Goal: Task Accomplishment & Management: Manage account settings

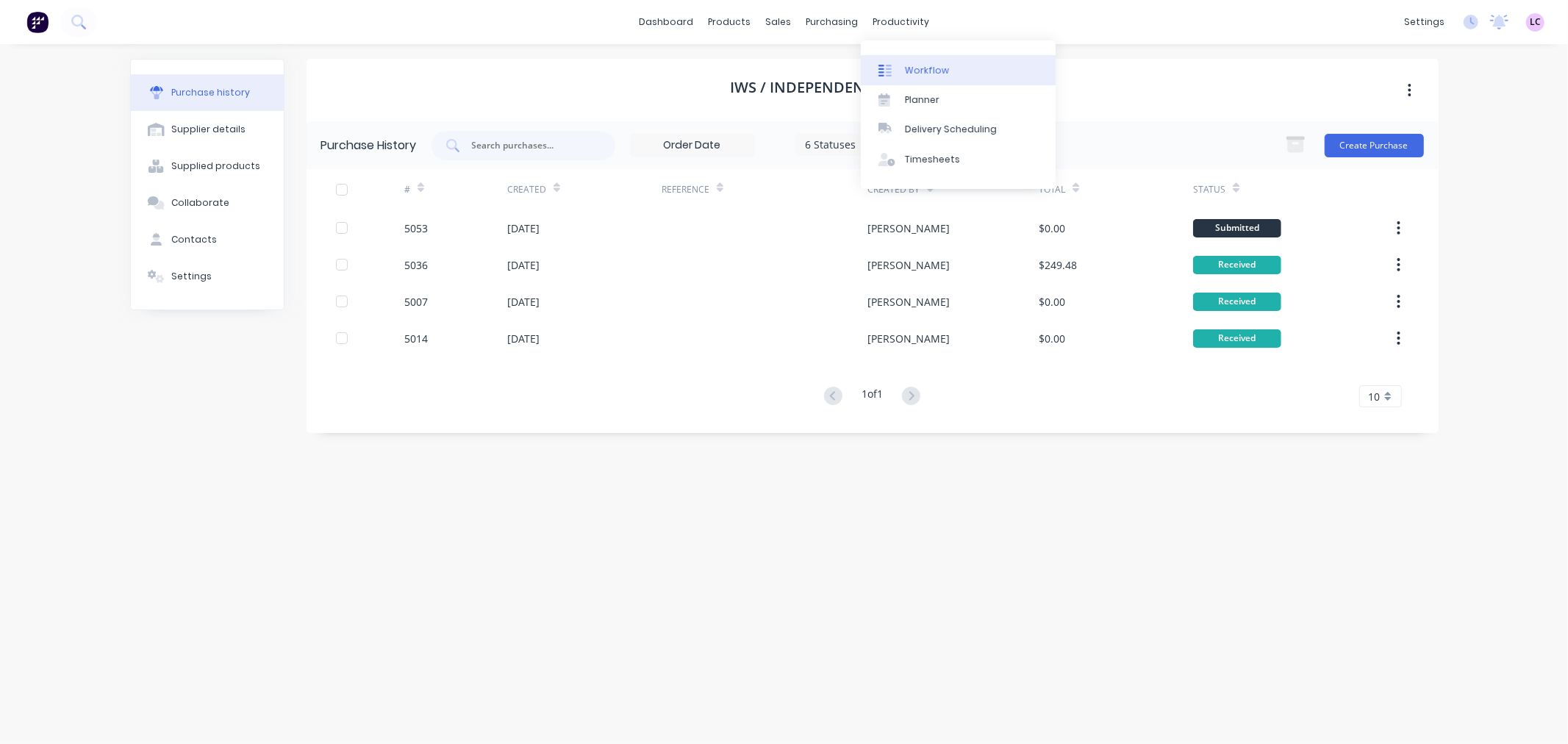
click at [899, 57] on link "Workflow" at bounding box center [957, 69] width 195 height 29
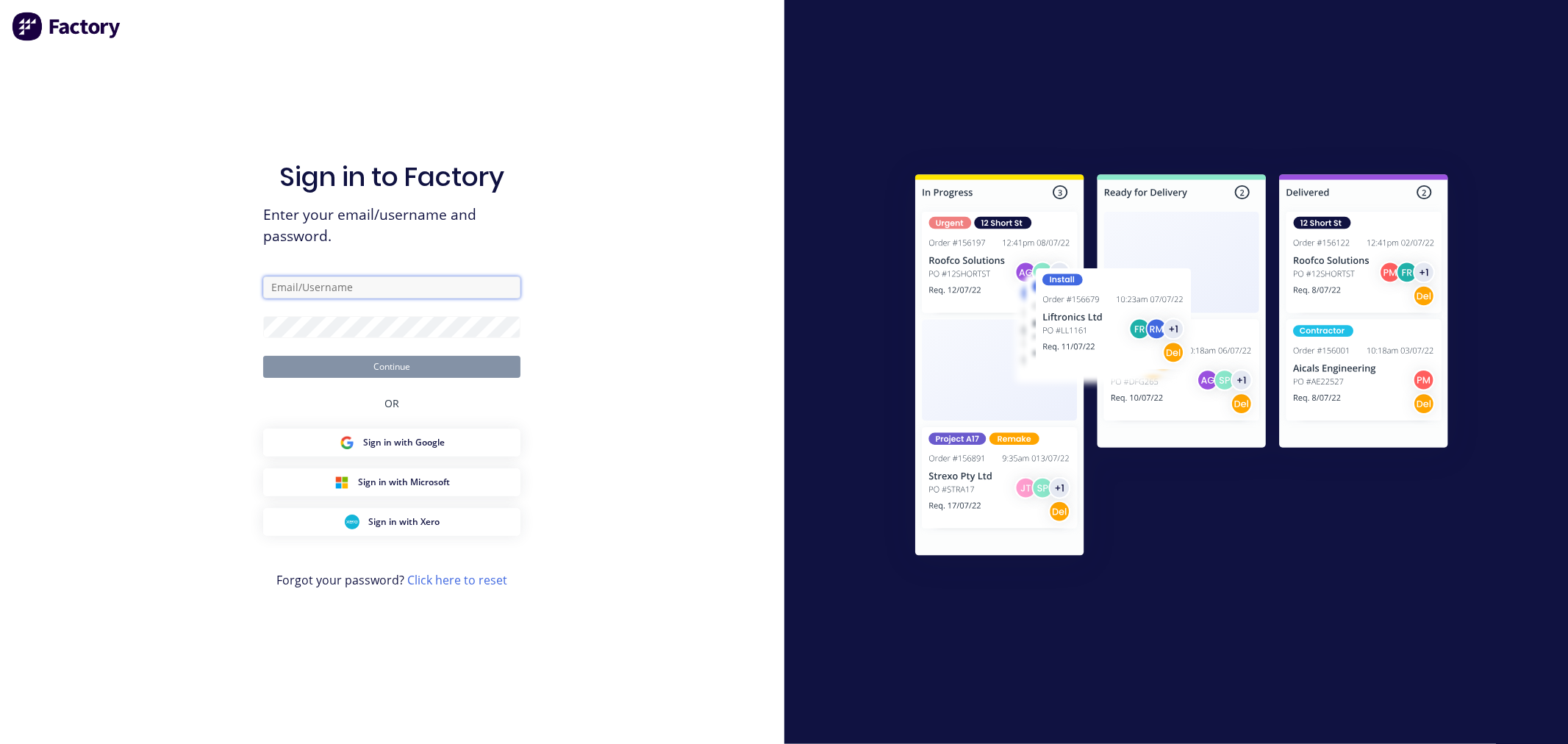
type input "[EMAIL_ADDRESS][DOMAIN_NAME]"
click at [471, 368] on button "Continue" at bounding box center [391, 367] width 257 height 22
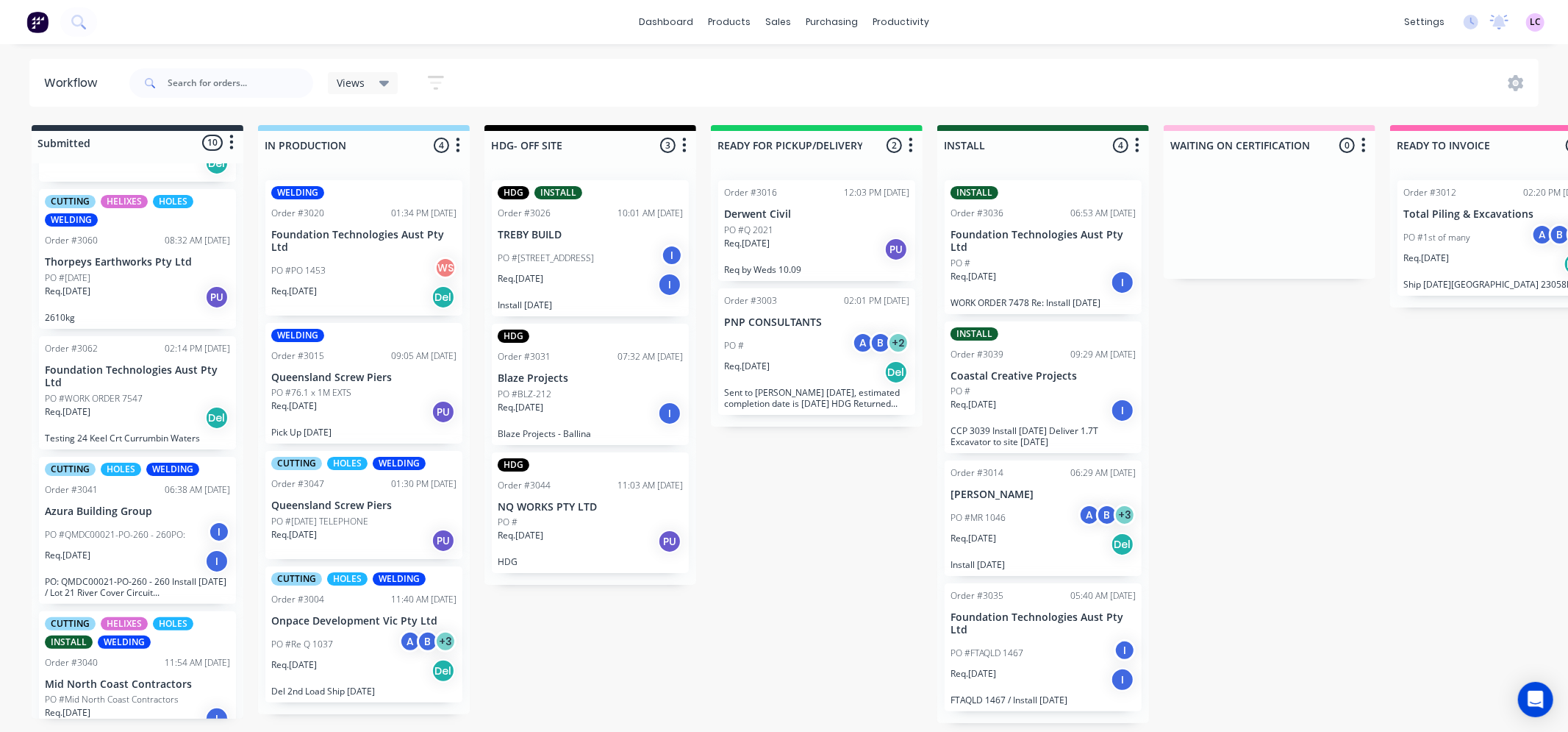
scroll to position [884, 0]
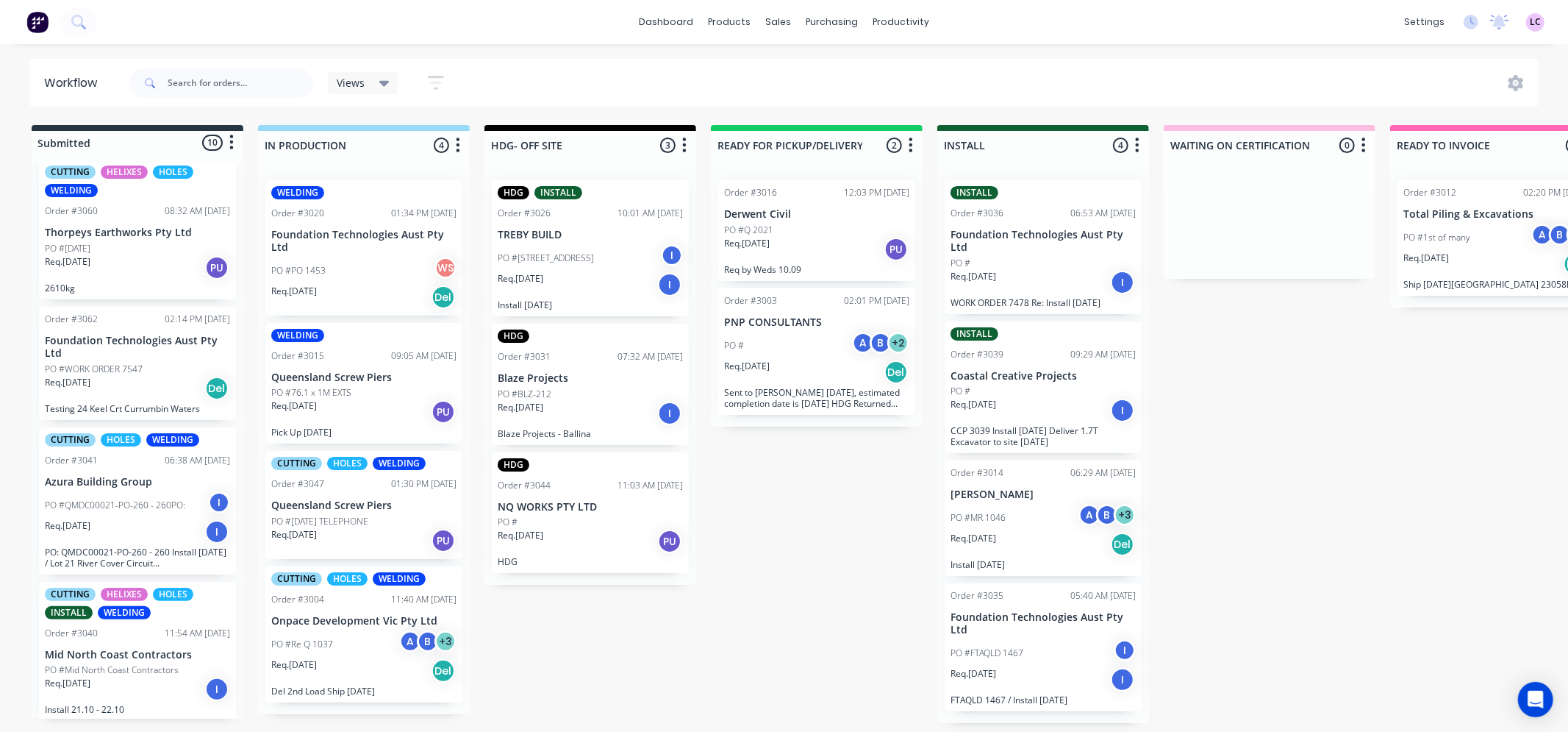
click at [589, 505] on p "NQ WORKS PTY LTD" at bounding box center [590, 507] width 185 height 13
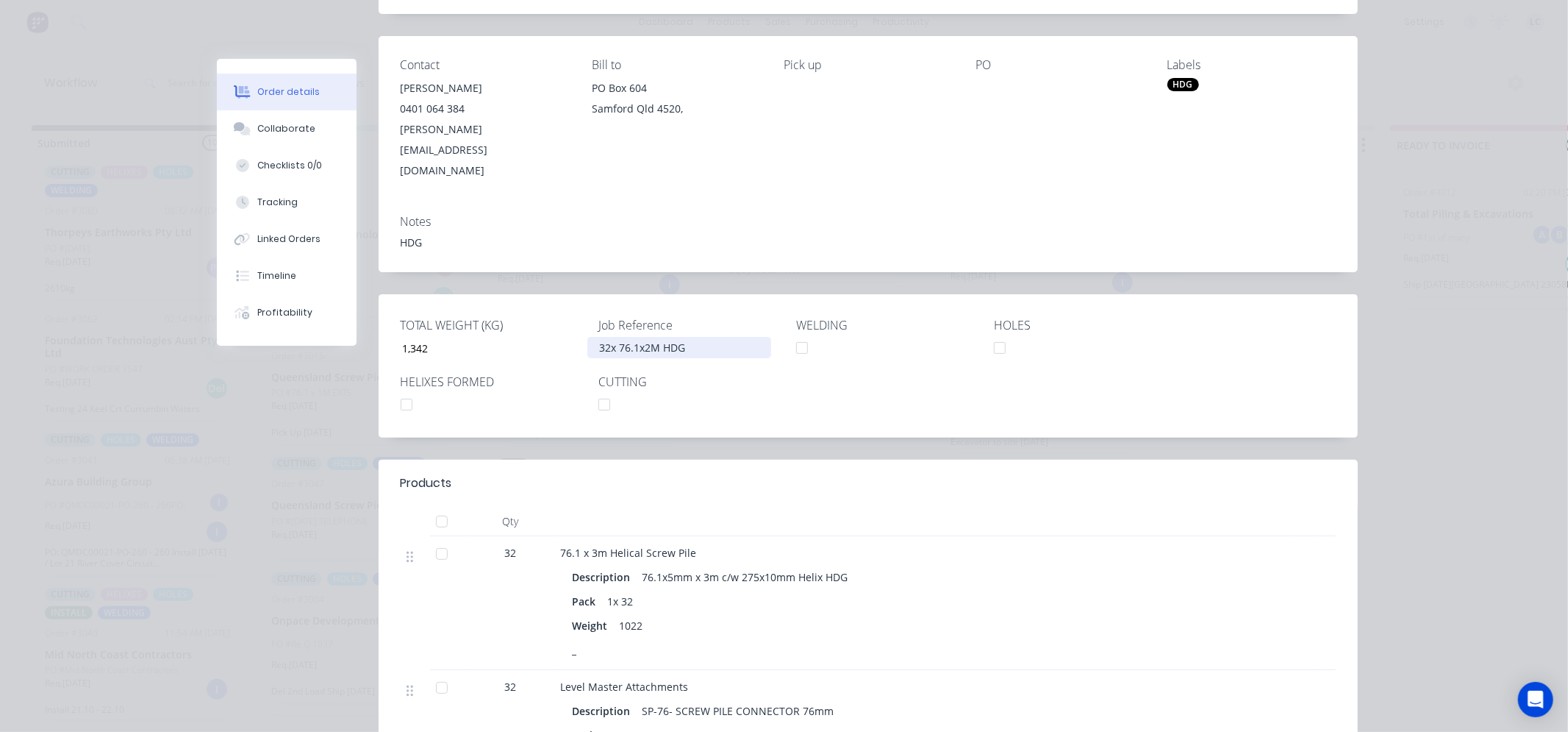
scroll to position [0, 0]
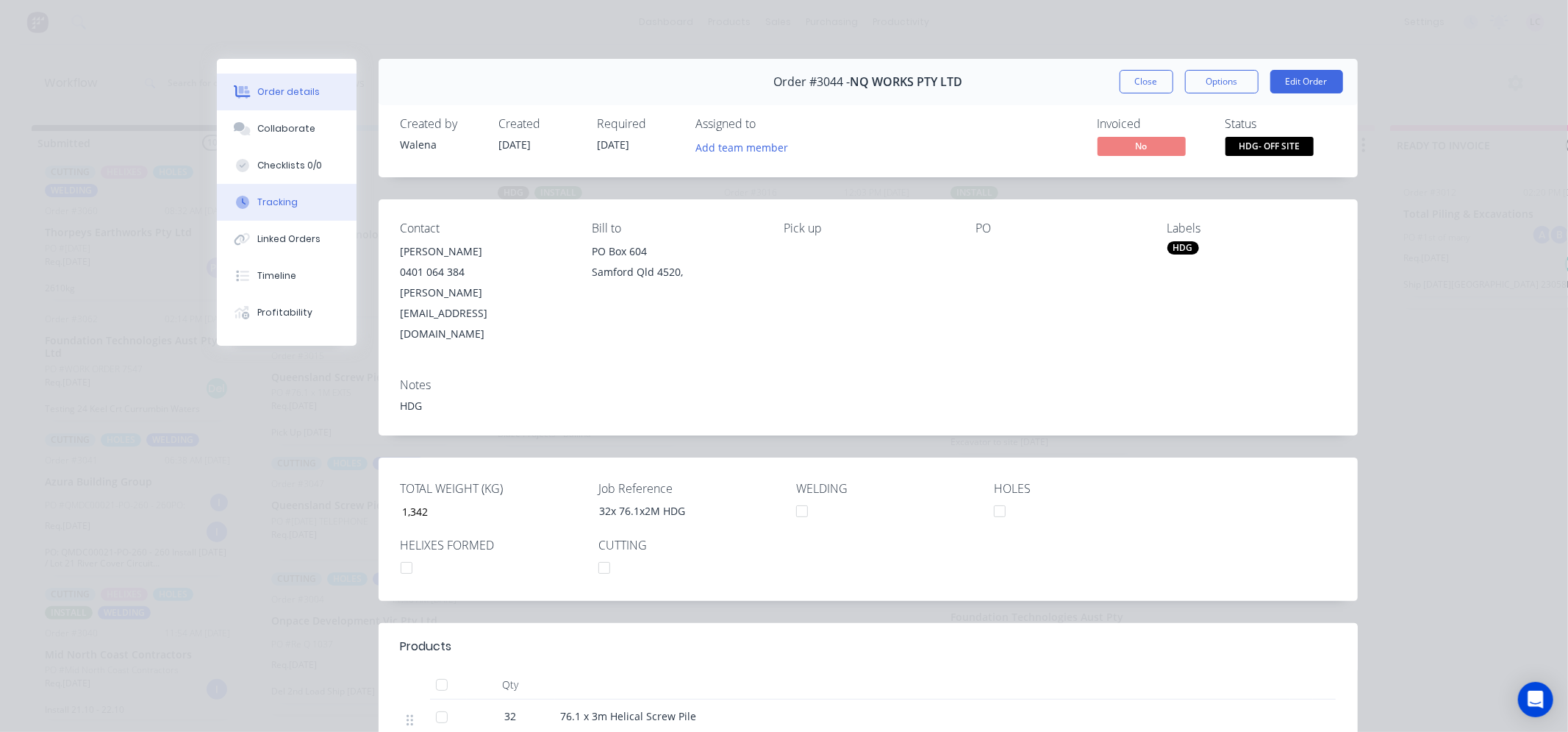
click at [299, 201] on button "Tracking" at bounding box center [287, 202] width 140 height 37
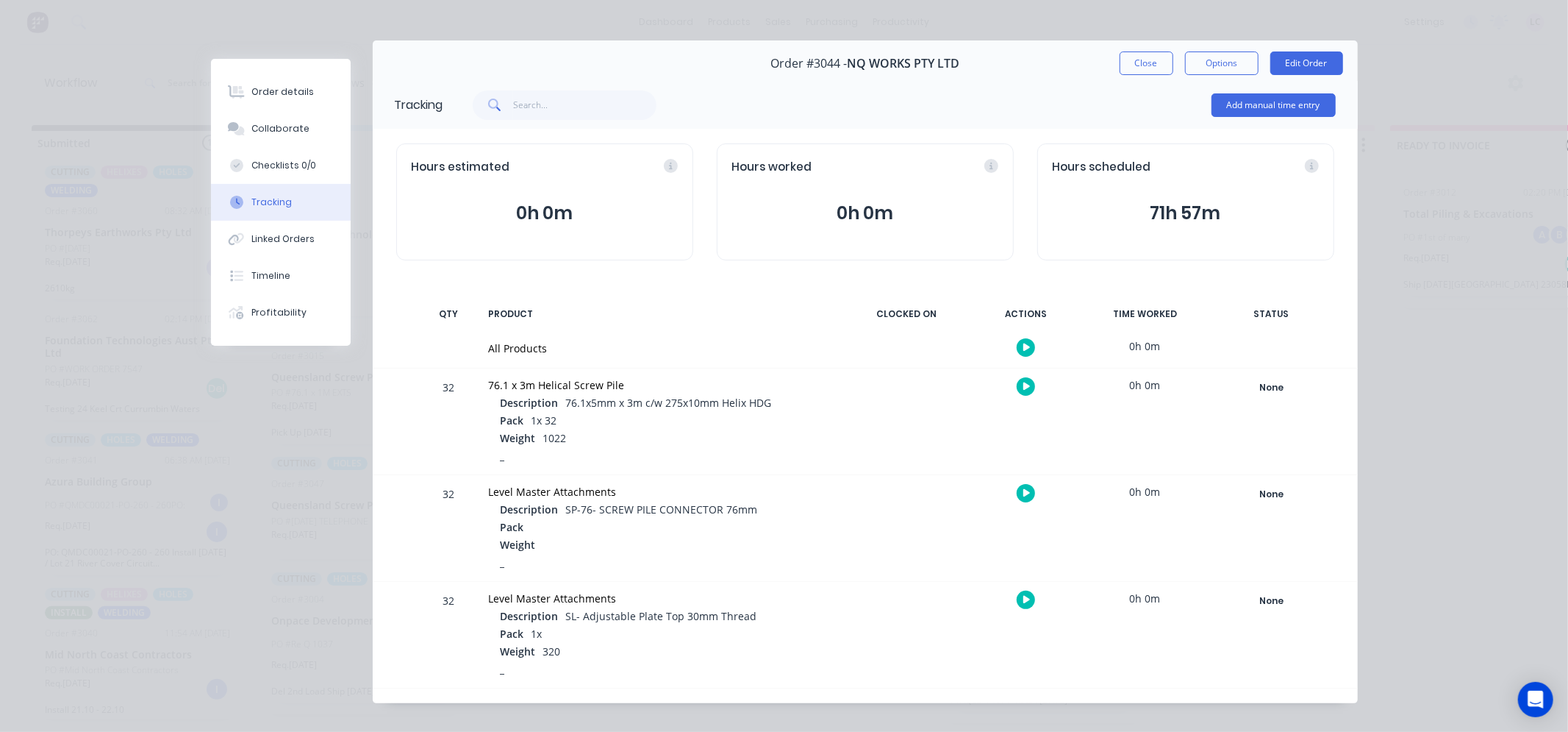
scroll to position [35, 0]
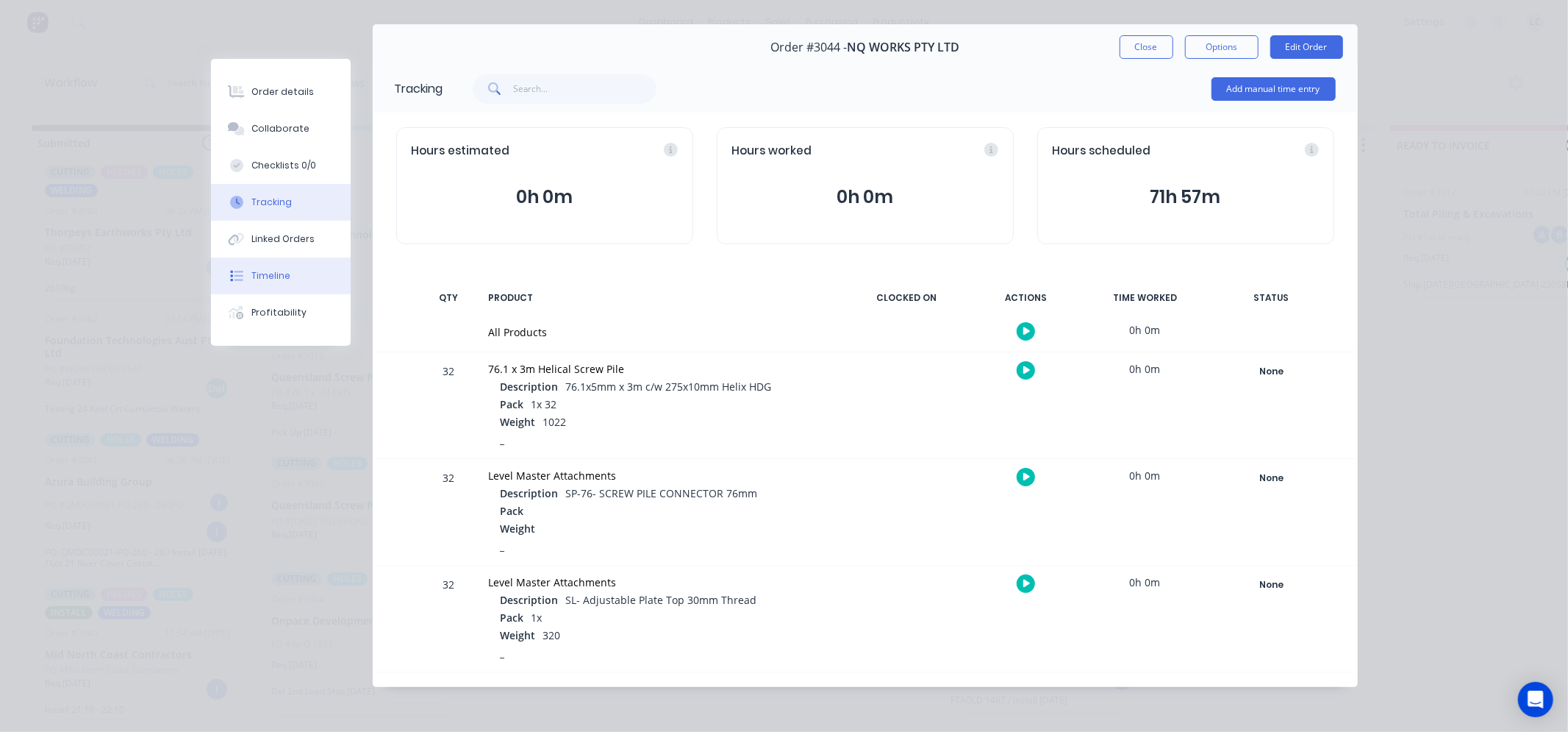
click at [302, 281] on button "Timeline" at bounding box center [281, 275] width 140 height 37
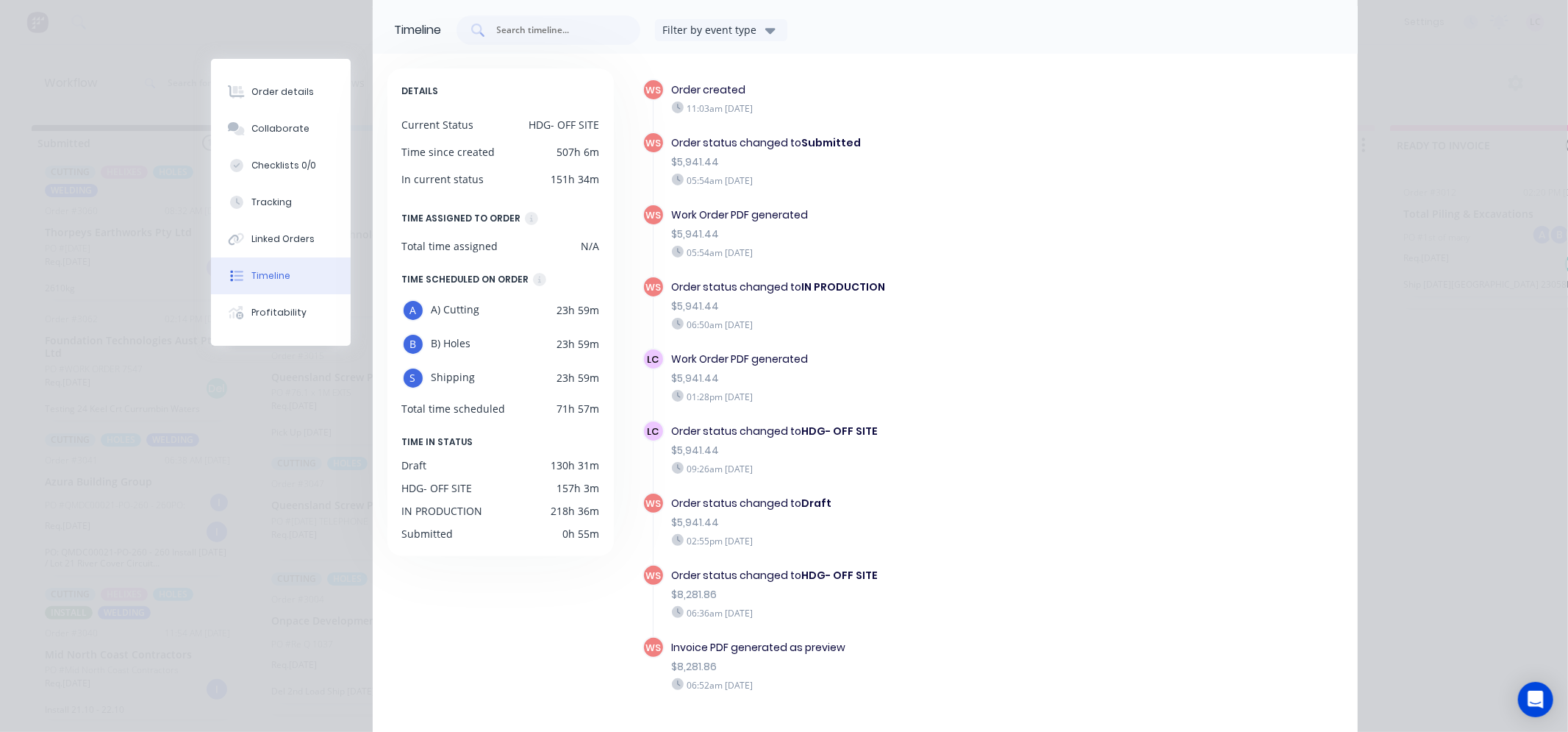
scroll to position [168, 0]
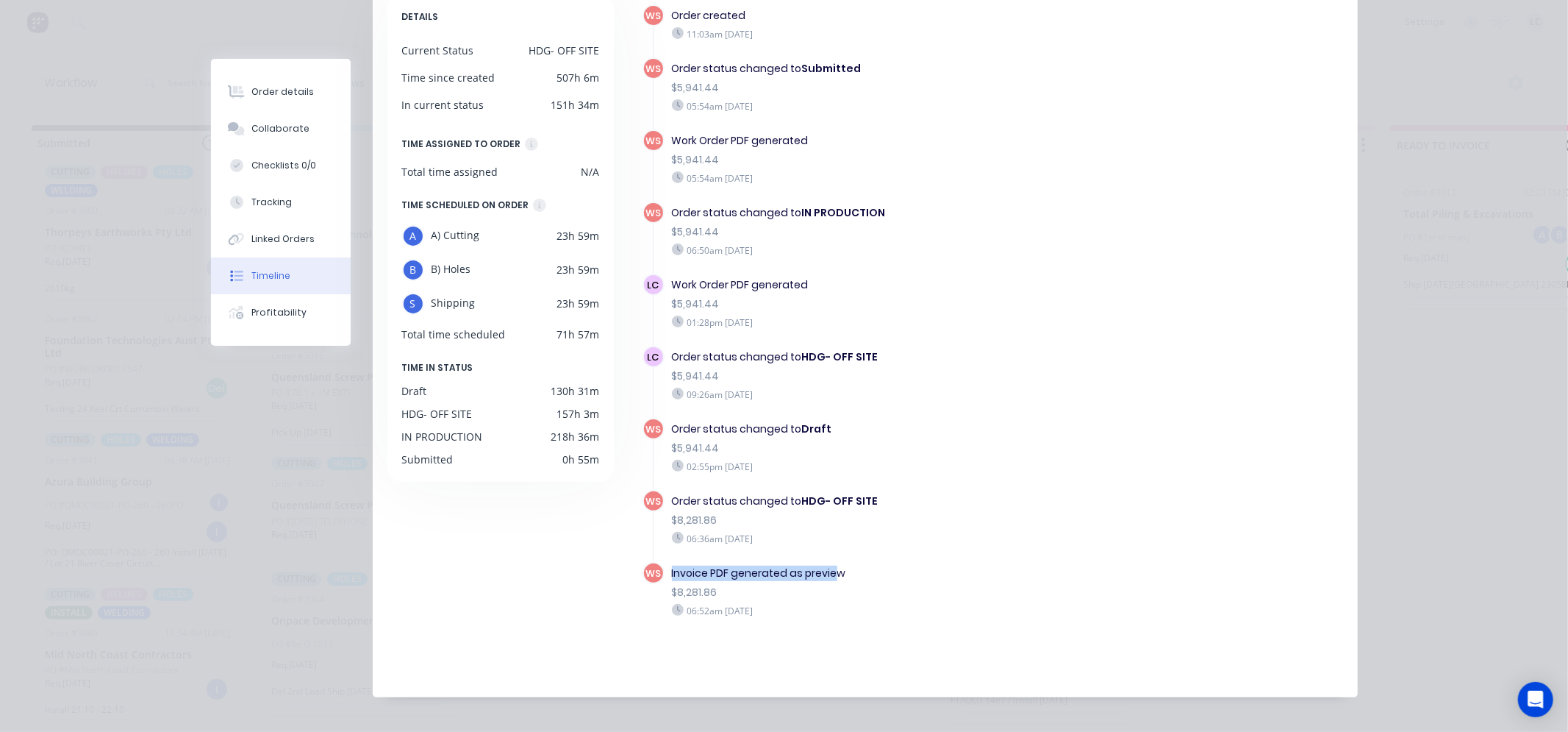
drag, startPoint x: 662, startPoint y: 564, endPoint x: 832, endPoint y: 560, distance: 170.0
click at [832, 562] on div "Invoice PDF generated as preview $8,281.86 06:52am [DATE]" at bounding box center [887, 591] width 447 height 59
click at [849, 566] on div "Invoice PDF generated as preview" at bounding box center [887, 573] width 432 height 15
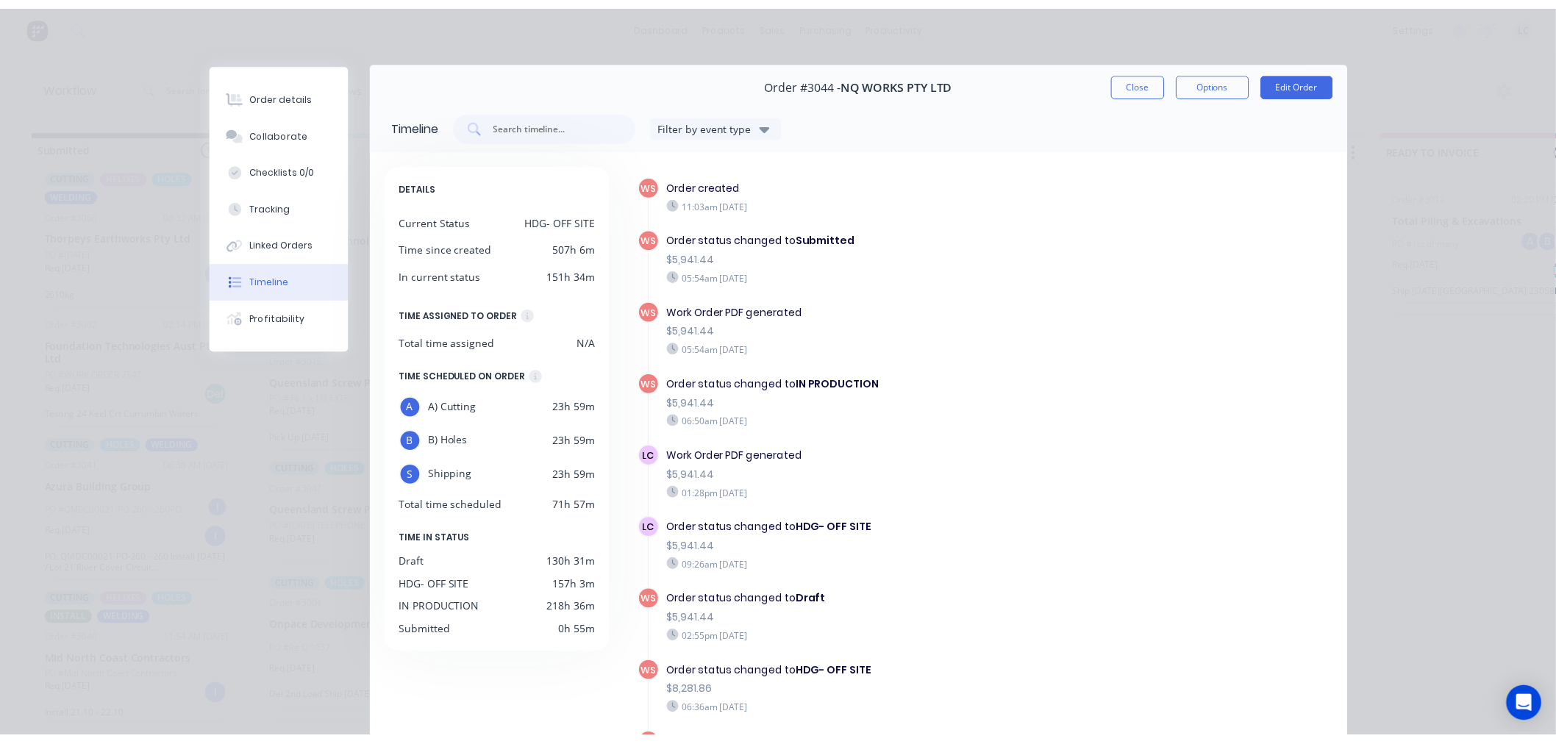
scroll to position [0, 0]
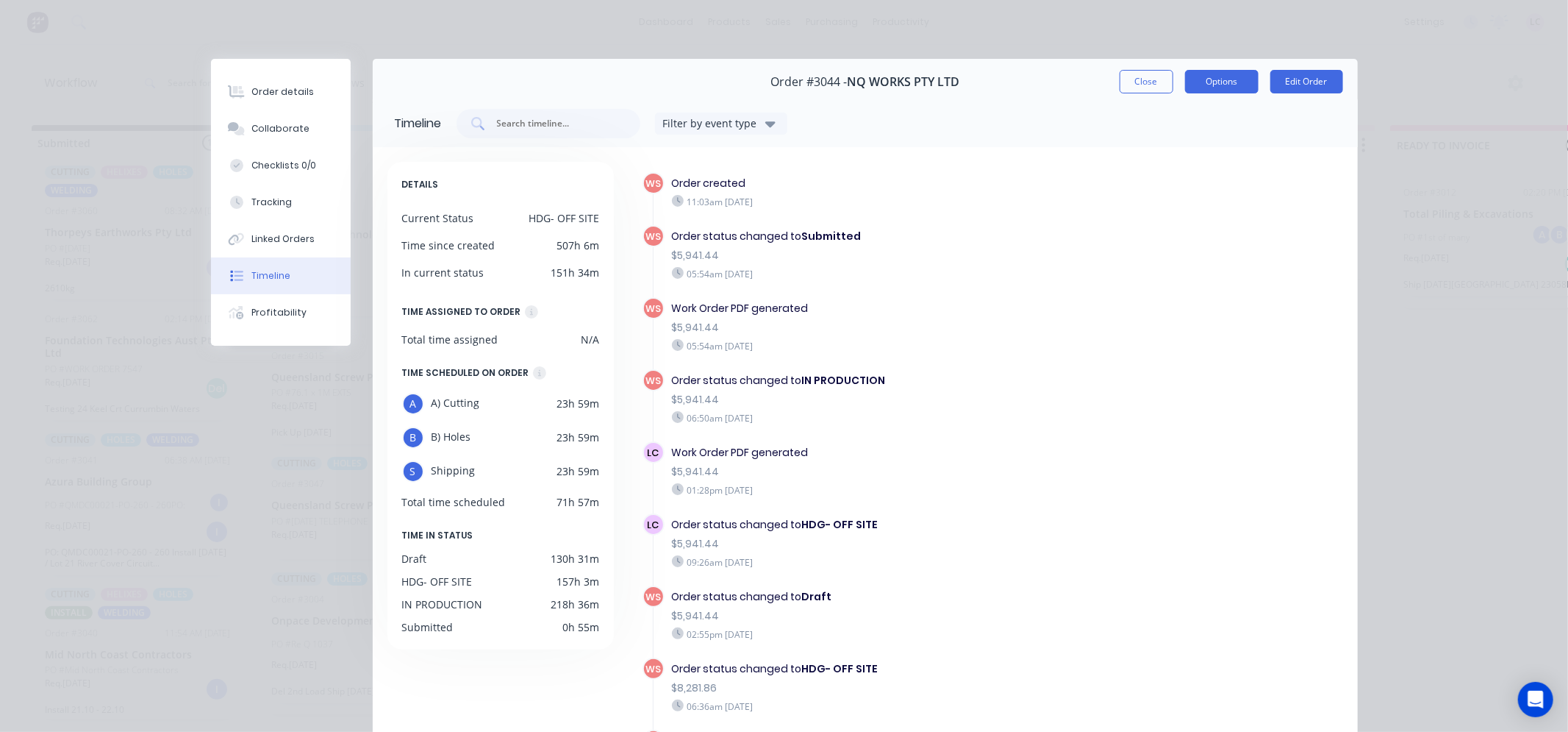
click at [1203, 74] on button "Options" at bounding box center [1222, 82] width 74 height 24
click at [996, 96] on div "Order #3044 - NQ WORKS PTY LTD Close Options Edit Order" at bounding box center [865, 82] width 985 height 46
click at [1135, 77] on button "Close" at bounding box center [1146, 82] width 54 height 24
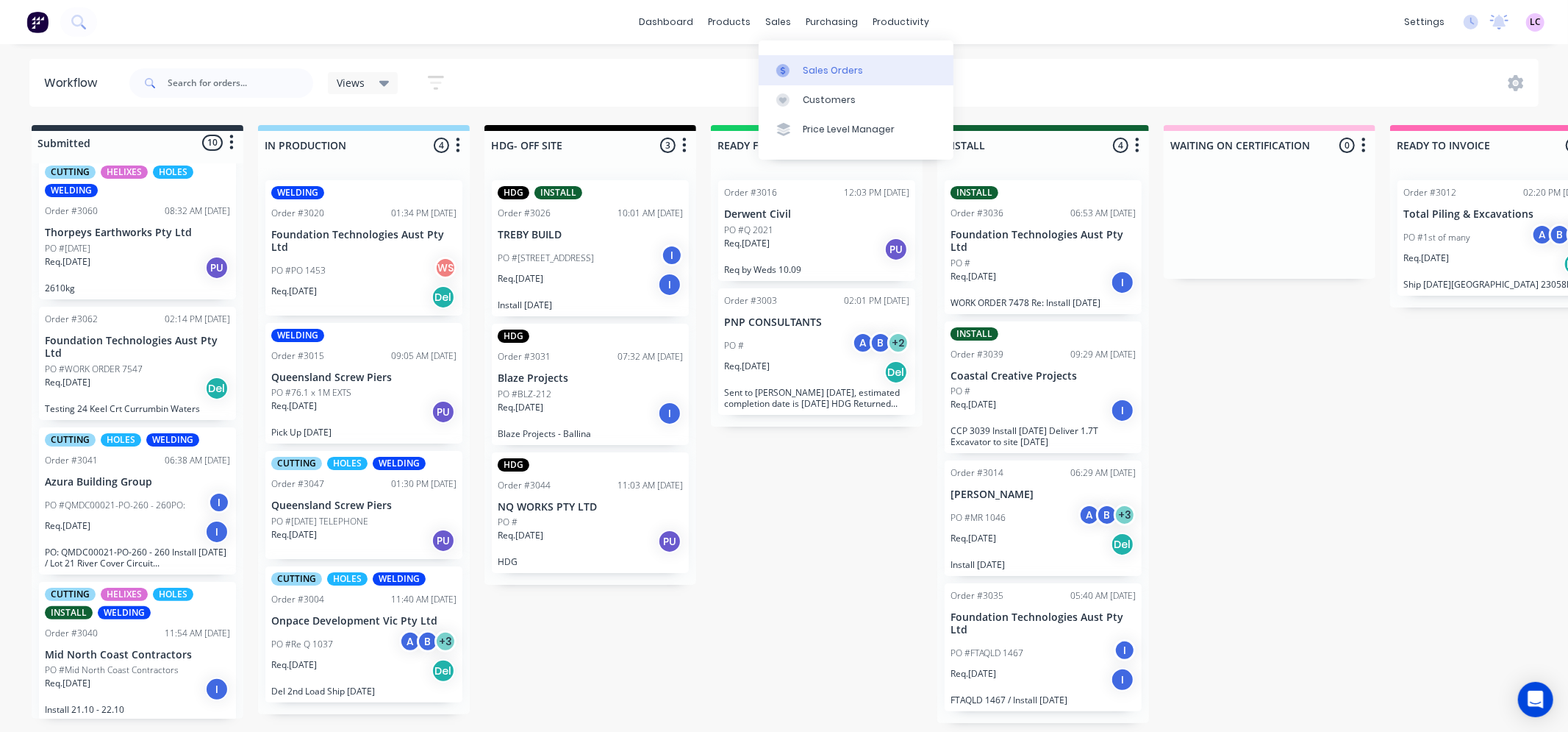
click at [806, 62] on link "Sales Orders" at bounding box center [855, 69] width 195 height 29
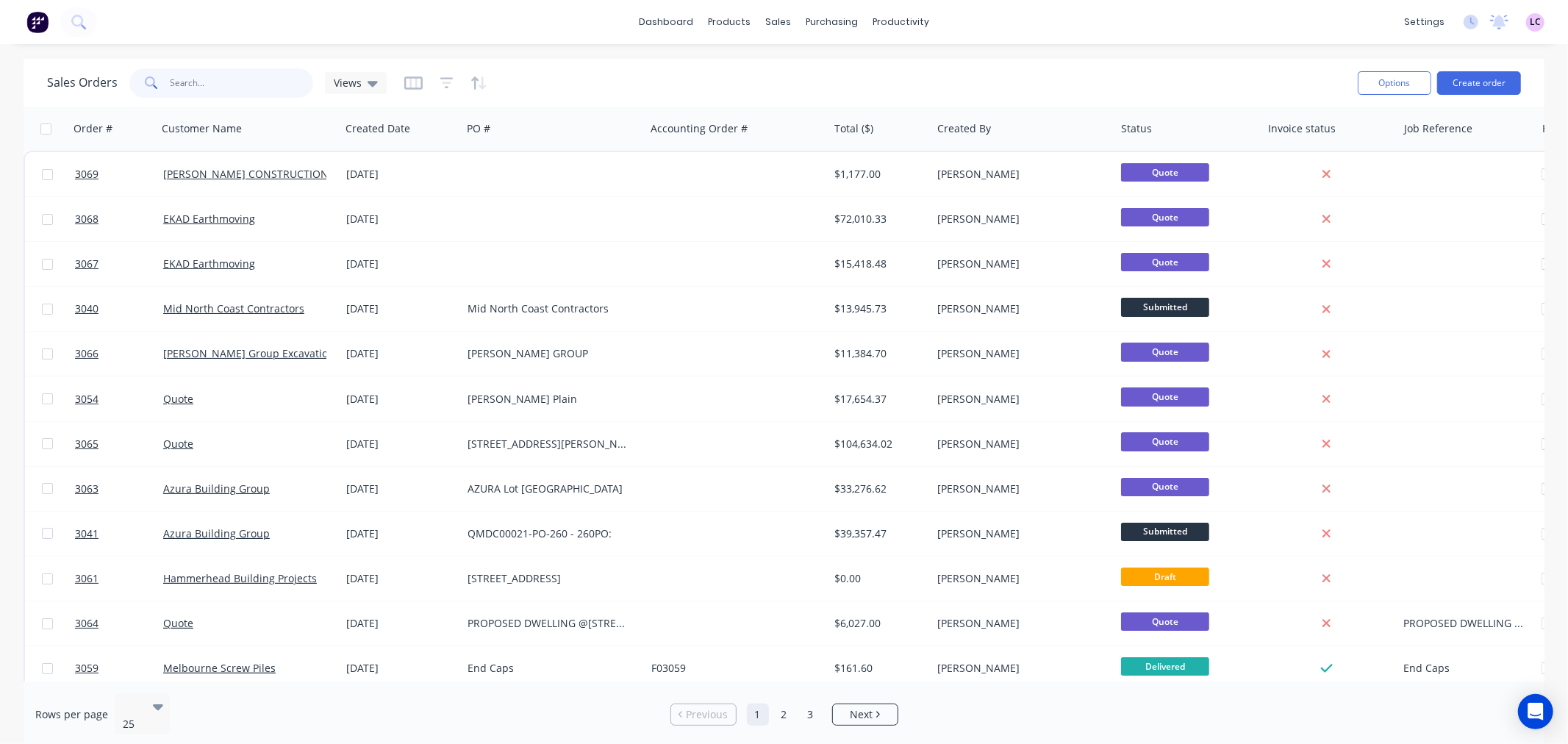
click at [210, 79] on input "text" at bounding box center [242, 82] width 143 height 29
type input "3044"
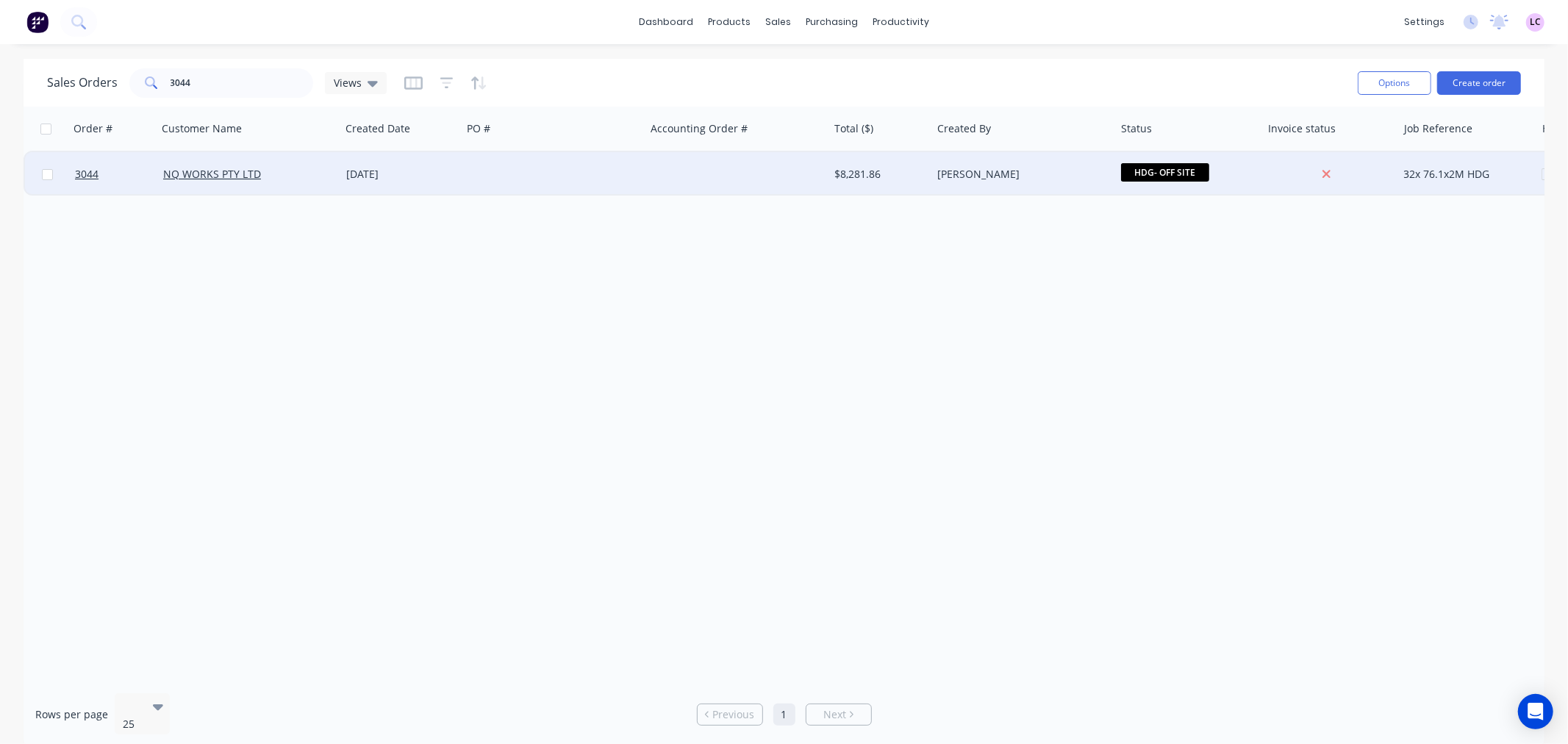
click at [177, 165] on div "NQ WORKS PTY LTD" at bounding box center [249, 174] width 184 height 44
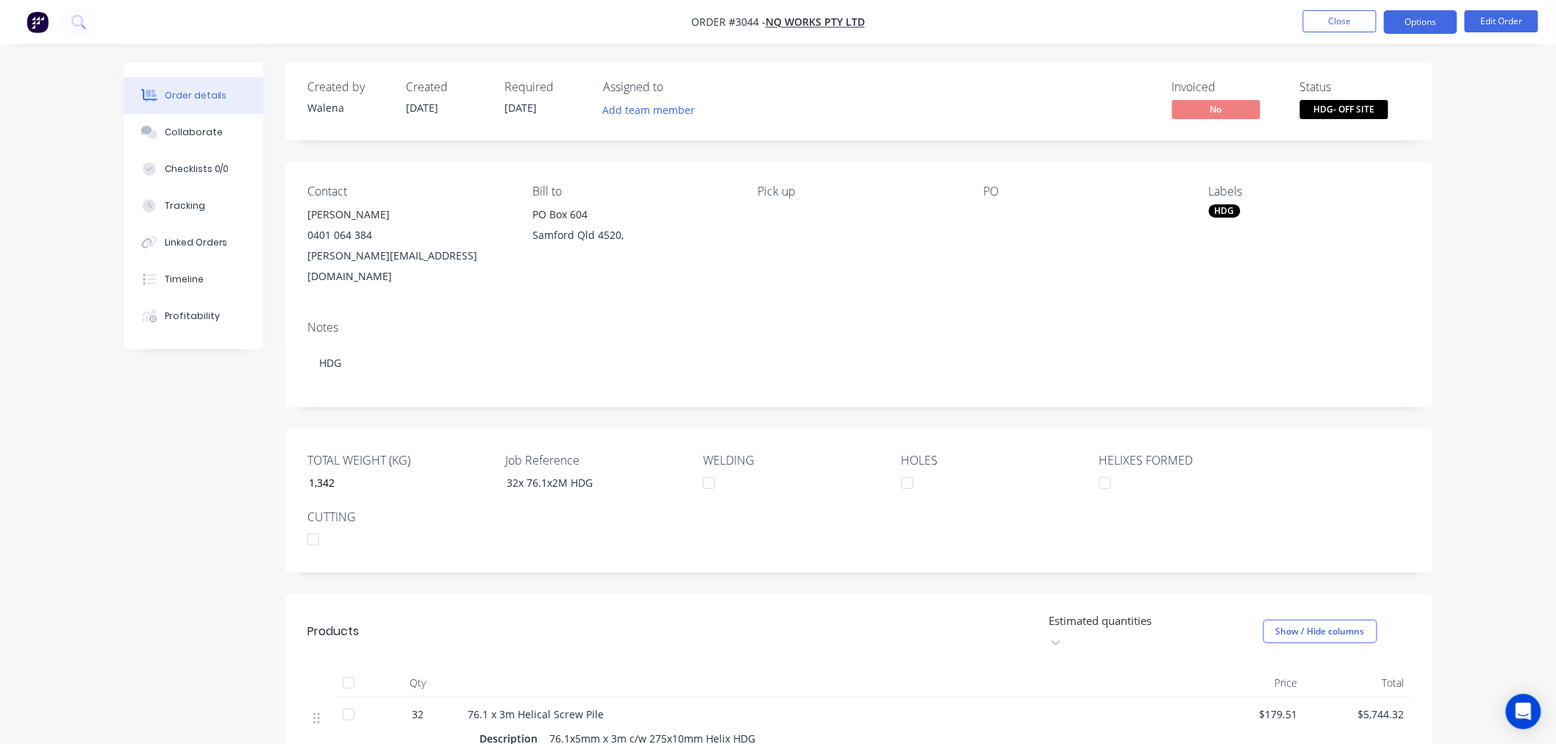
click at [1417, 23] on button "Options" at bounding box center [1421, 22] width 74 height 24
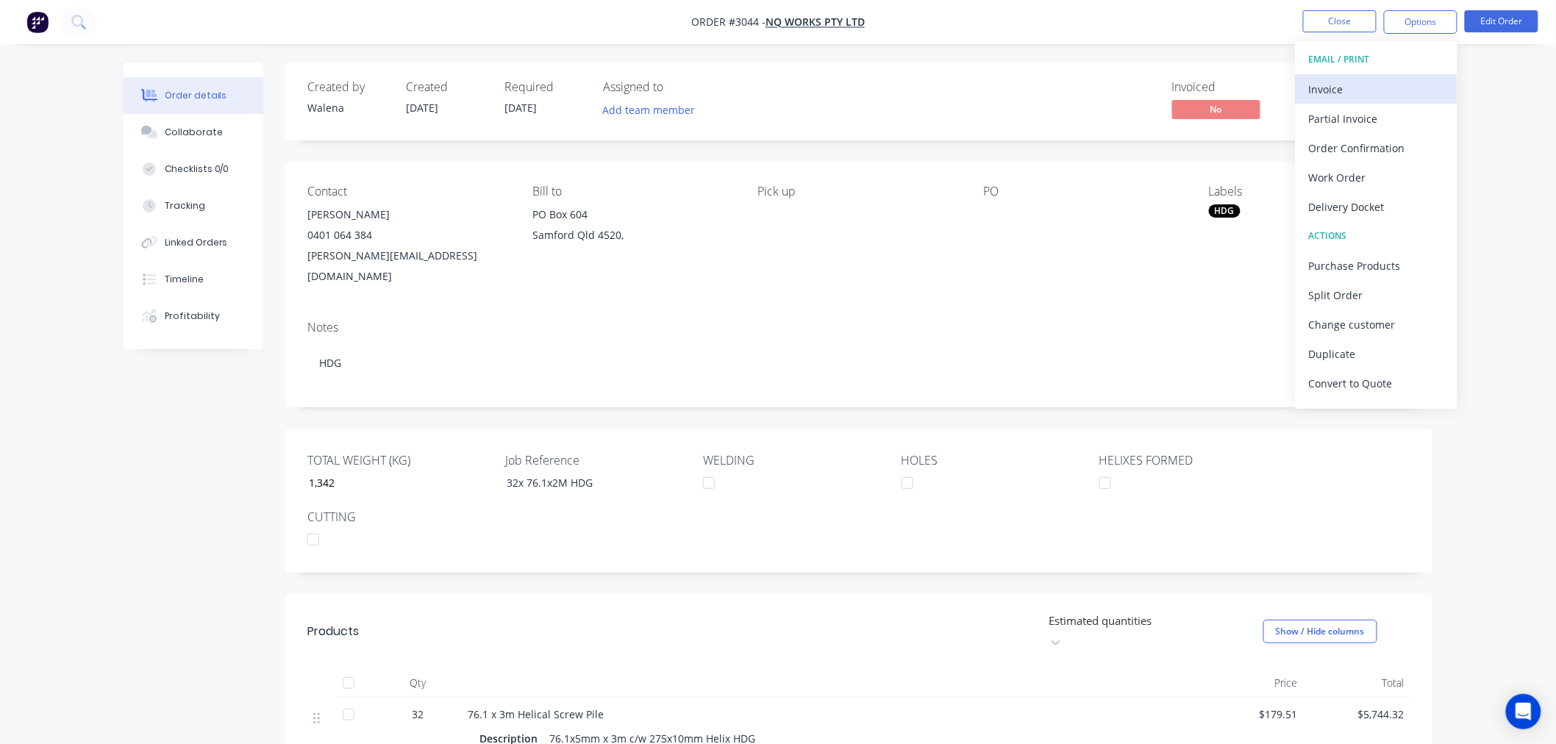
click at [1332, 89] on div "Invoice" at bounding box center [1376, 89] width 135 height 21
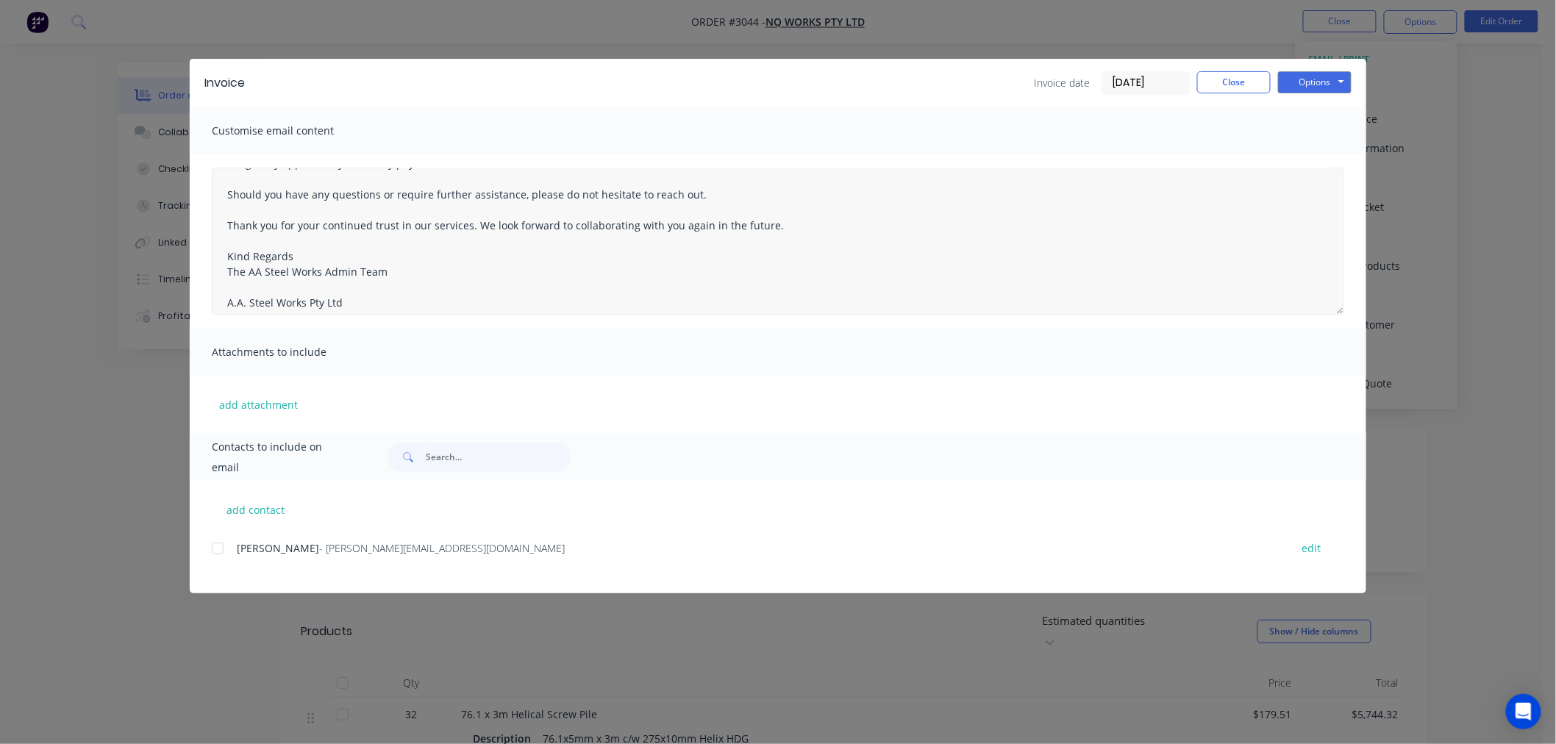
scroll to position [162, 0]
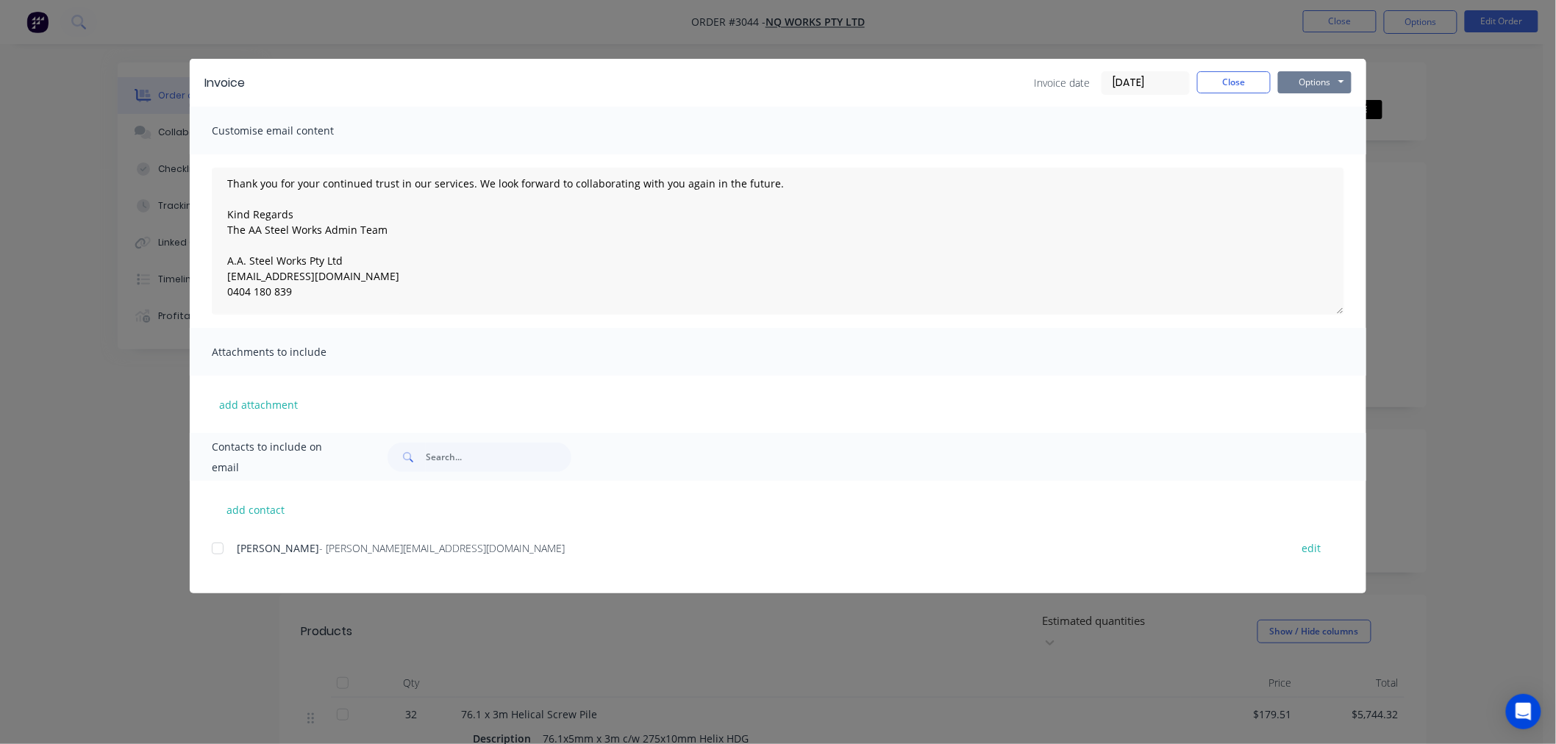
click at [1306, 79] on button "Options" at bounding box center [1315, 82] width 74 height 22
click at [1312, 137] on button "Print" at bounding box center [1325, 133] width 94 height 24
click at [1232, 85] on button "Close" at bounding box center [1234, 82] width 74 height 22
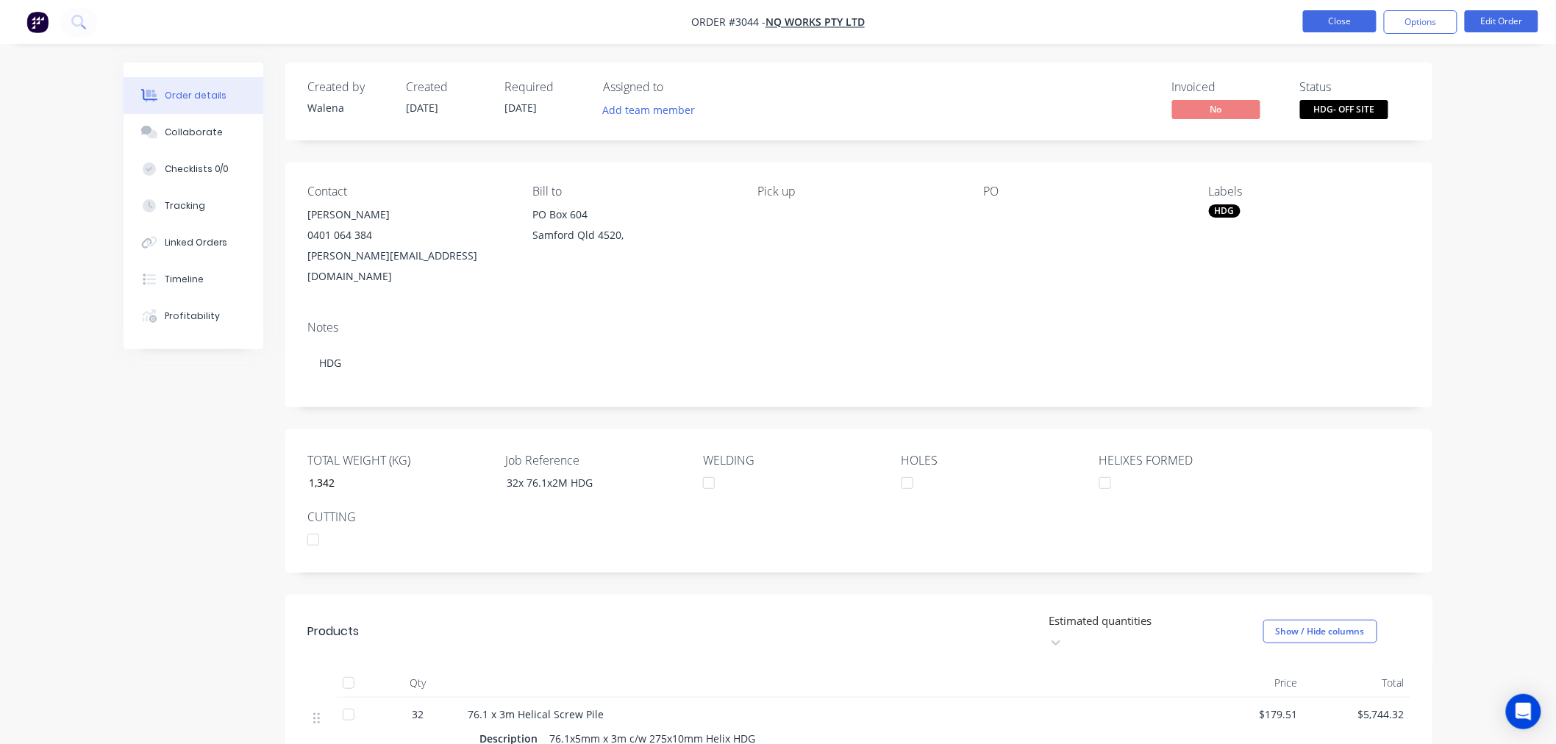
click at [1356, 18] on button "Close" at bounding box center [1340, 21] width 74 height 22
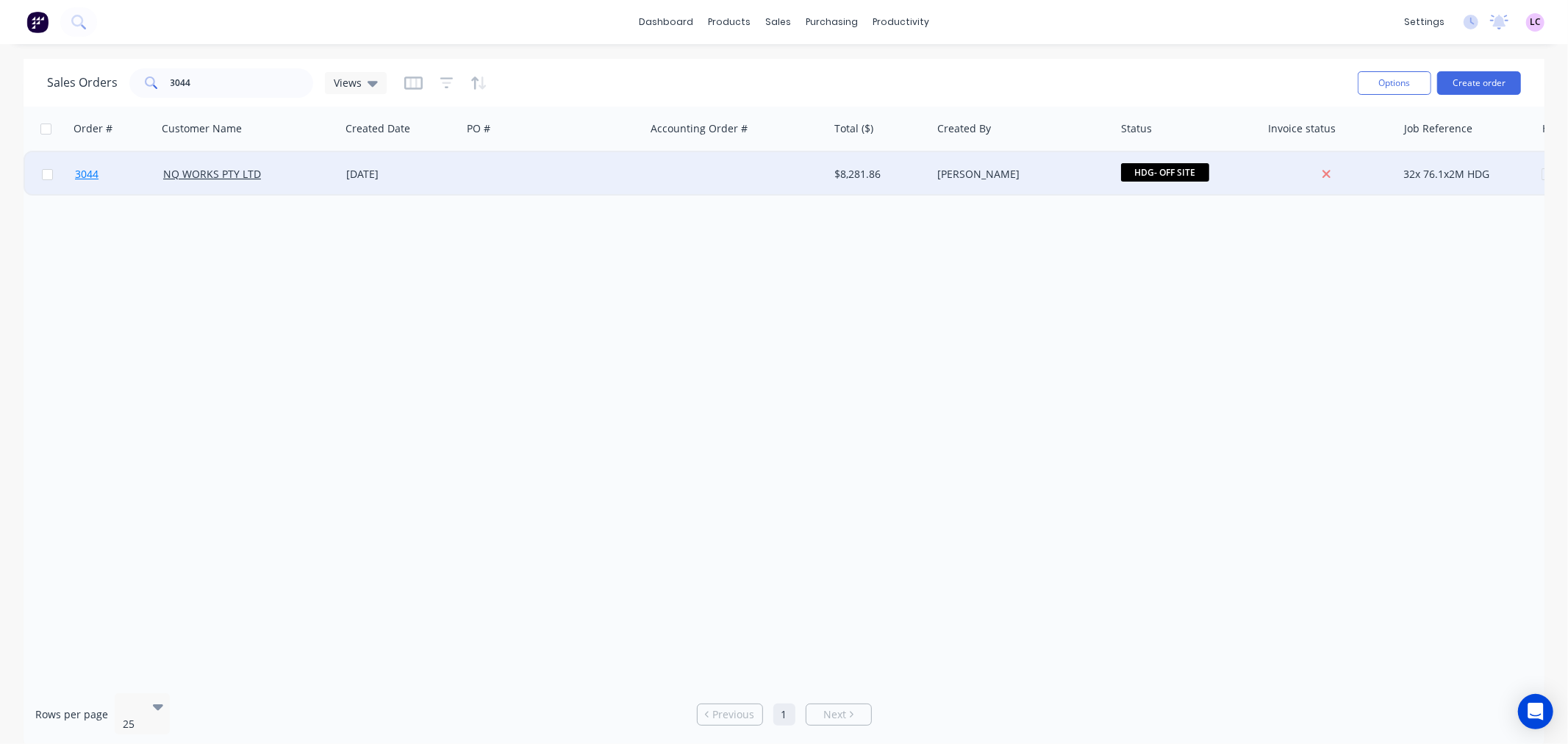
click at [90, 179] on span "3044" at bounding box center [87, 174] width 24 height 15
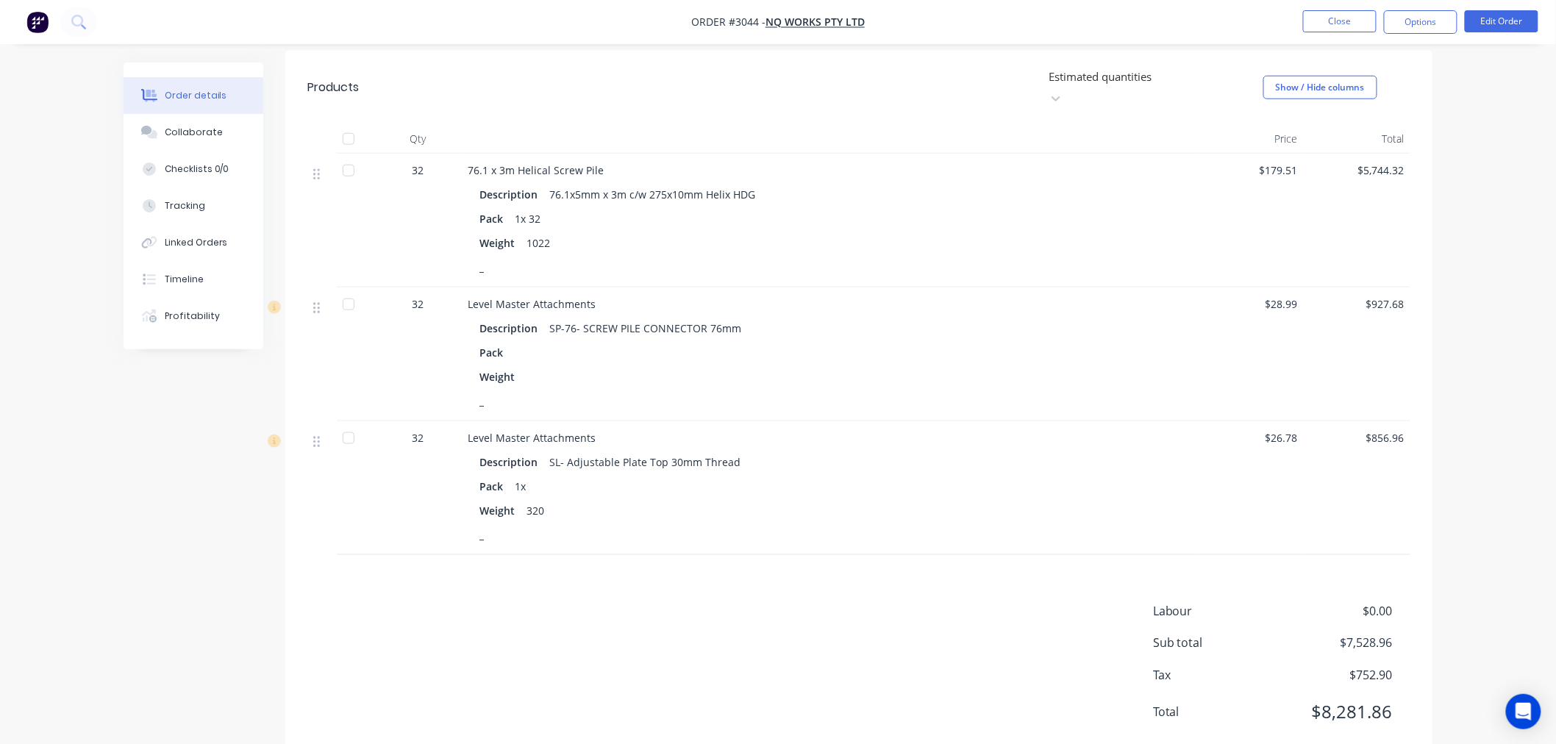
scroll to position [462, 0]
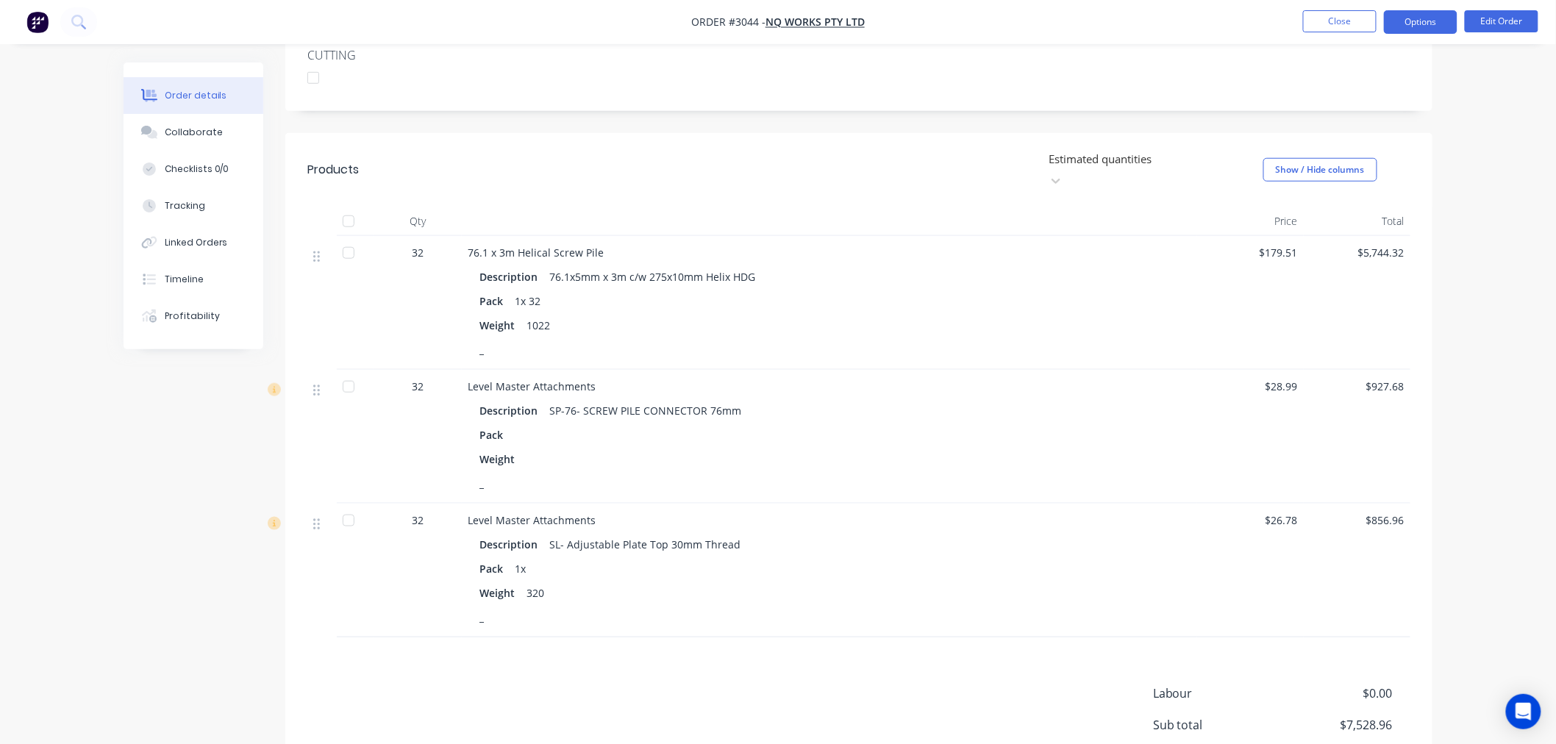
click at [1420, 20] on button "Options" at bounding box center [1421, 22] width 74 height 24
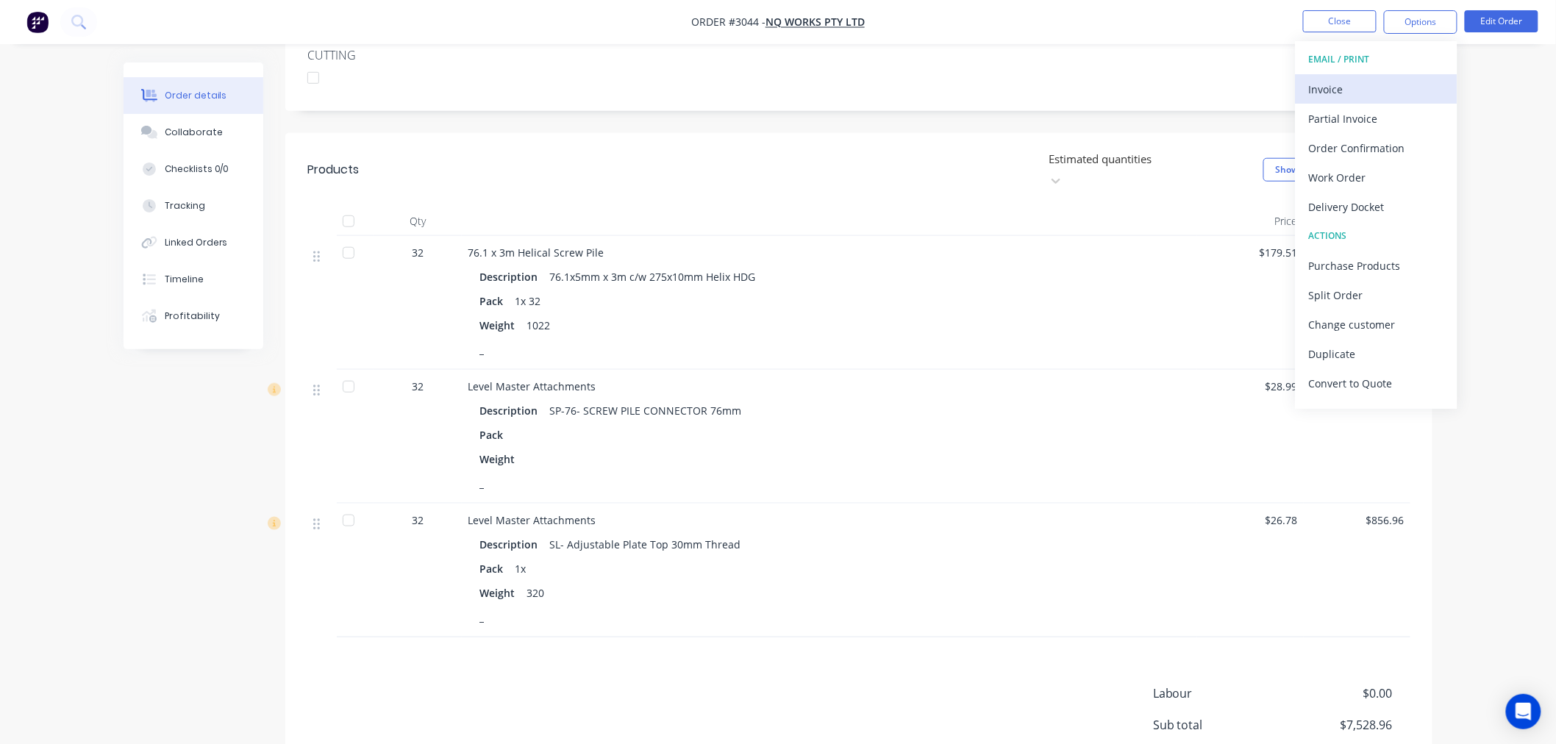
click at [1358, 85] on div "Invoice" at bounding box center [1376, 89] width 135 height 21
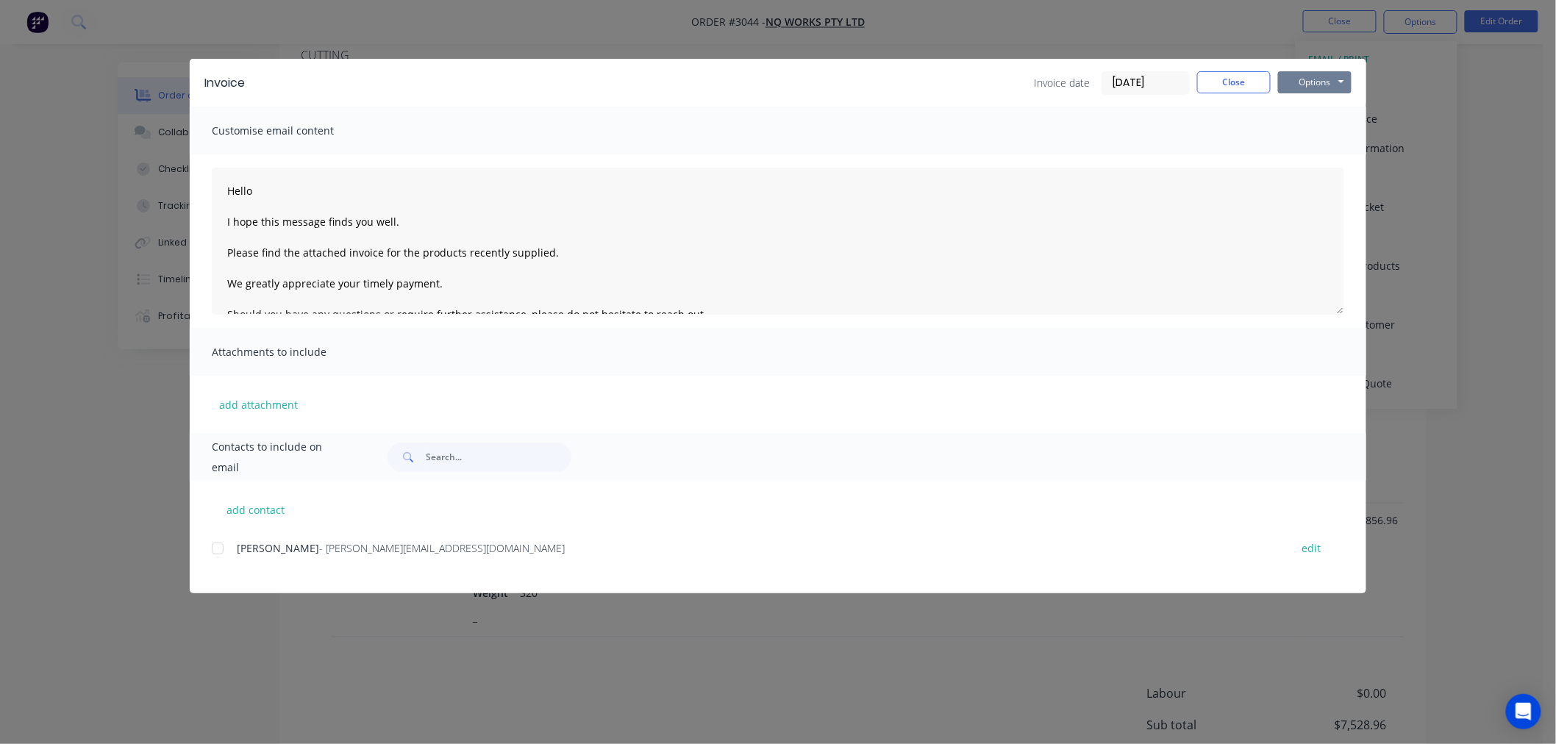
click at [1322, 83] on button "Options" at bounding box center [1315, 82] width 74 height 22
click at [1311, 136] on button "Print" at bounding box center [1325, 133] width 94 height 24
click at [1242, 82] on button "Close" at bounding box center [1234, 82] width 74 height 22
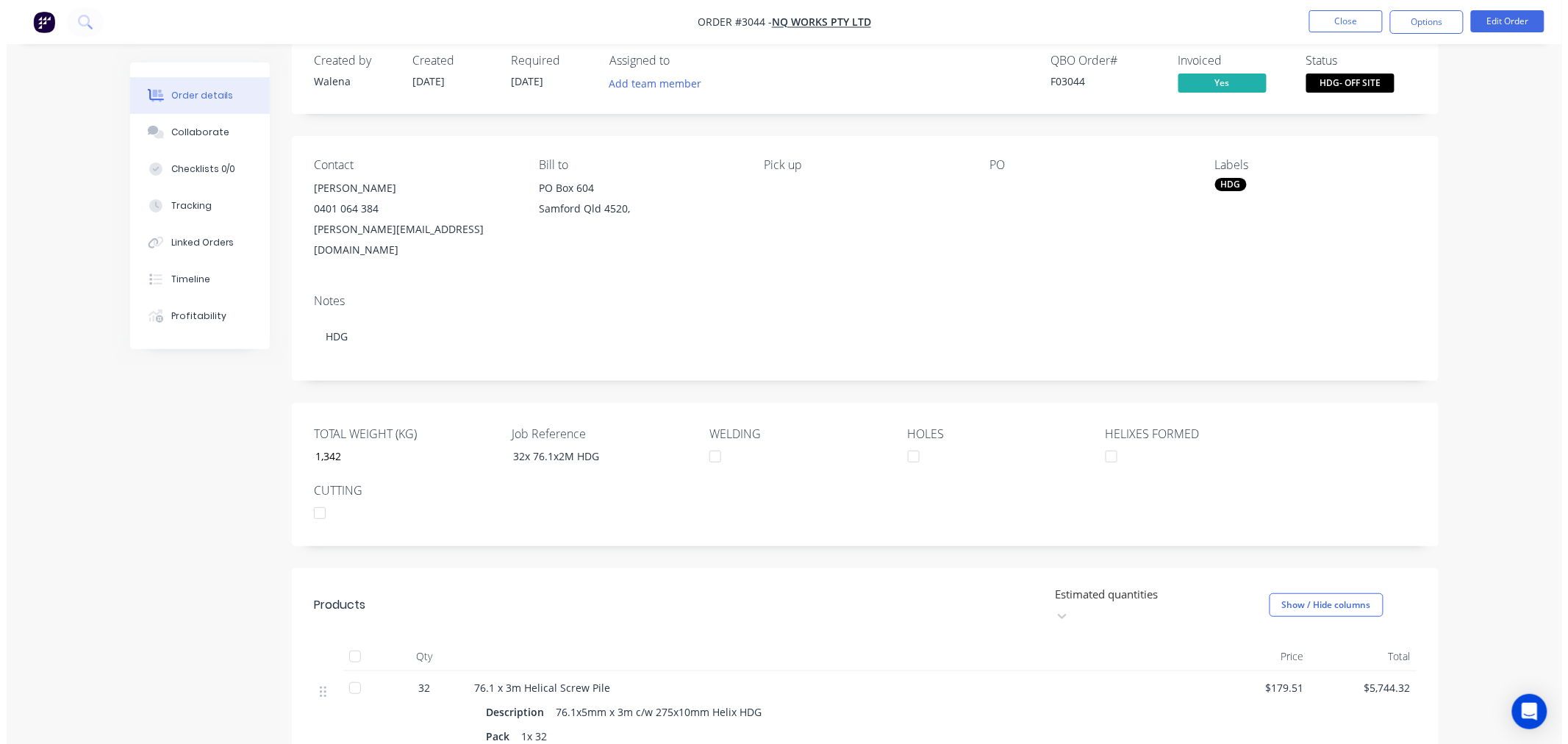
scroll to position [0, 0]
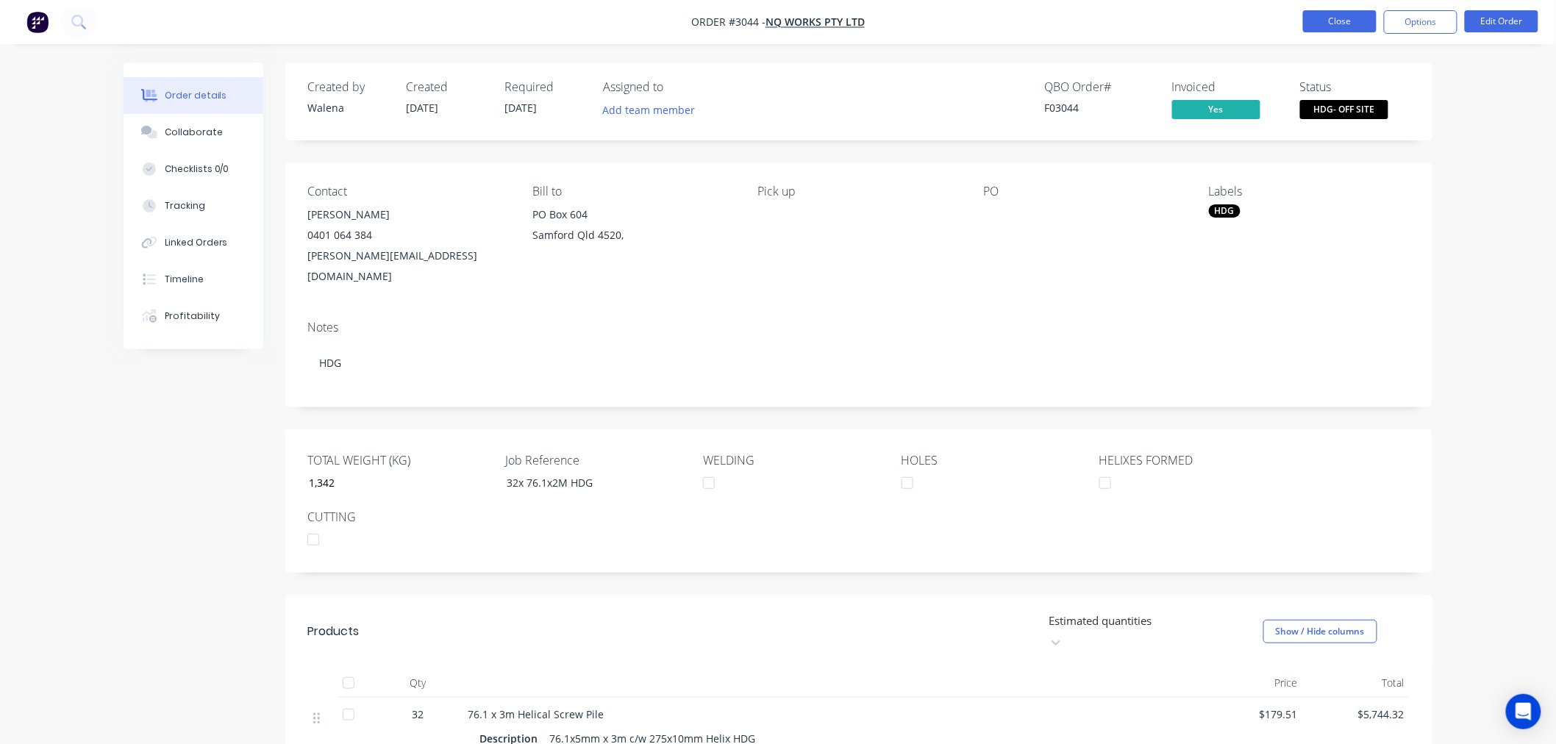
click at [1350, 17] on button "Close" at bounding box center [1340, 21] width 74 height 22
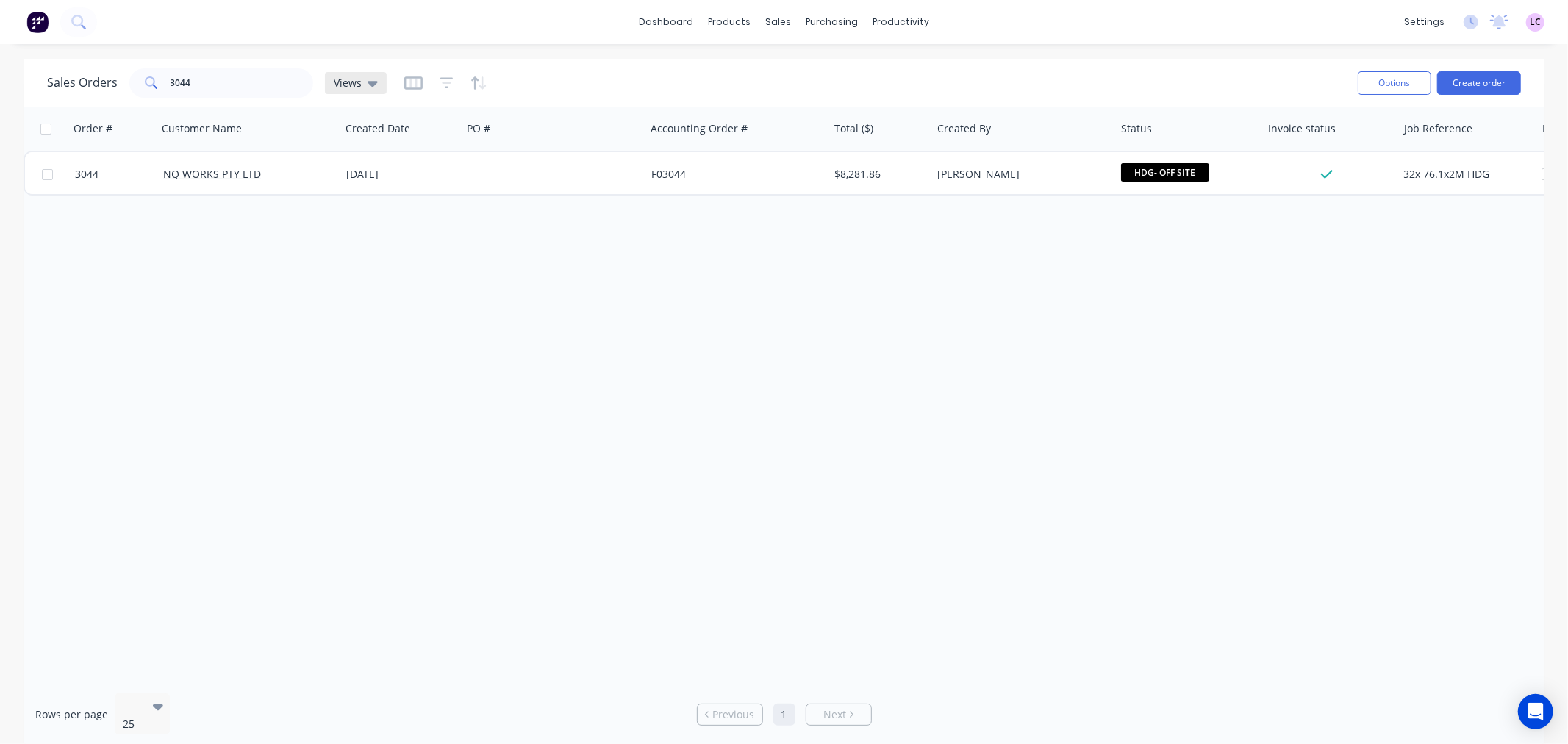
click at [363, 85] on div "Views" at bounding box center [356, 82] width 44 height 13
click at [386, 232] on button "INVOICED" at bounding box center [414, 237] width 168 height 17
drag, startPoint x: 224, startPoint y: 84, endPoint x: 0, endPoint y: 84, distance: 224.0
click at [0, 84] on div "Sales Orders 3044 INVOICED Filters: Invoice status Reset Options Create order O…" at bounding box center [784, 403] width 1568 height 689
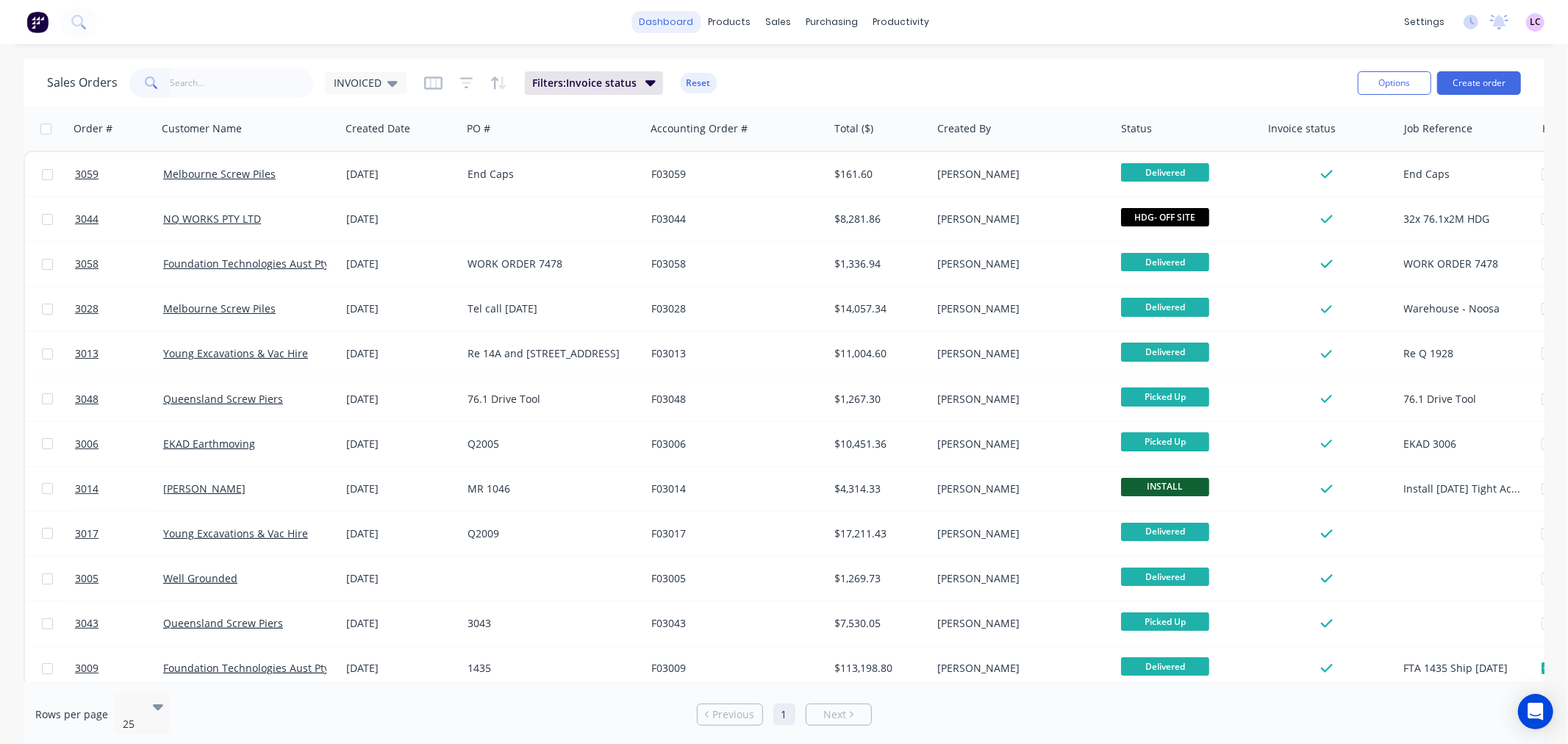
click at [688, 25] on link "dashboard" at bounding box center [666, 22] width 69 height 22
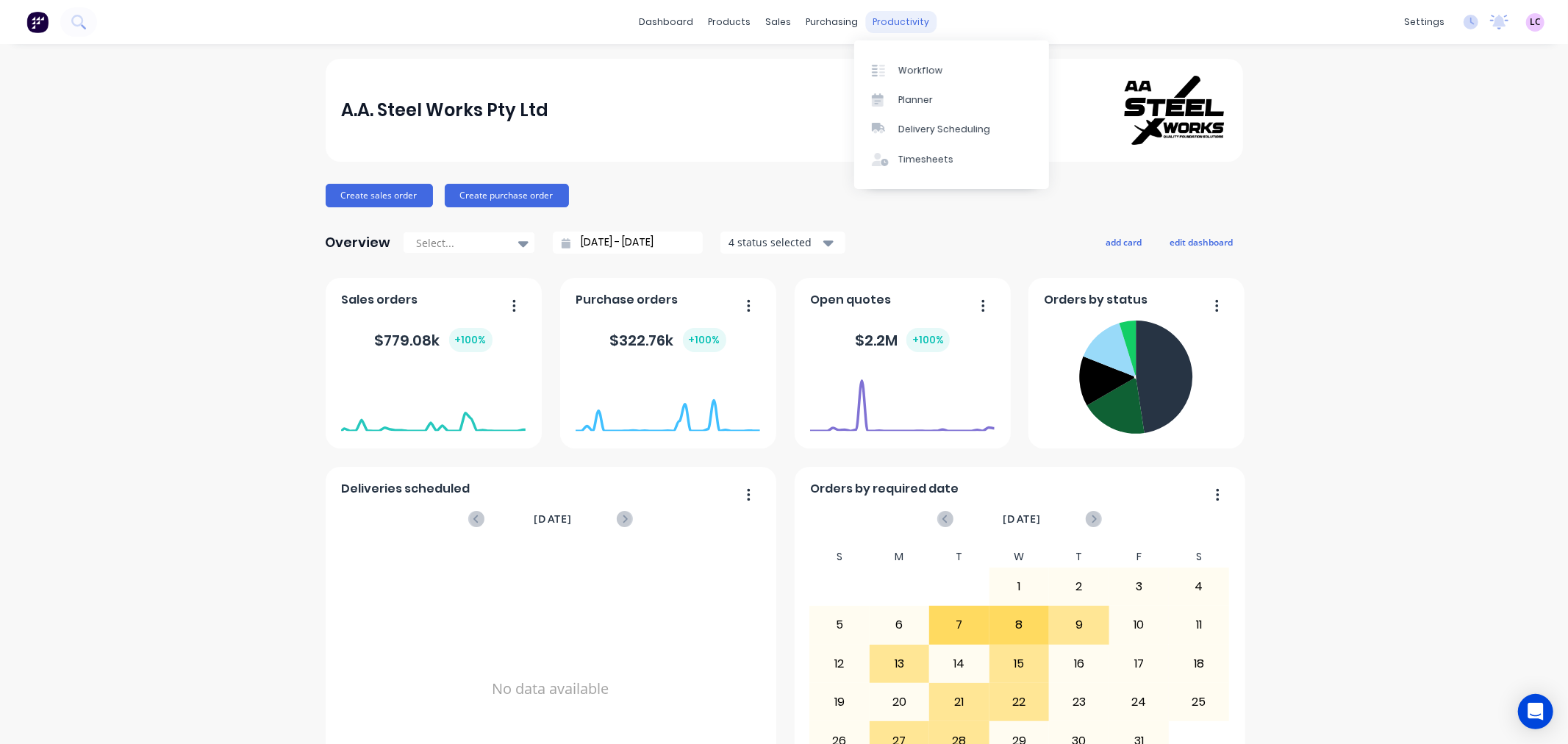
click at [905, 16] on div "productivity" at bounding box center [900, 22] width 71 height 22
click at [911, 64] on div "Workflow" at bounding box center [920, 70] width 44 height 13
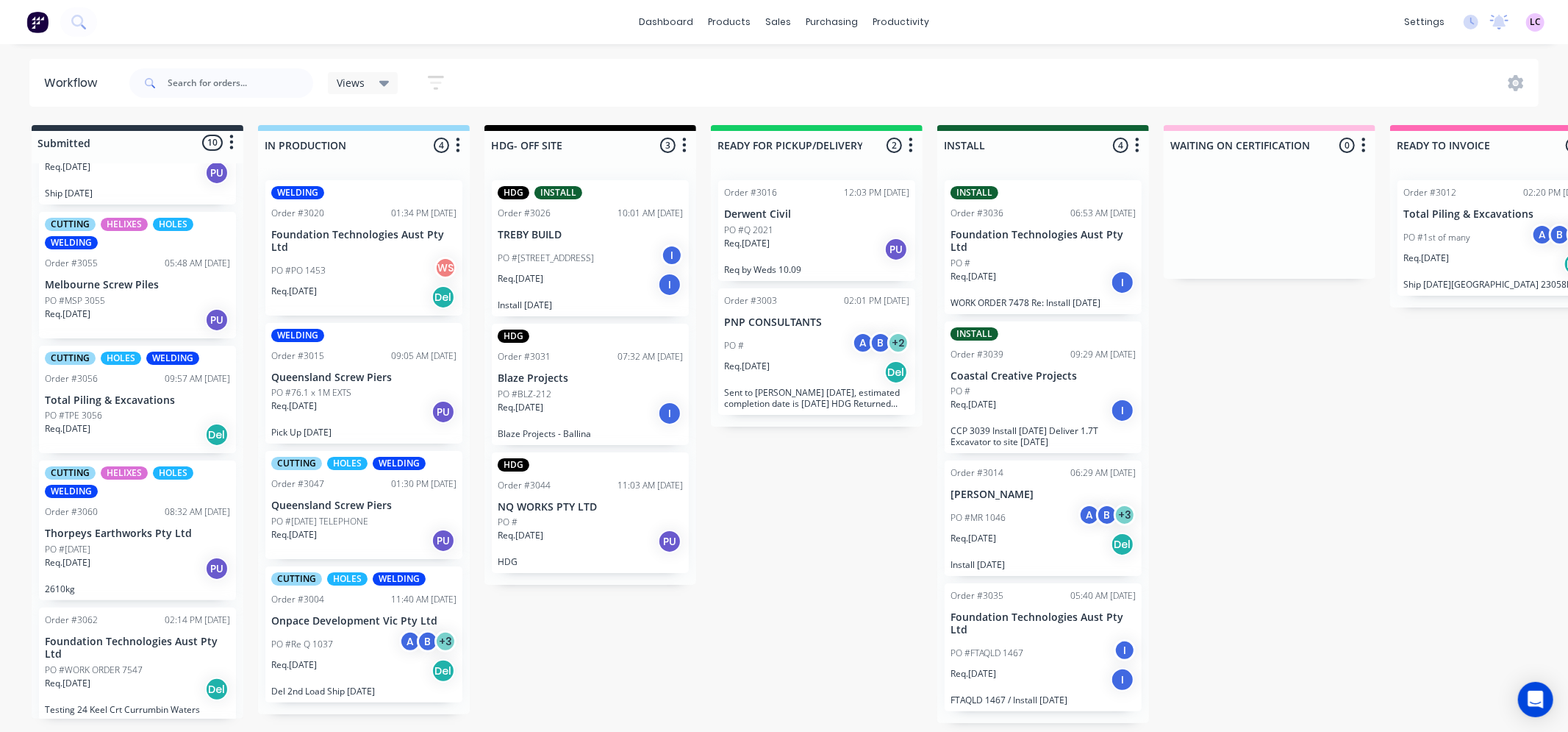
scroll to position [653, 0]
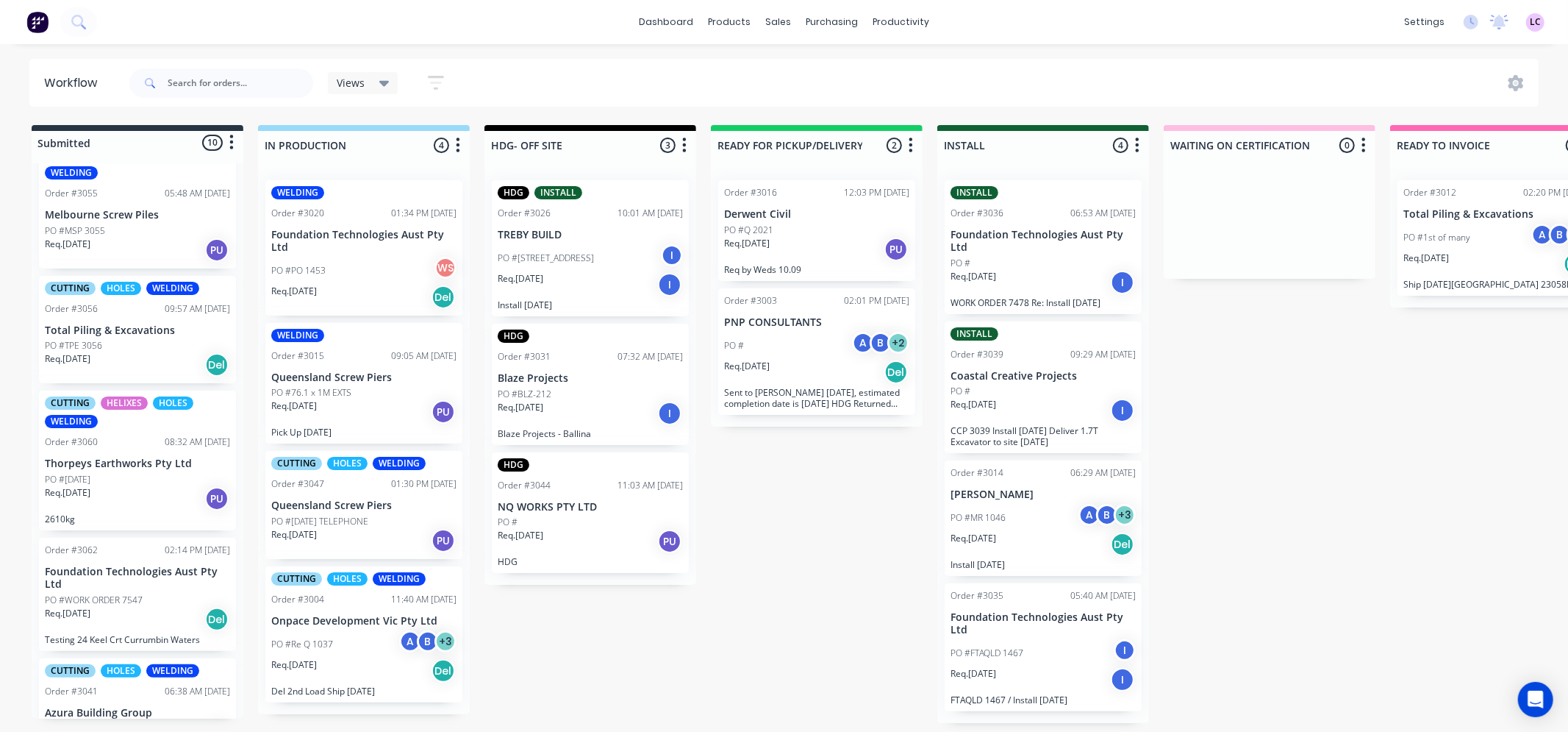
click at [134, 464] on p "Thorpeys Earthworks Pty Ltd" at bounding box center [137, 463] width 185 height 13
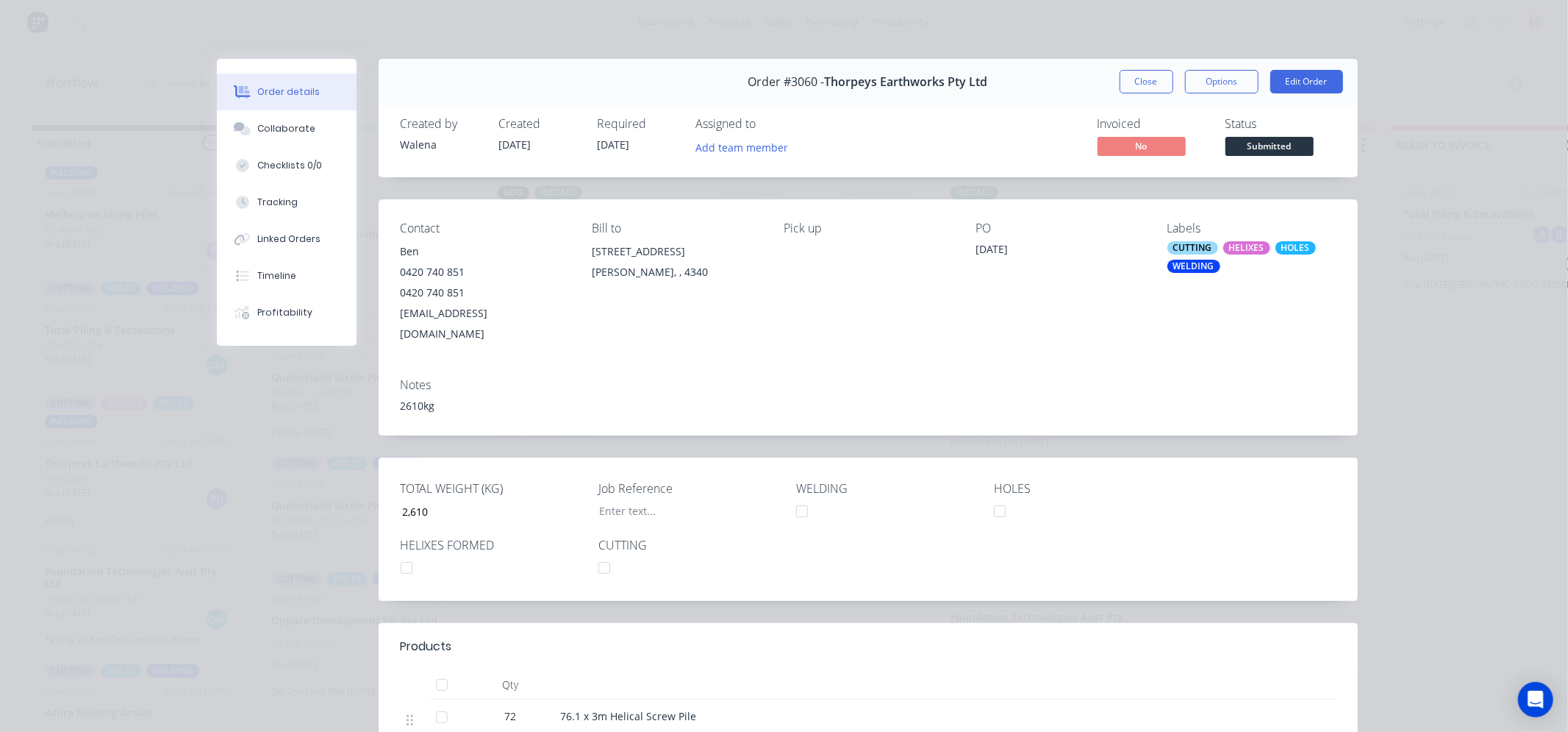
click at [1238, 252] on div "HELIXES" at bounding box center [1246, 247] width 47 height 13
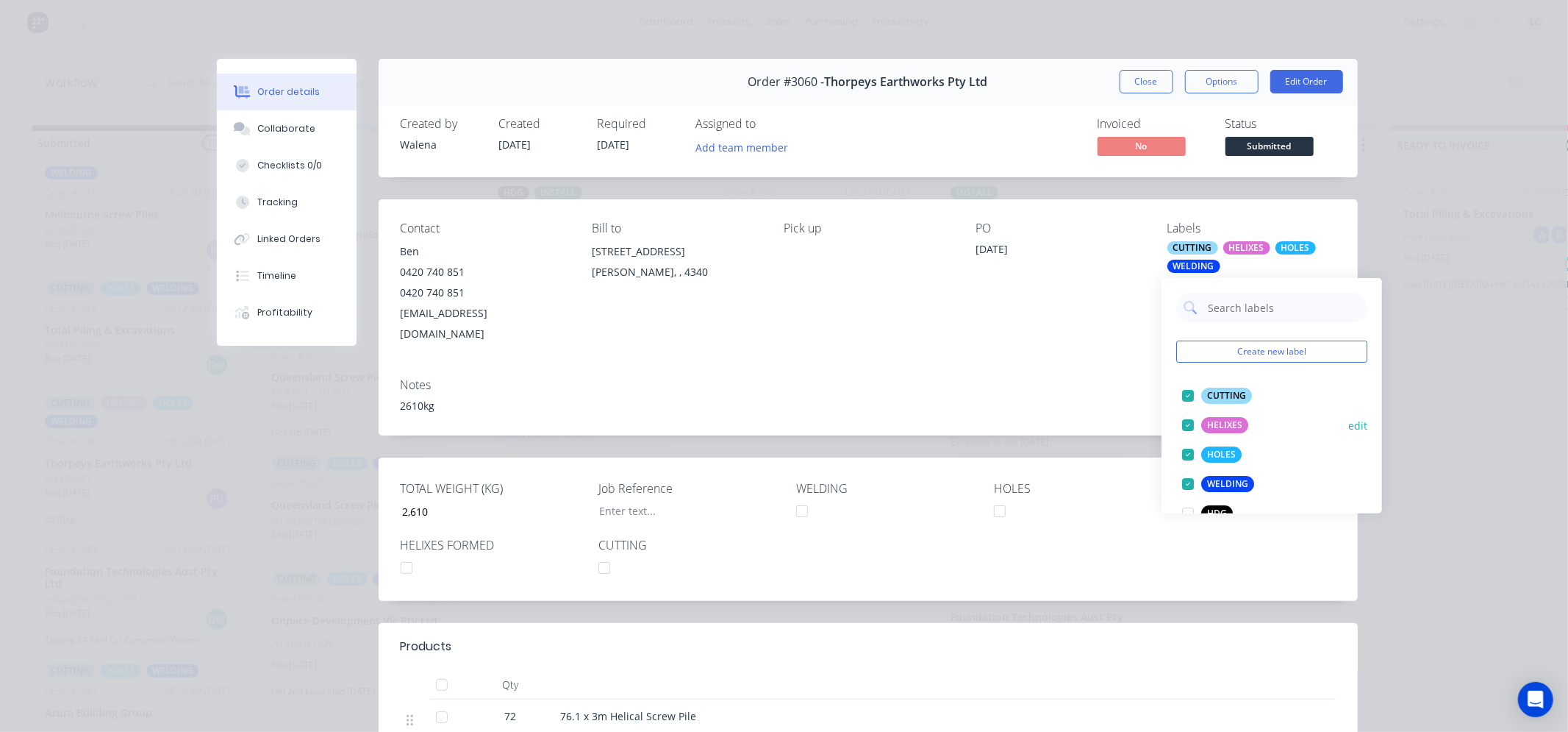
click at [1185, 424] on div at bounding box center [1187, 424] width 29 height 29
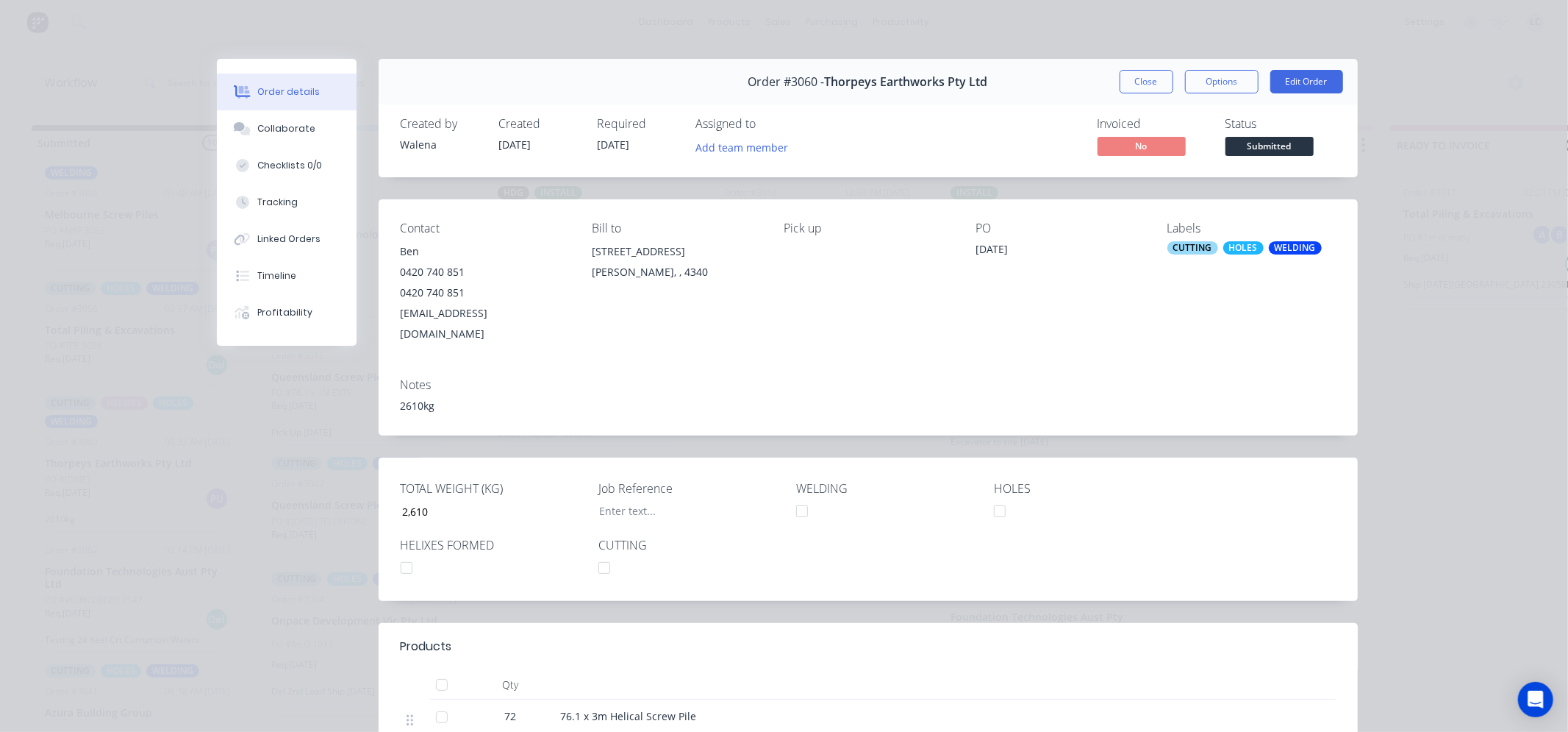
click at [978, 378] on div "Notes" at bounding box center [868, 385] width 935 height 14
click at [400, 553] on div at bounding box center [406, 567] width 29 height 29
click at [299, 127] on div "Collaborate" at bounding box center [286, 128] width 58 height 13
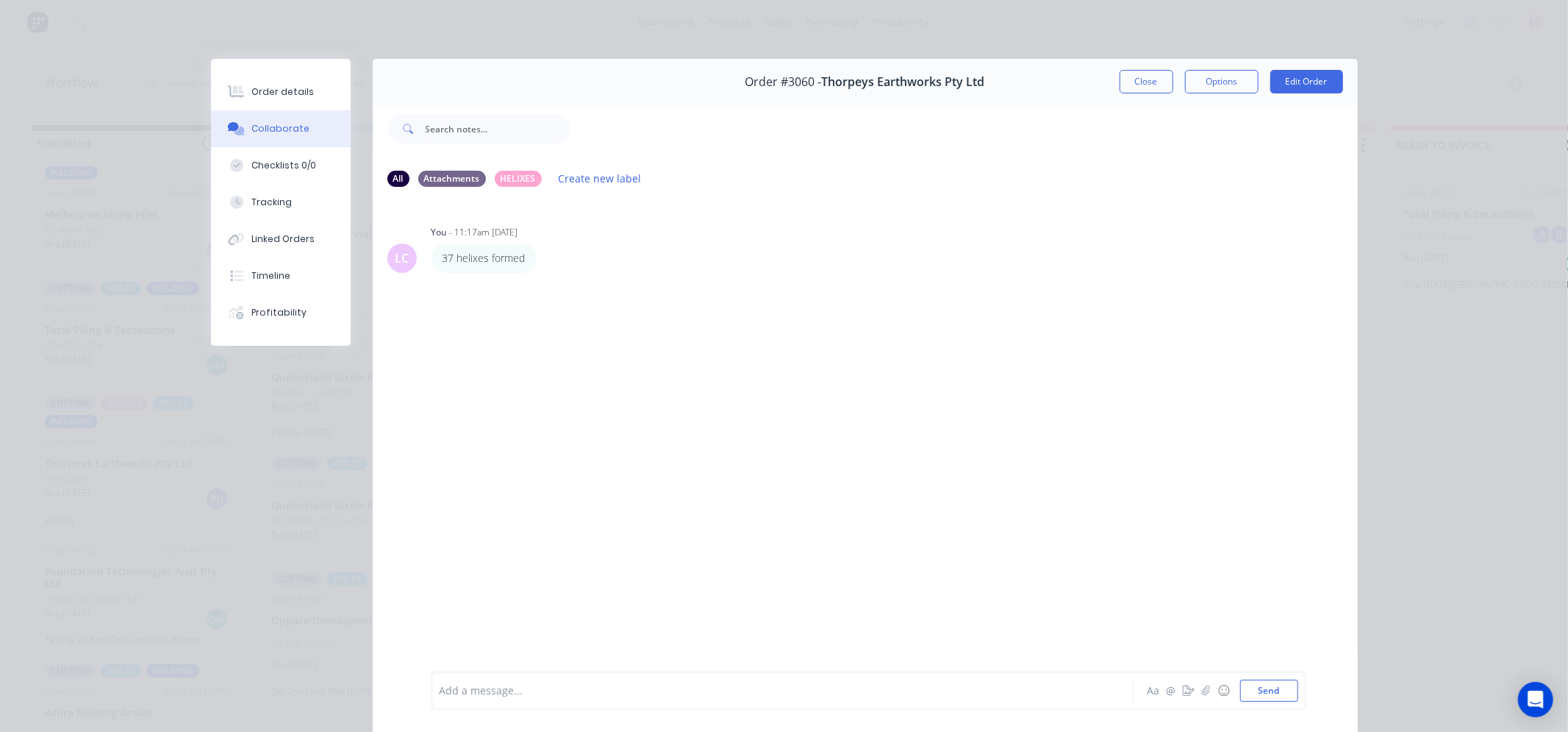
click at [531, 681] on div "Add a message..." at bounding box center [762, 691] width 644 height 22
click at [1136, 78] on button "Close" at bounding box center [1146, 82] width 54 height 24
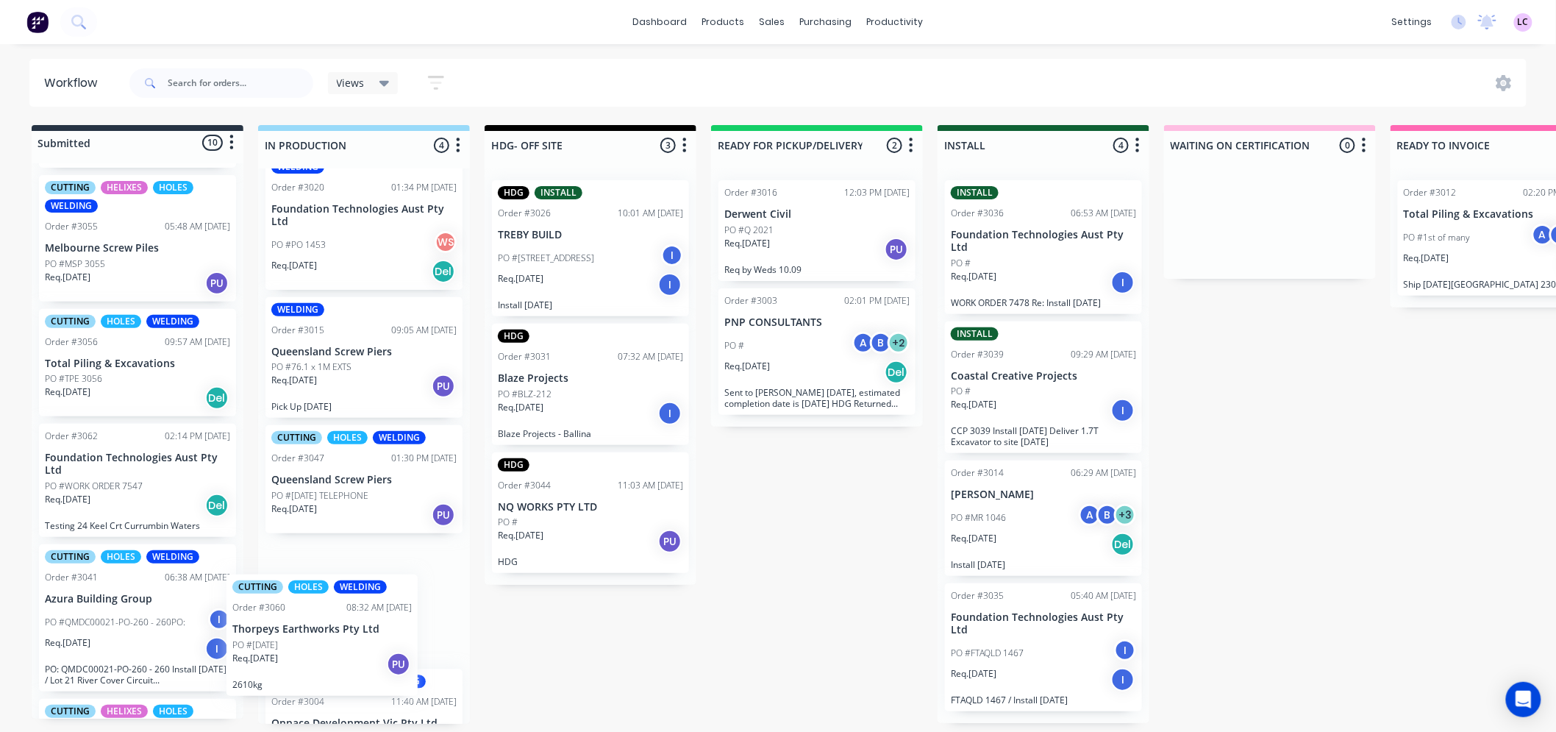
scroll to position [113, 0]
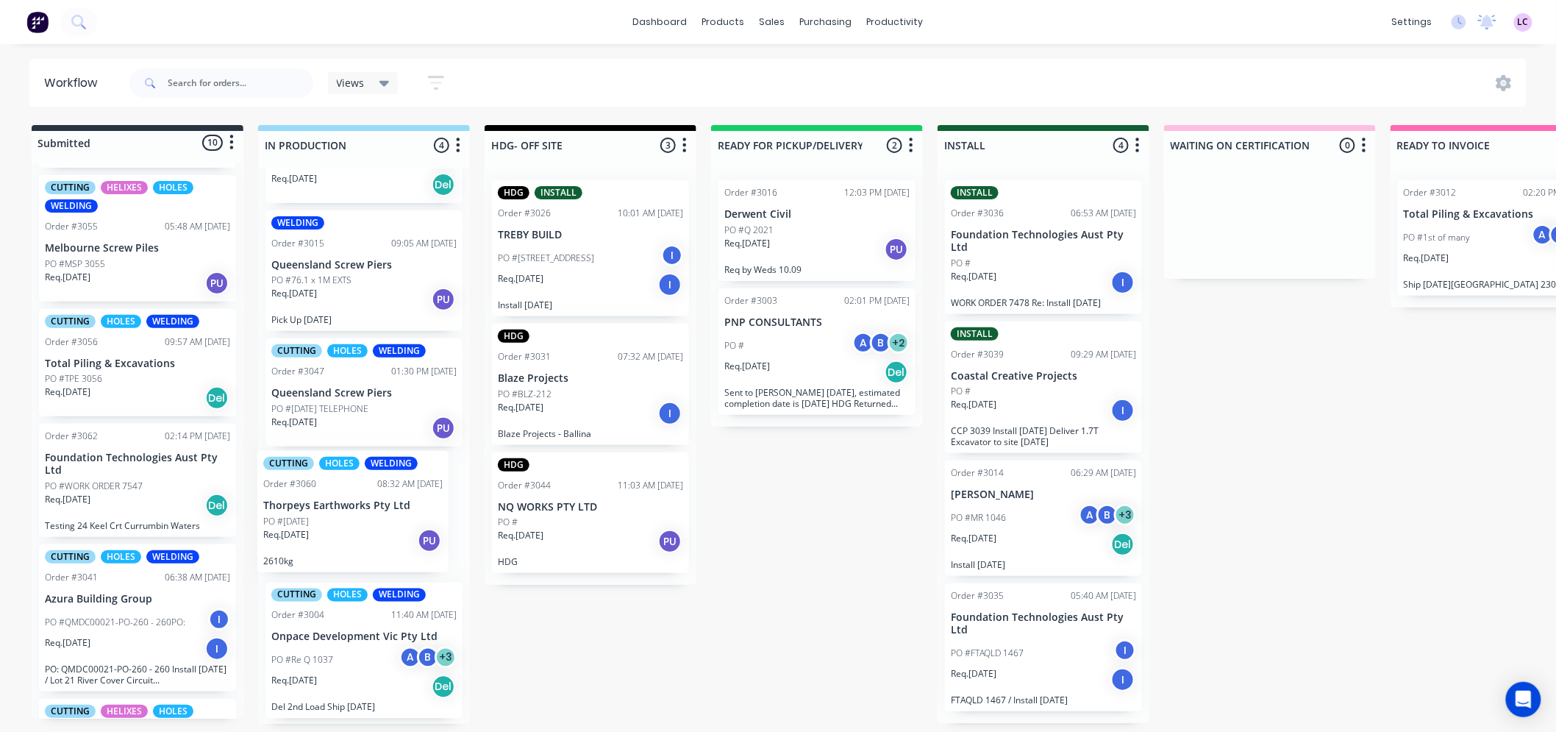
drag, startPoint x: 136, startPoint y: 490, endPoint x: 359, endPoint y: 516, distance: 224.4
click at [359, 516] on div "Submitted 10 Status colour #273444 hex #273444 Save Cancel Summaries Total orde…" at bounding box center [1002, 424] width 2026 height 599
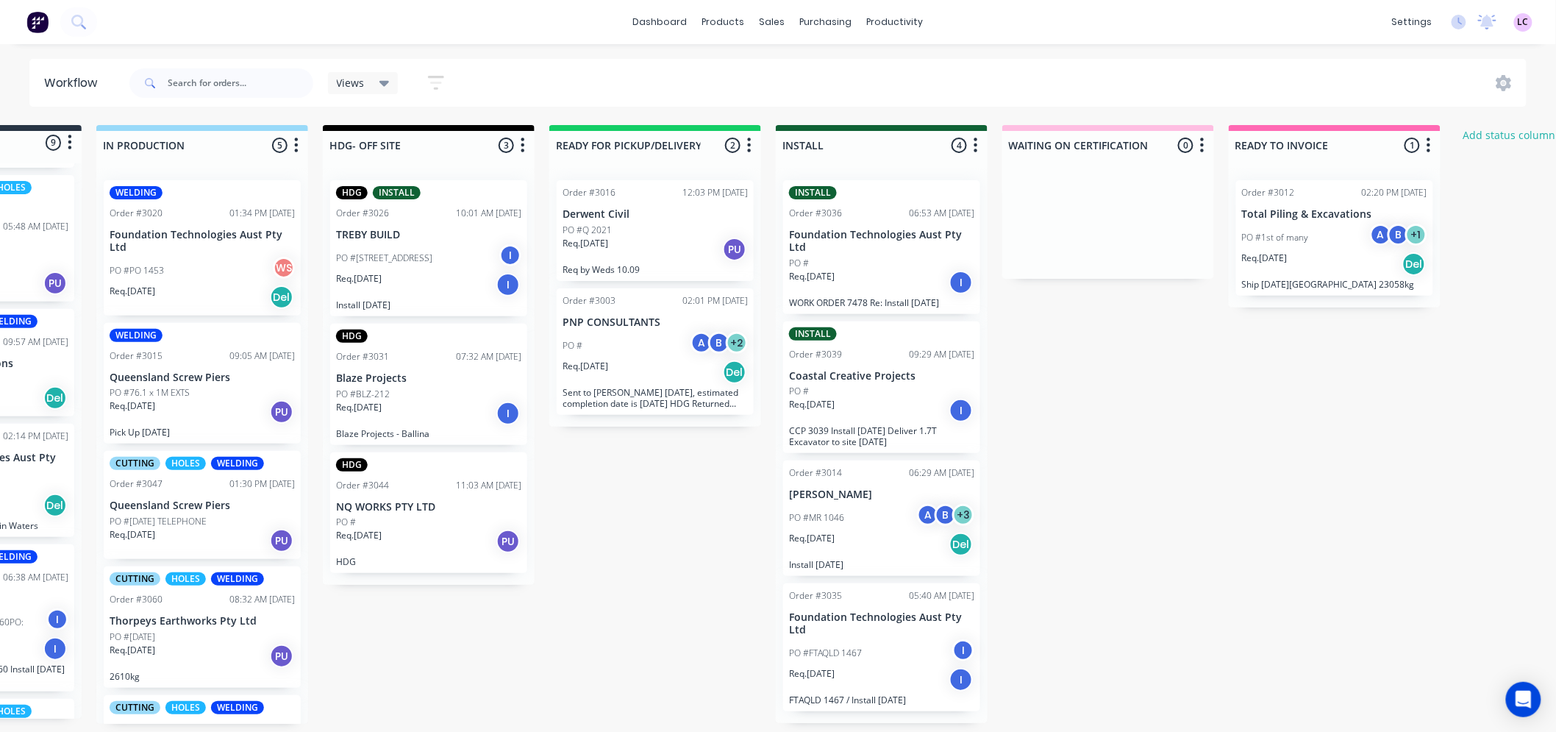
scroll to position [4, 162]
click at [1309, 259] on div "Req. [DATE] Del" at bounding box center [1334, 264] width 185 height 25
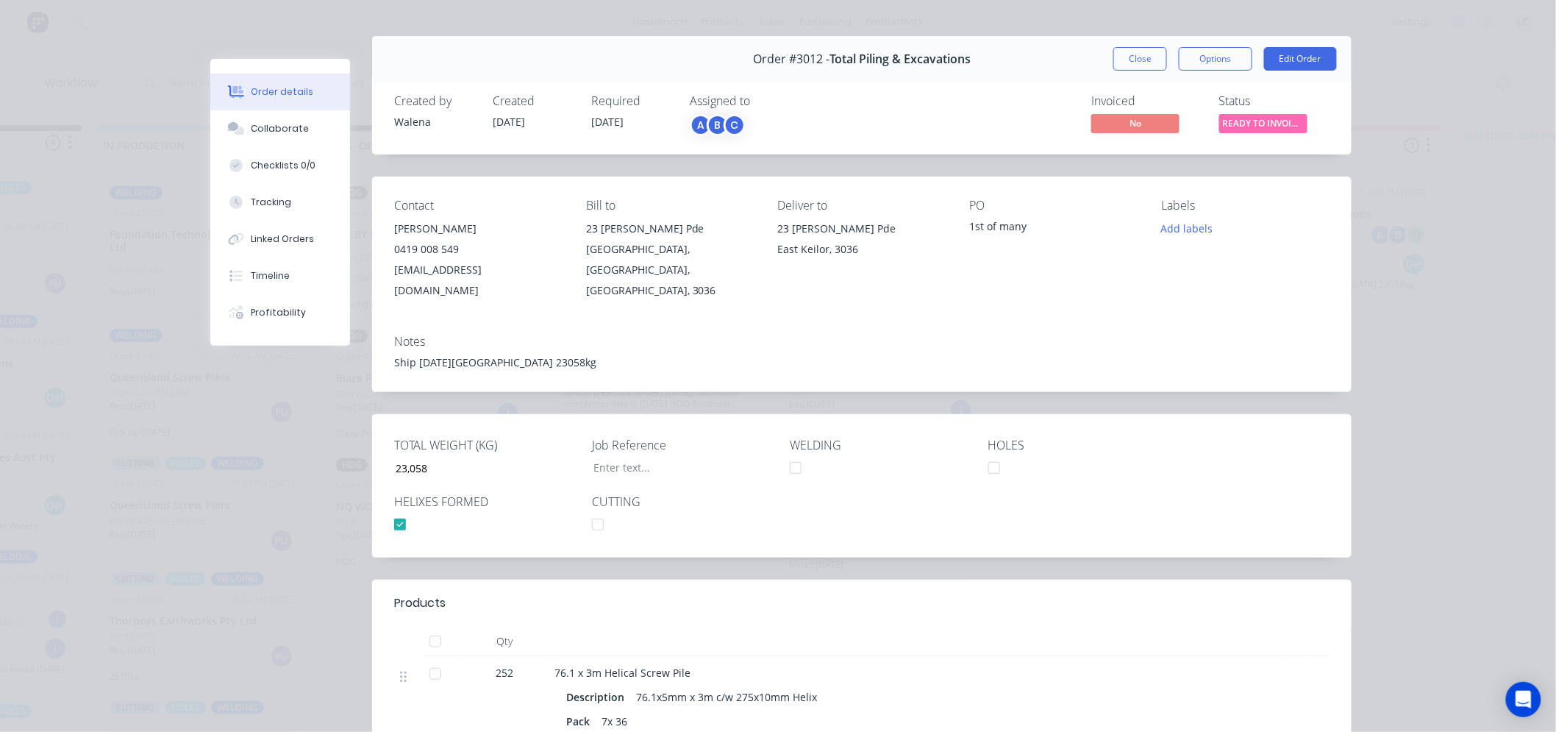
scroll to position [0, 0]
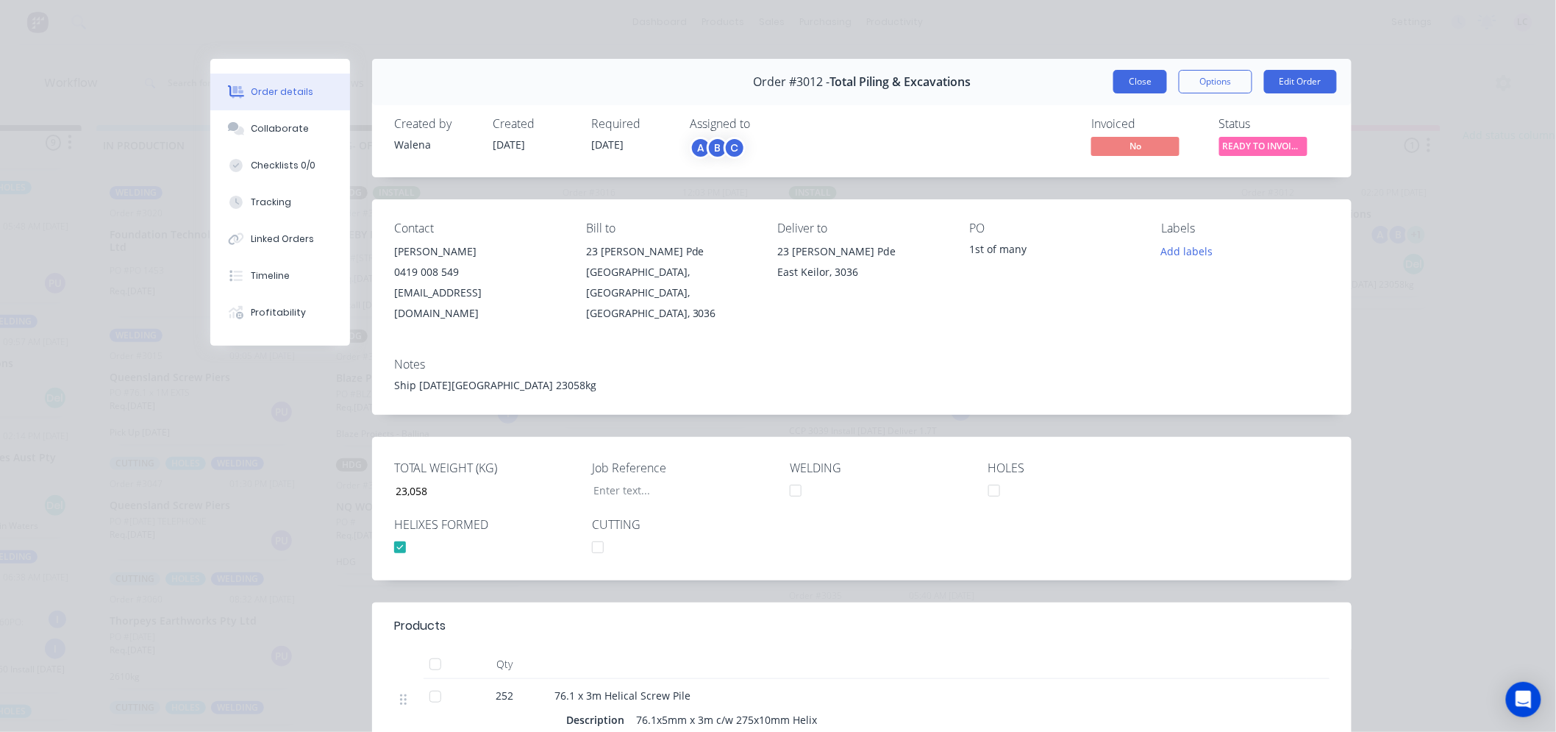
click at [1128, 74] on button "Close" at bounding box center [1141, 82] width 54 height 24
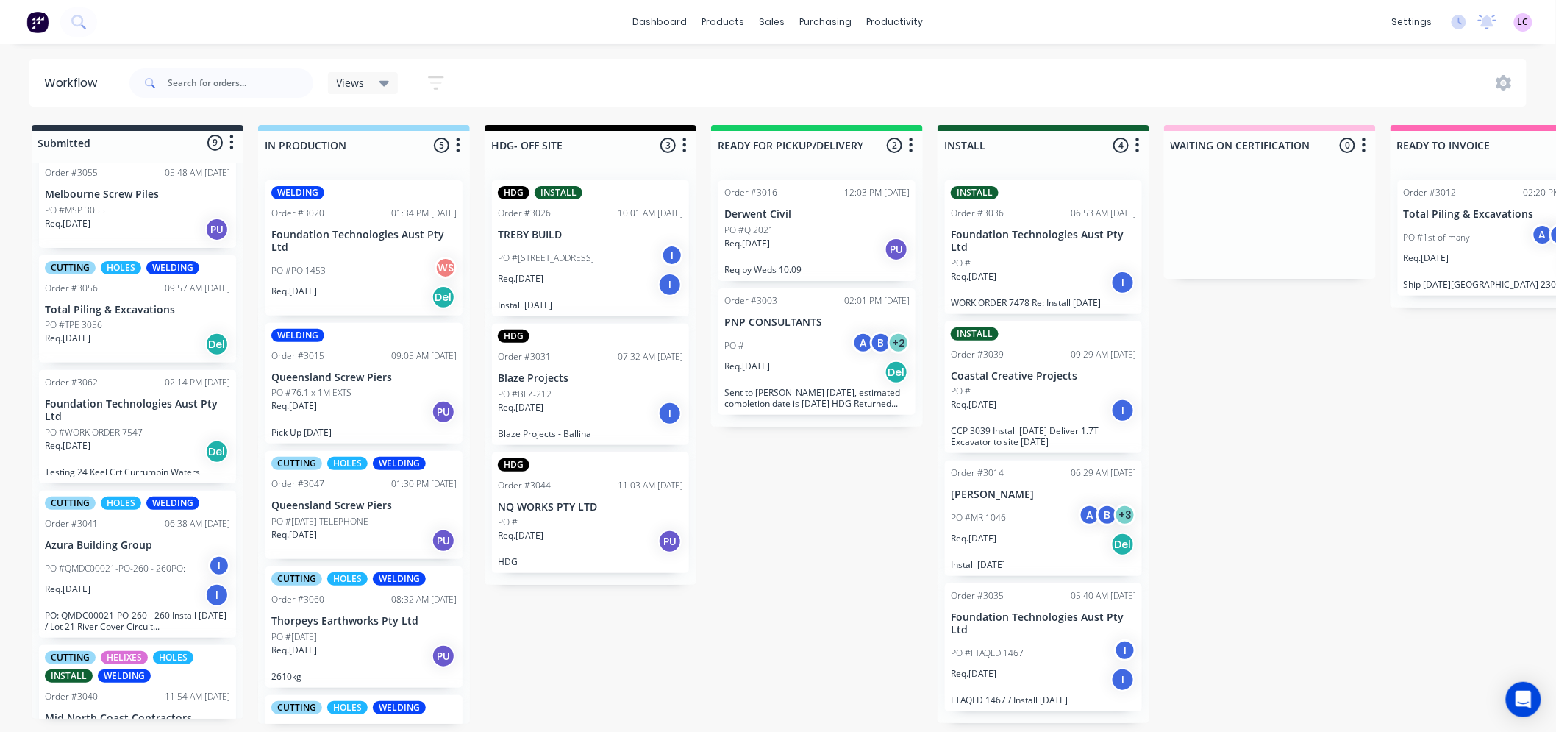
scroll to position [702, 0]
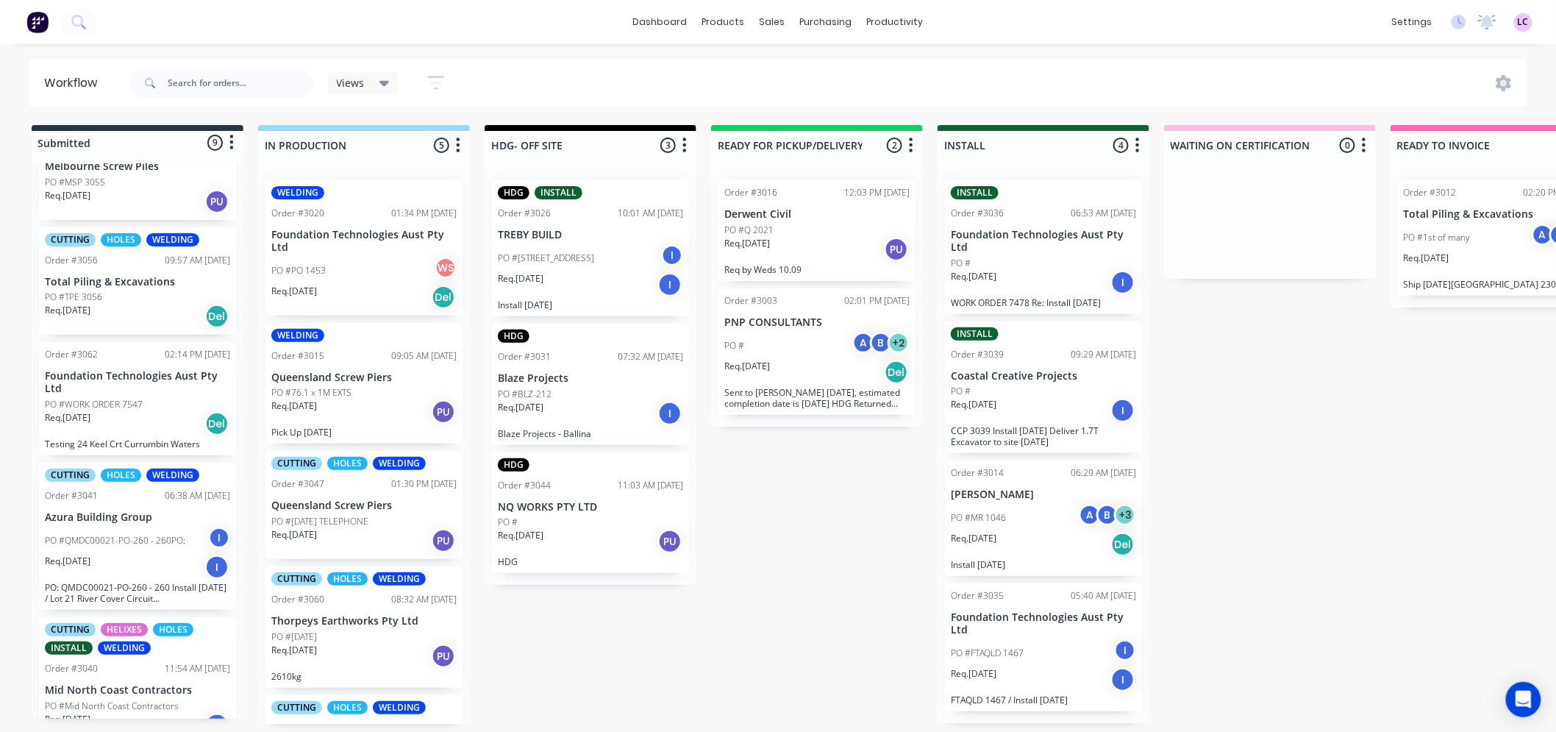
click at [133, 291] on div "PO #TPE 3056" at bounding box center [137, 297] width 185 height 13
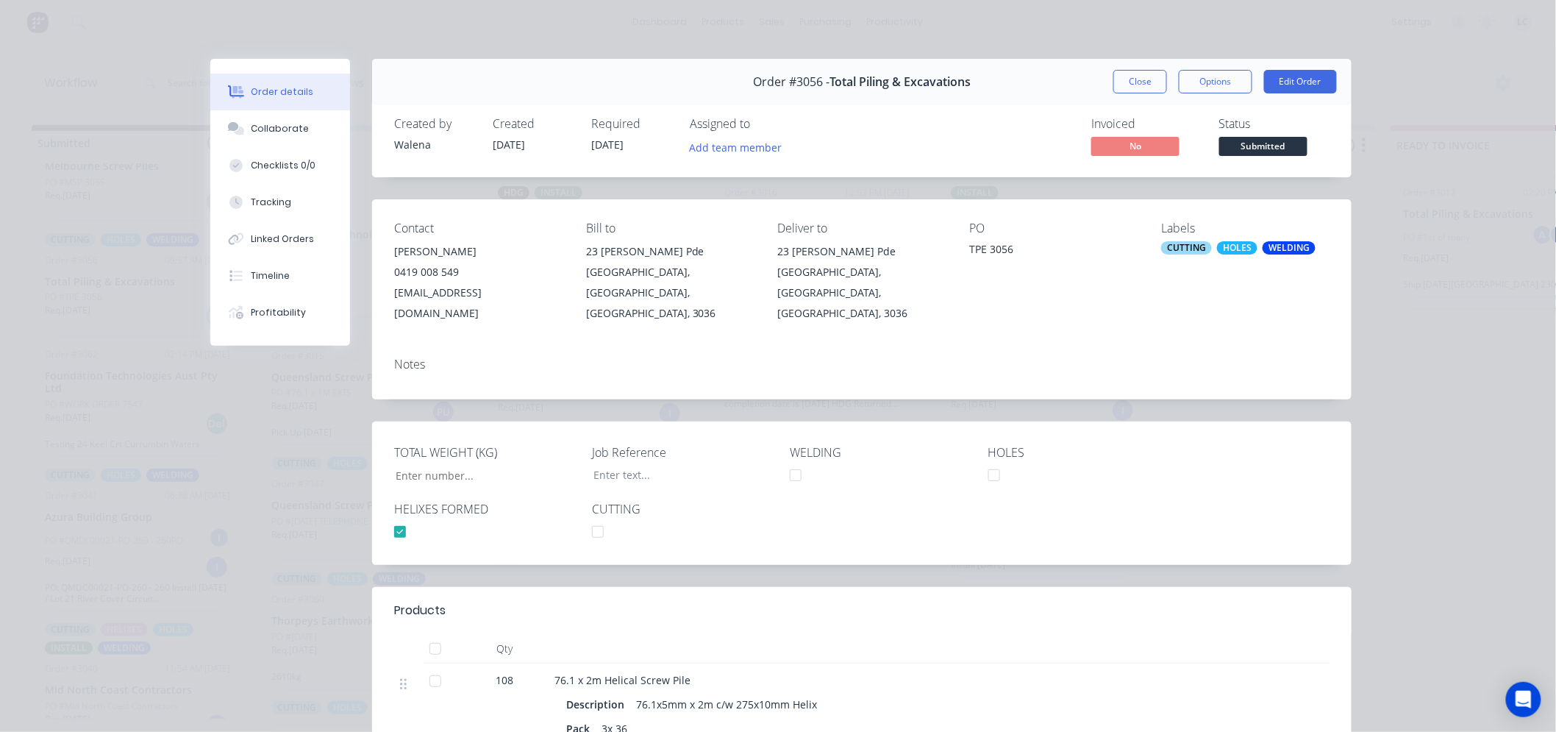
type input "5,193"
click at [1124, 79] on button "Close" at bounding box center [1141, 82] width 54 height 24
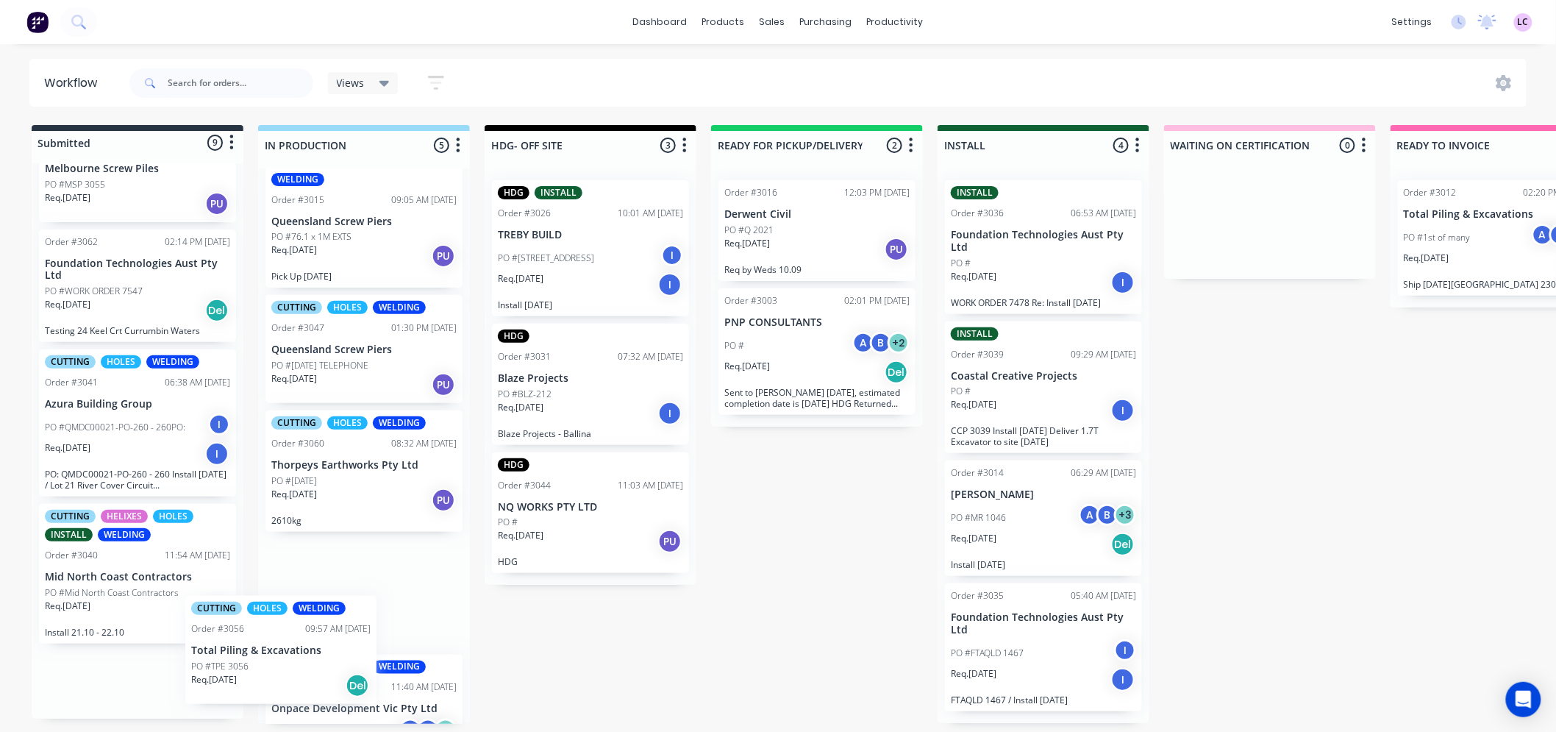
scroll to position [182, 0]
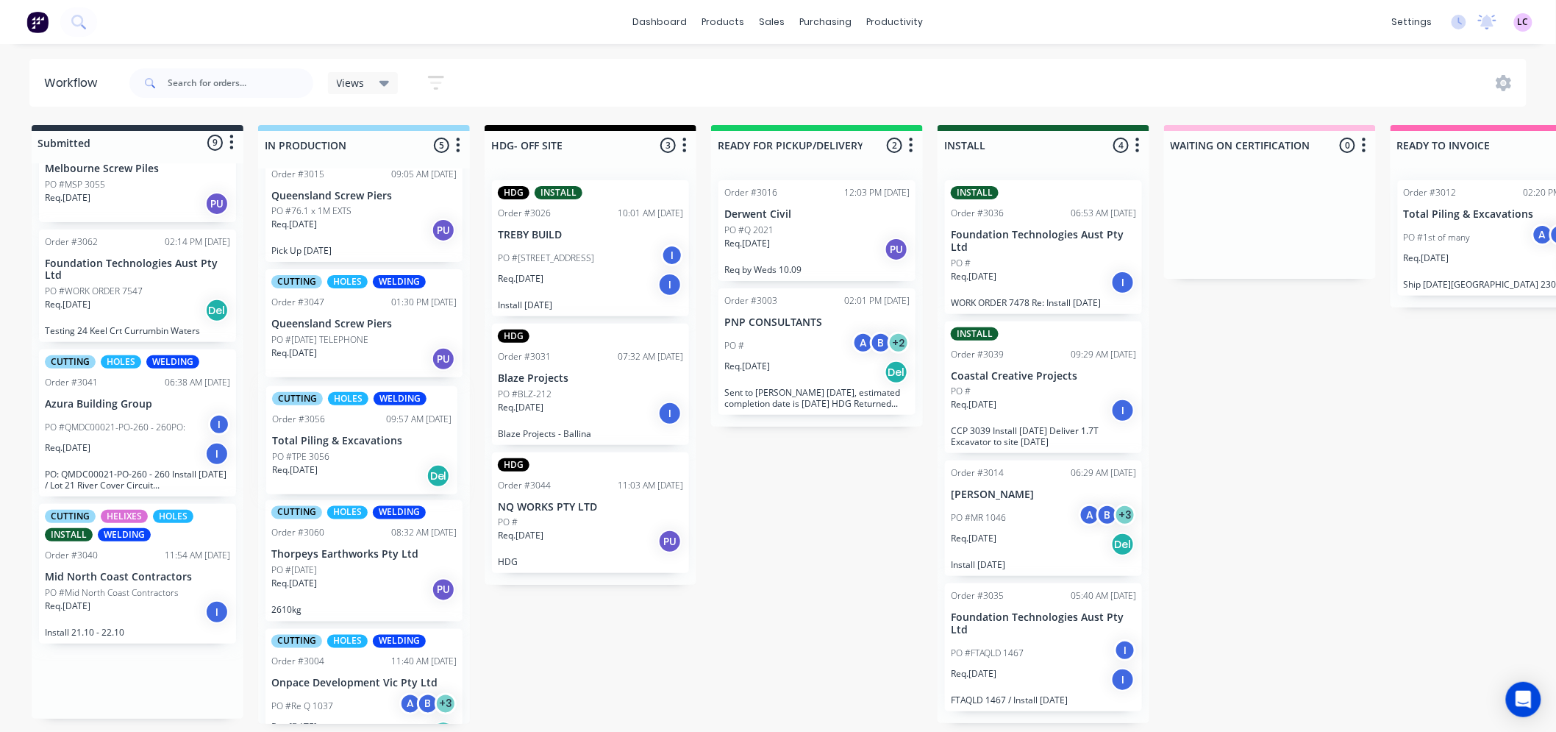
drag, startPoint x: 113, startPoint y: 310, endPoint x: 347, endPoint y: 473, distance: 285.9
click at [347, 473] on div "Submitted 9 Status colour #273444 hex #273444 Save Cancel Summaries Total order…" at bounding box center [1002, 424] width 2026 height 599
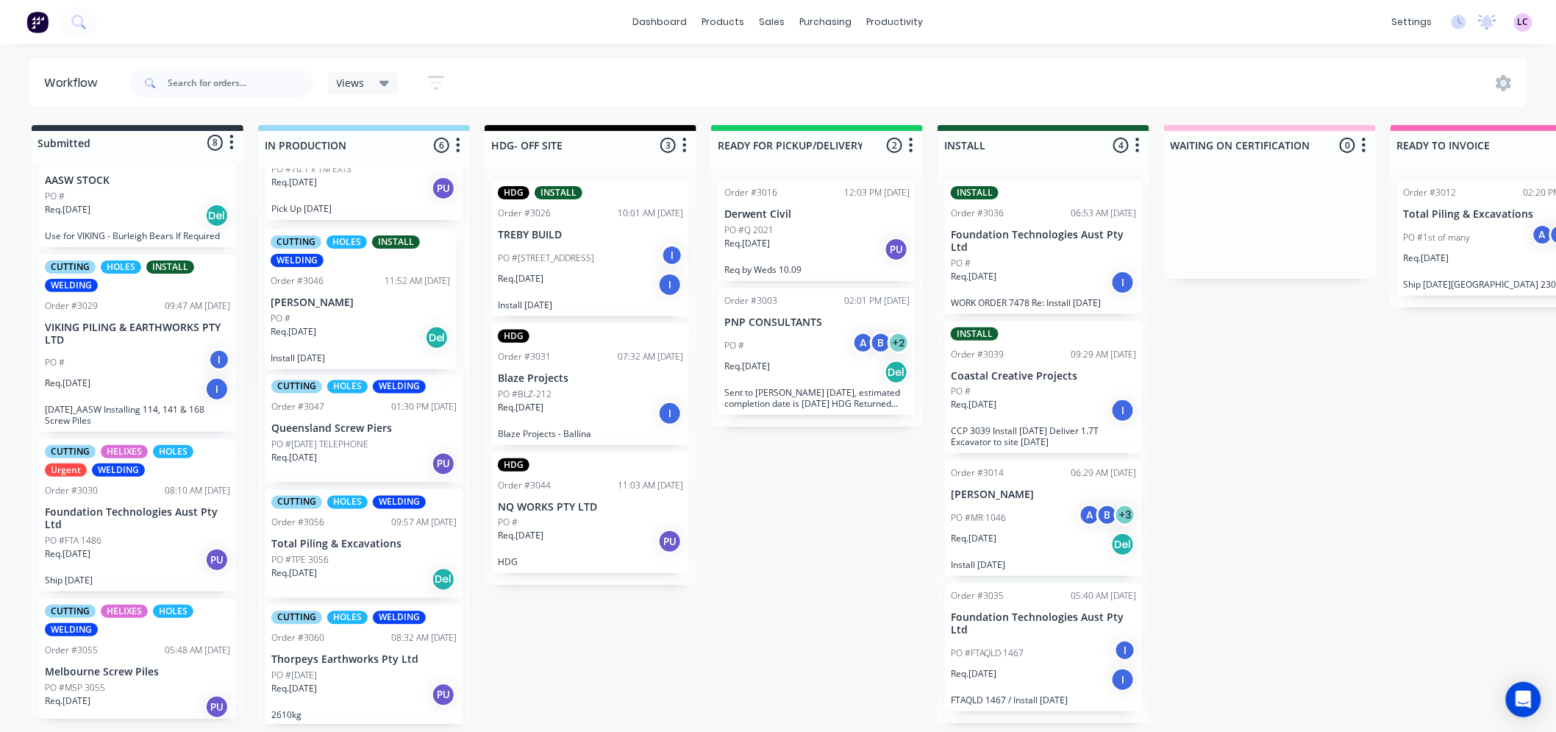
scroll to position [216, 0]
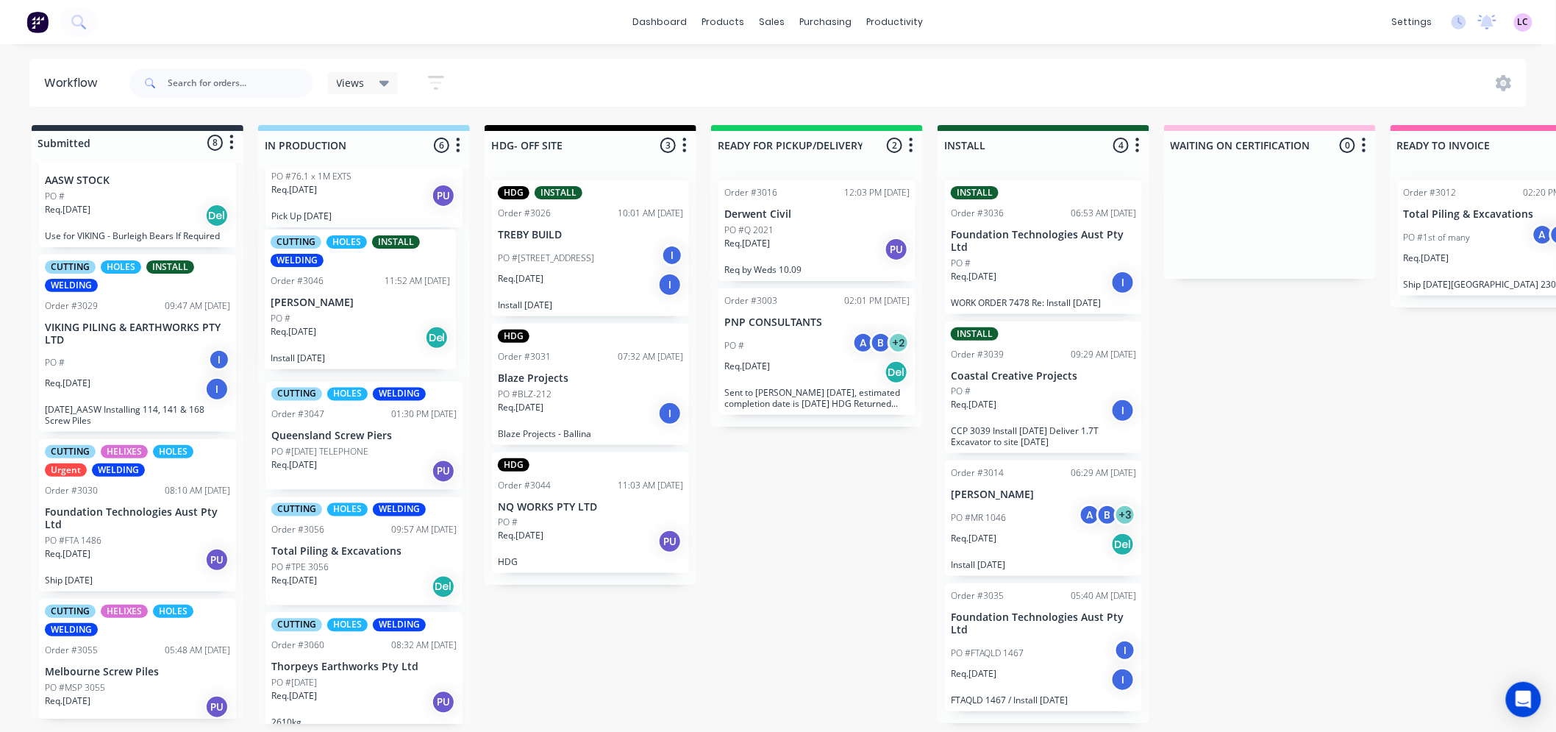
drag, startPoint x: 114, startPoint y: 500, endPoint x: 343, endPoint y: 297, distance: 306.4
click at [343, 297] on div "Submitted 8 Status colour #273444 hex #273444 Save Cancel Summaries Total order…" at bounding box center [1002, 424] width 2026 height 599
click at [337, 291] on div "CUTTING HOLES INSTALL WELDING Order #3046 11:52 AM [DATE] [PERSON_NAME] PO # Re…" at bounding box center [364, 305] width 197 height 140
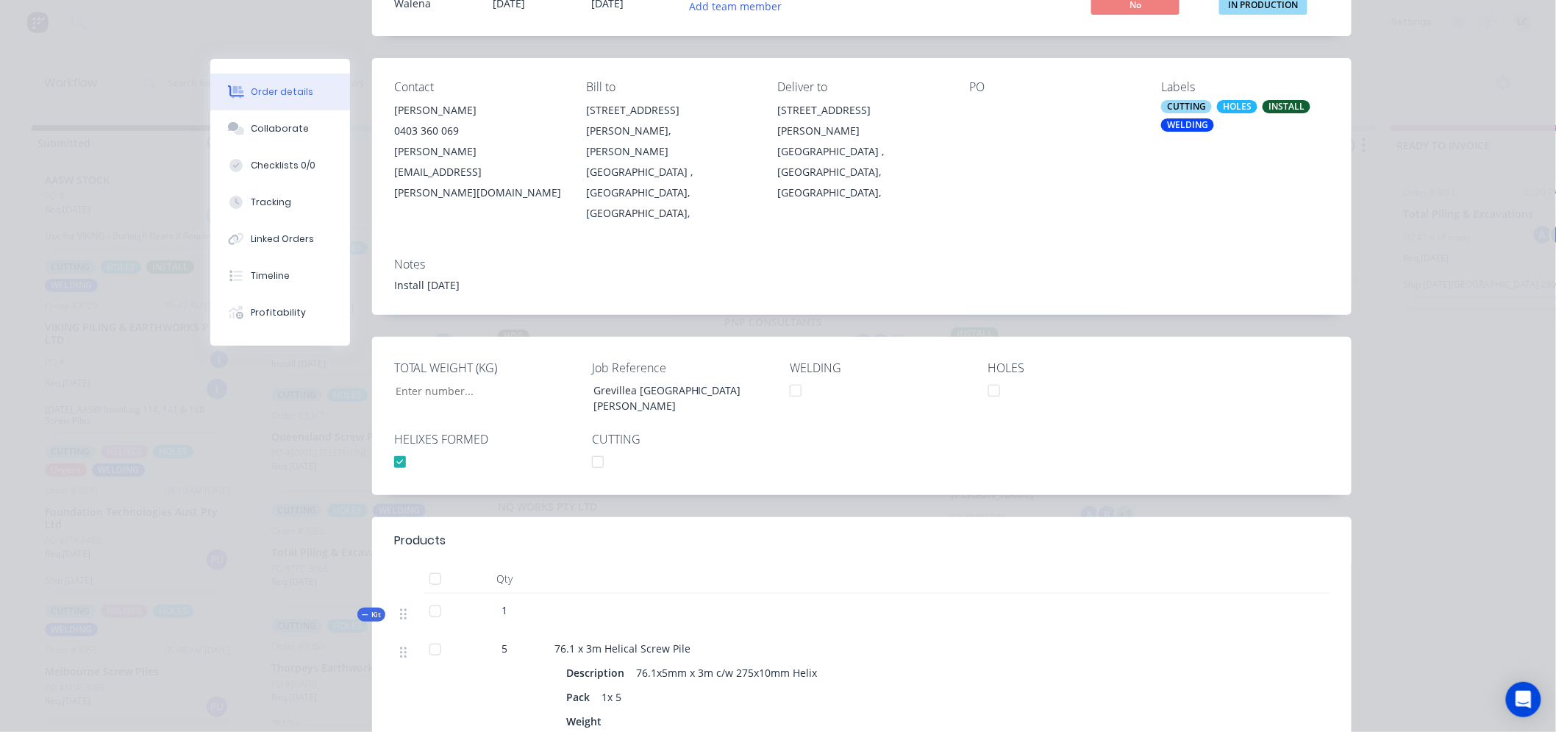
scroll to position [0, 0]
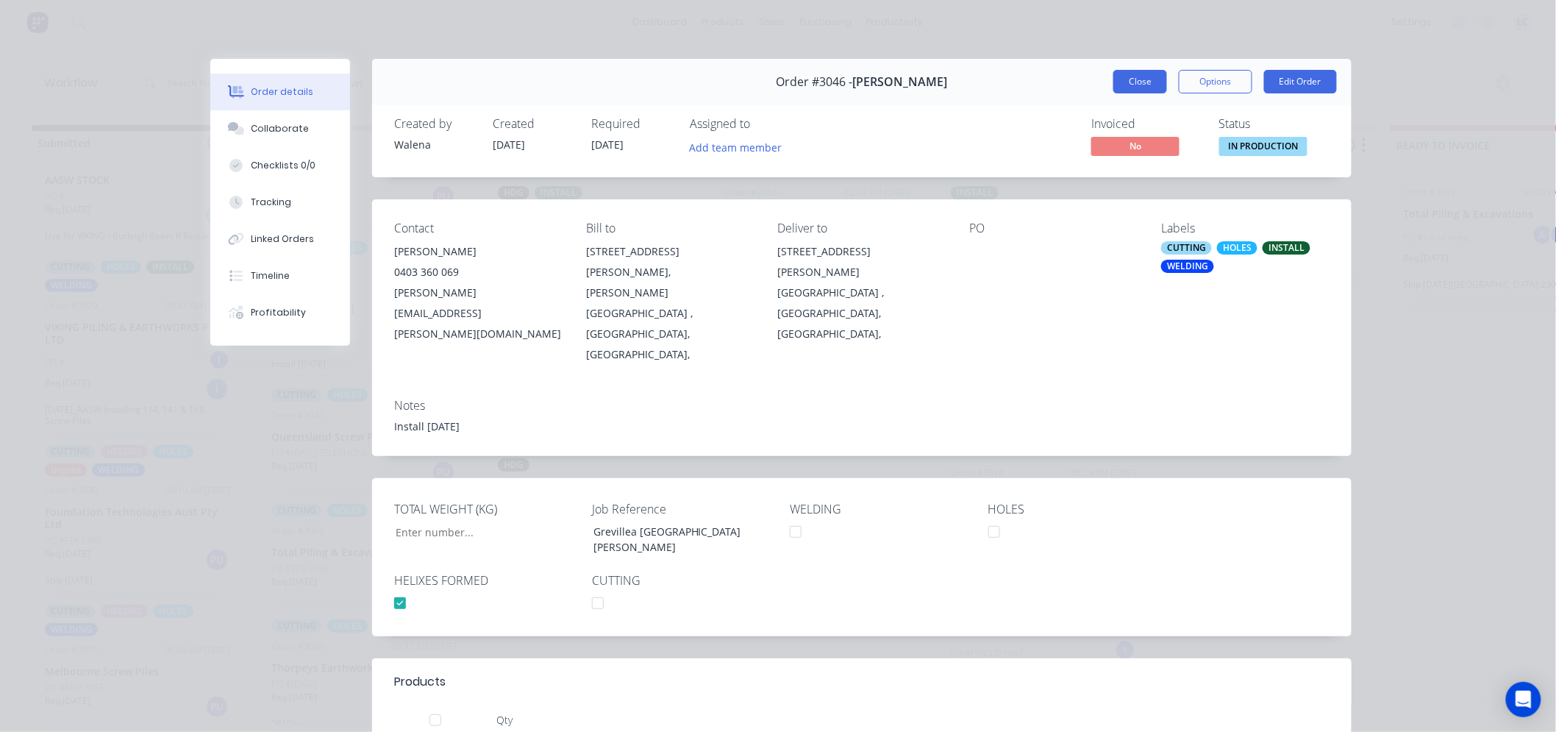
click at [1142, 85] on button "Close" at bounding box center [1141, 82] width 54 height 24
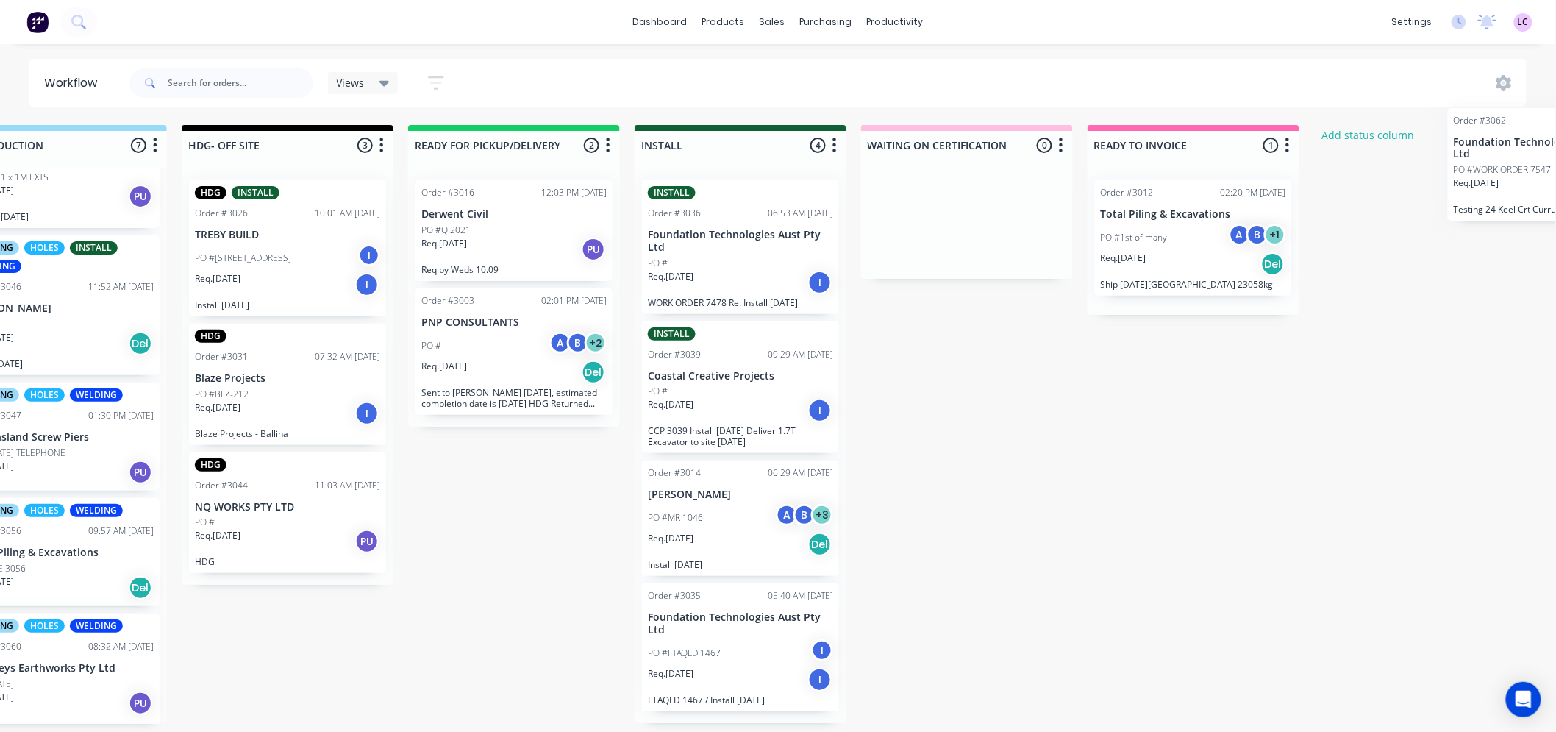
scroll to position [0, 424]
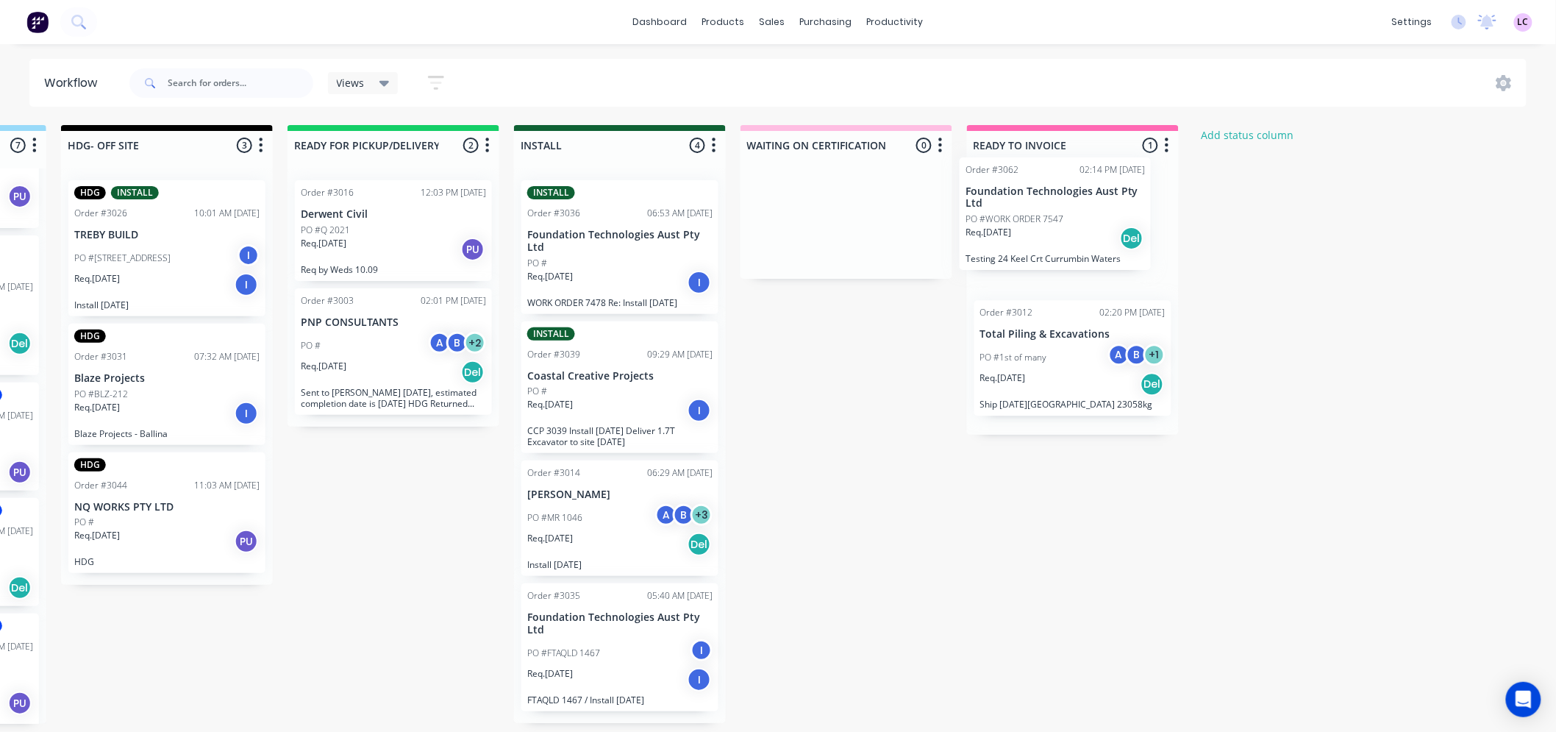
drag, startPoint x: 133, startPoint y: 370, endPoint x: 1080, endPoint y: 224, distance: 957.8
click at [1080, 224] on div "Submitted 7 Status colour #273444 hex #273444 Save Cancel Summaries Total order…" at bounding box center [578, 424] width 2026 height 599
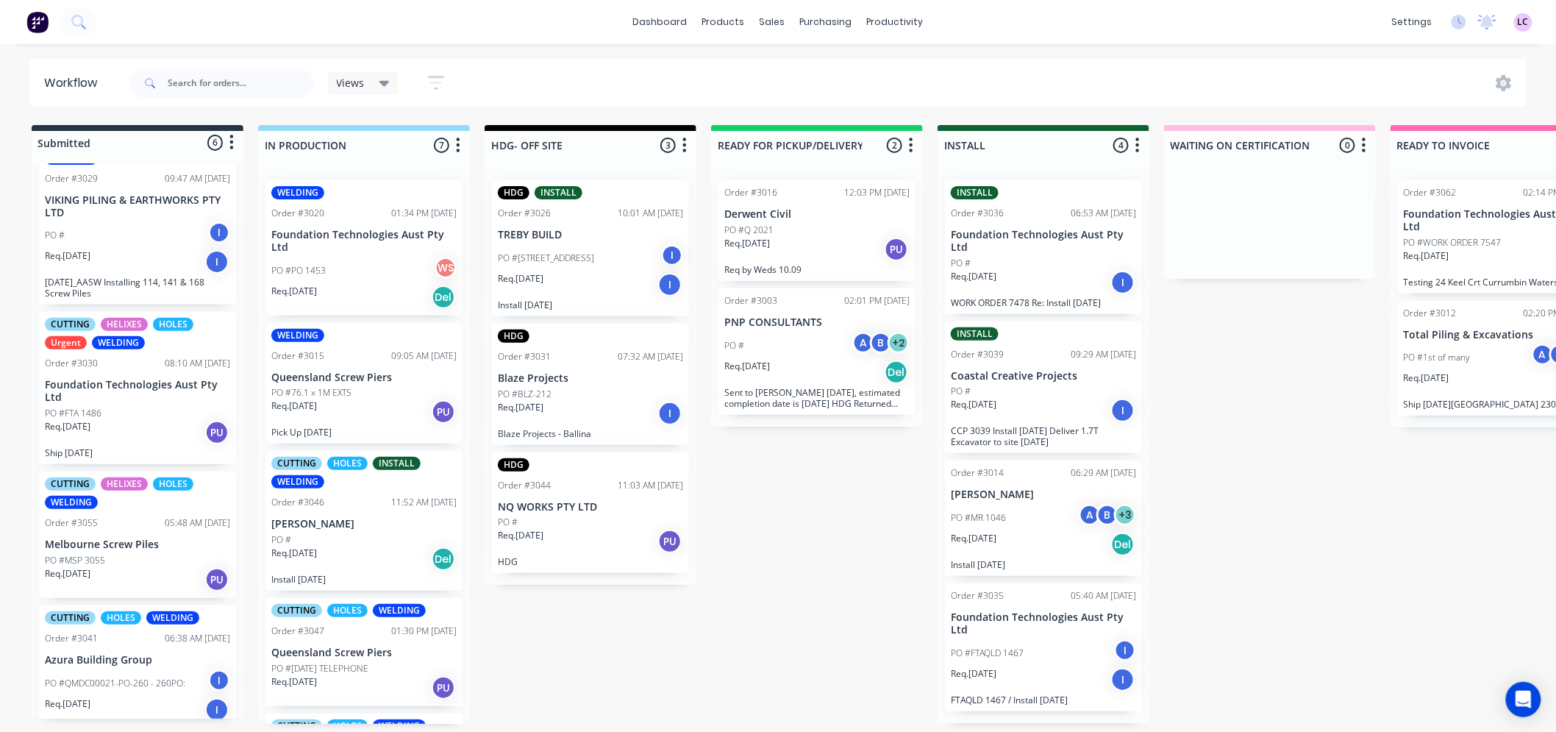
scroll to position [355, 0]
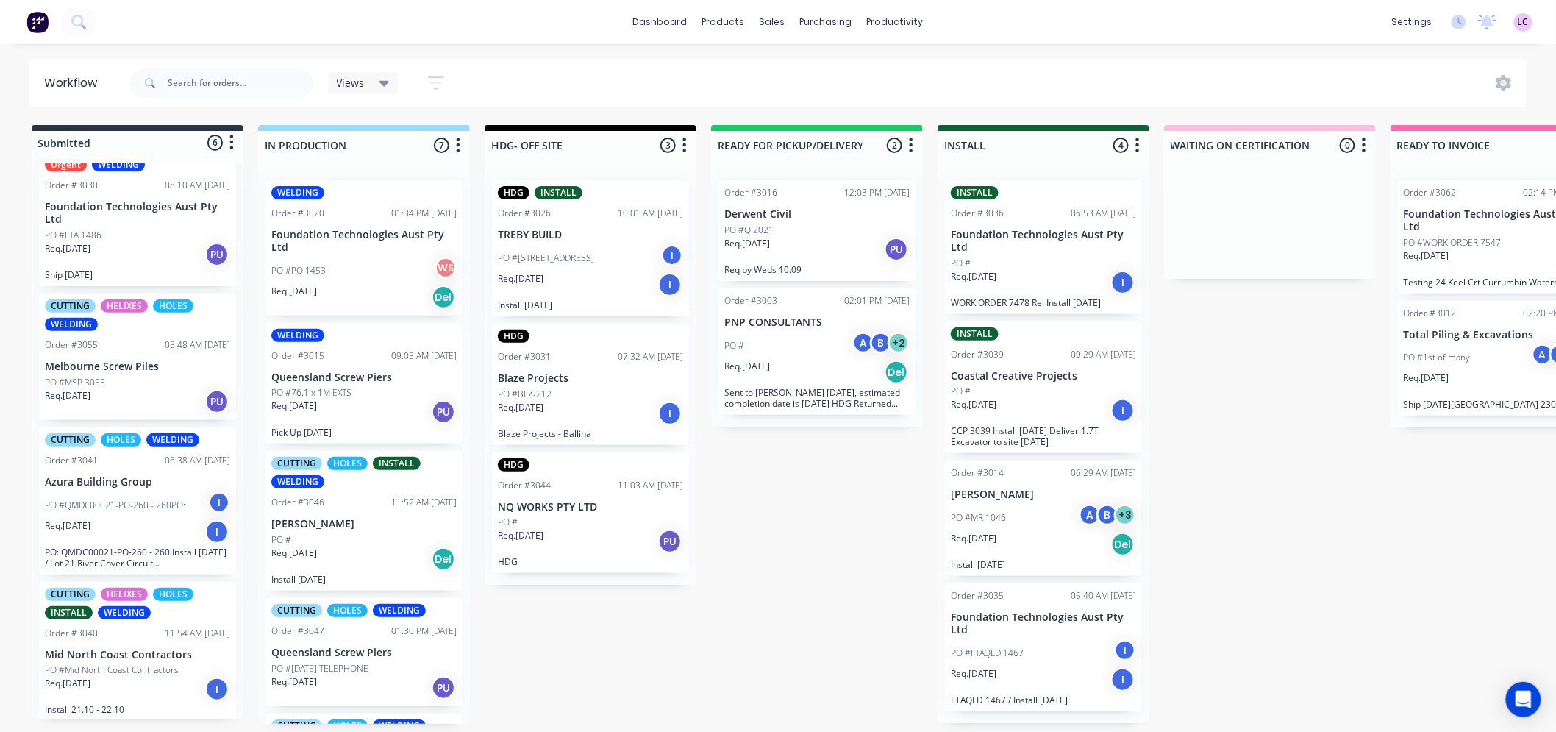
click at [127, 627] on div "Order #3040 11:54 AM [DATE]" at bounding box center [137, 633] width 185 height 13
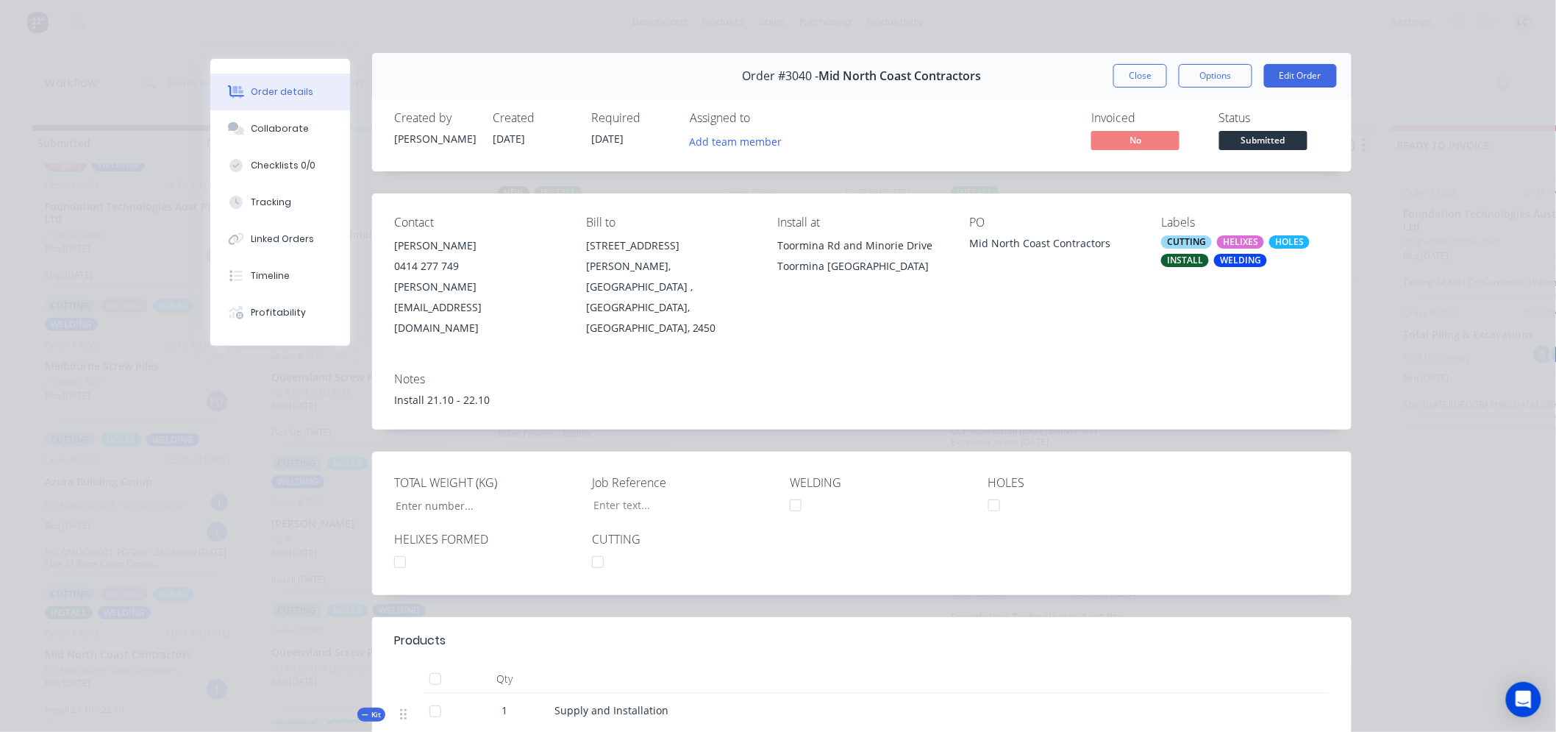
scroll to position [0, 0]
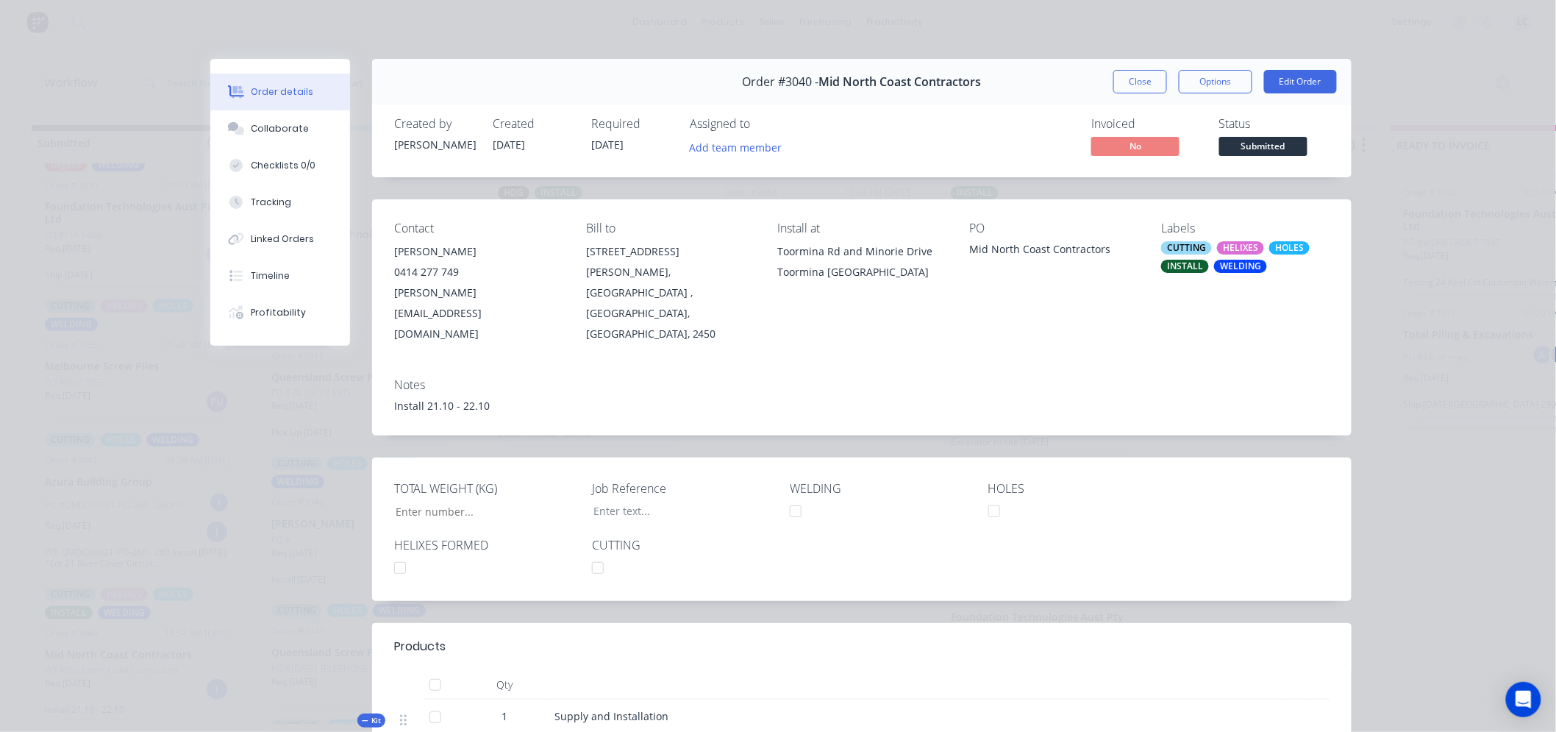
click at [1146, 96] on div "Order #3040 - Mid North Coast Contractors Close Options Edit Order" at bounding box center [862, 82] width 980 height 46
click at [1131, 87] on button "Close" at bounding box center [1141, 82] width 54 height 24
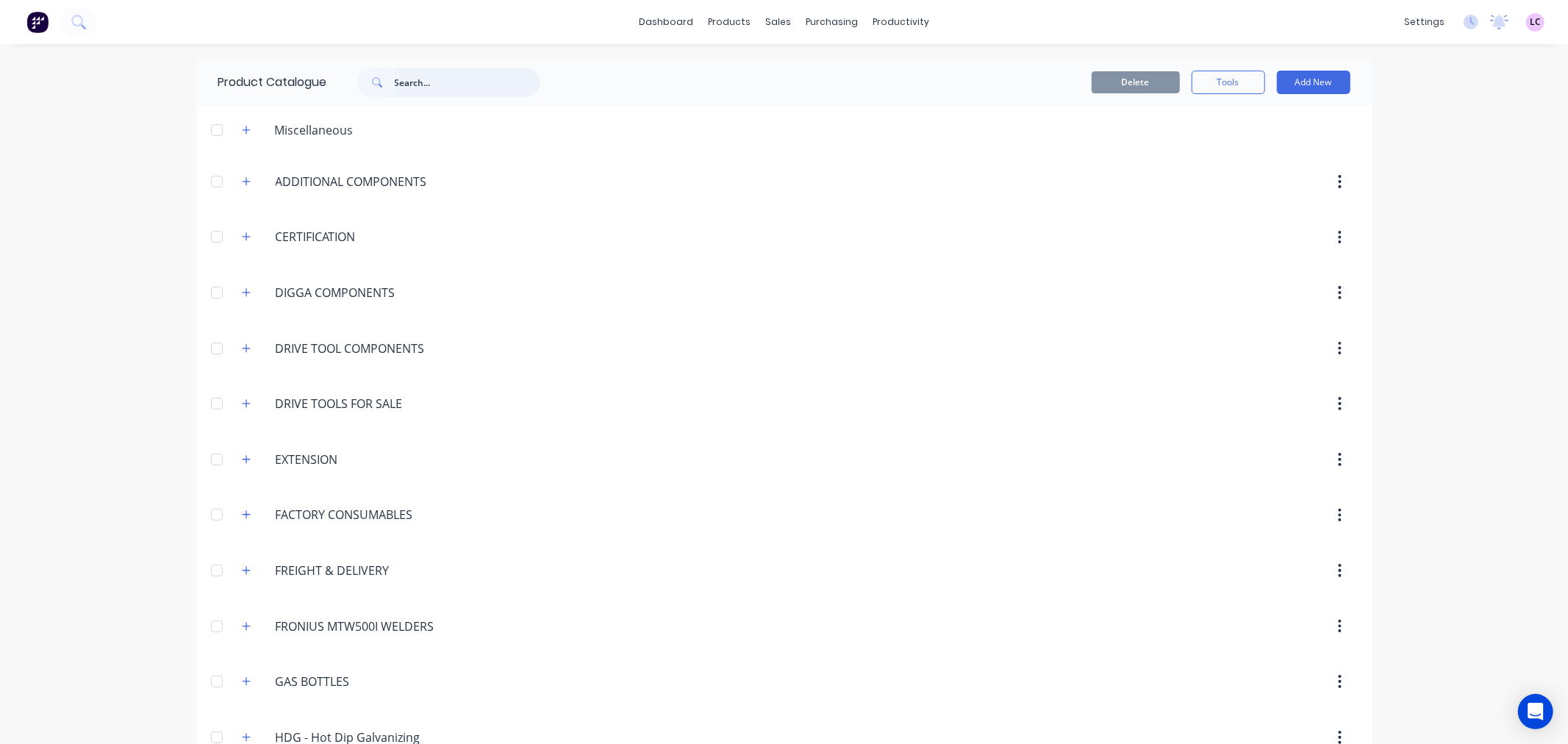
click at [414, 85] on input "text" at bounding box center [468, 82] width 146 height 29
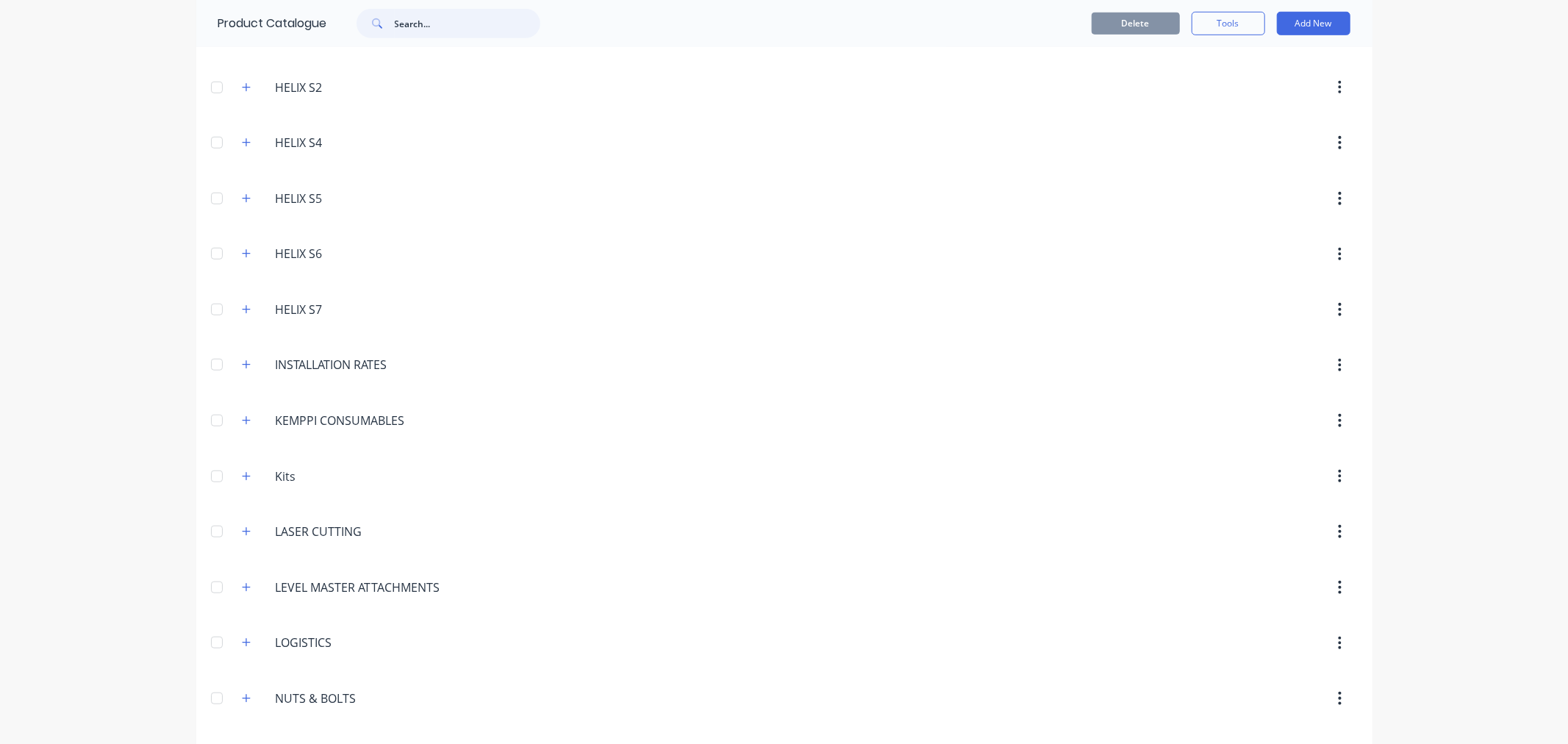
scroll to position [980, 0]
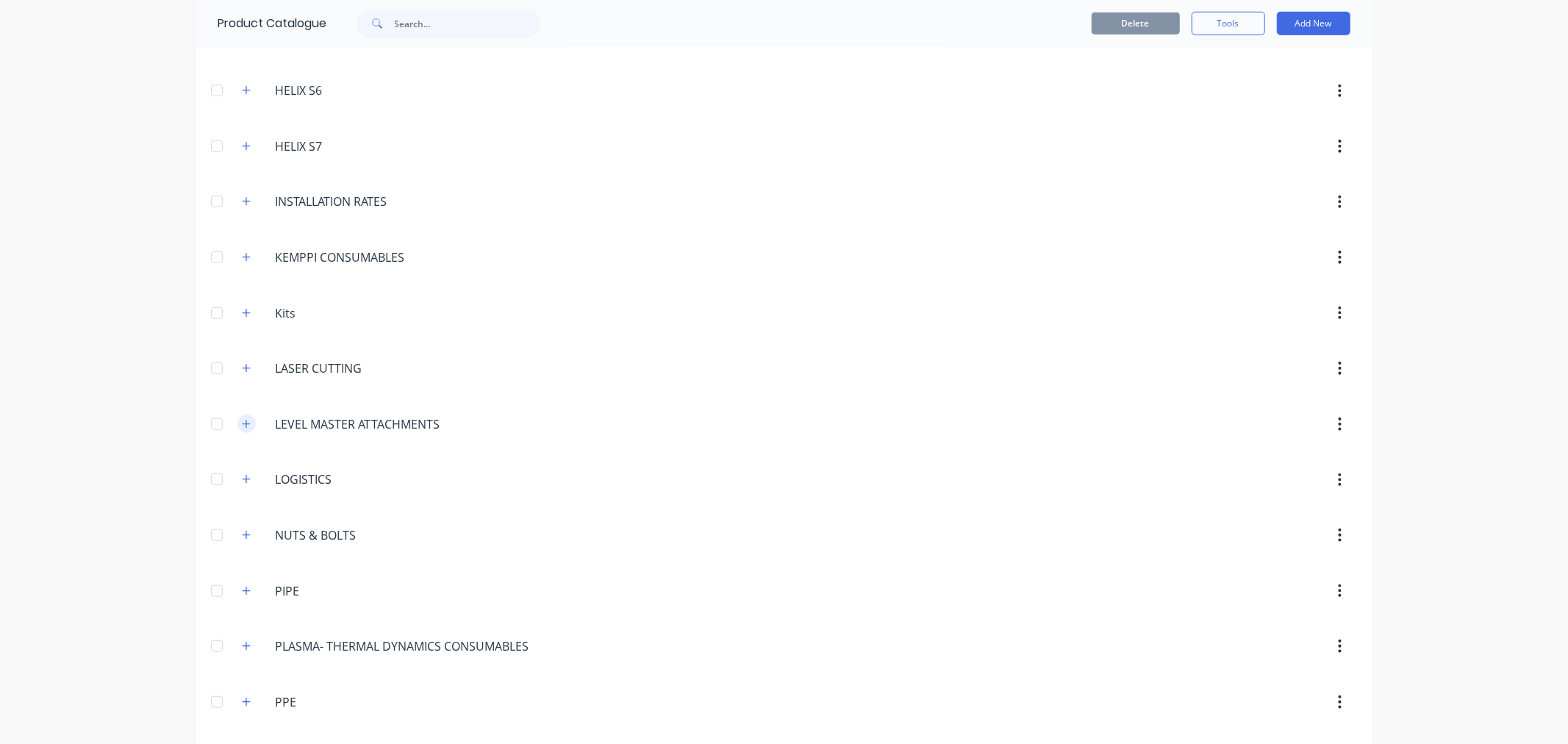
click at [242, 424] on icon "button" at bounding box center [246, 424] width 9 height 10
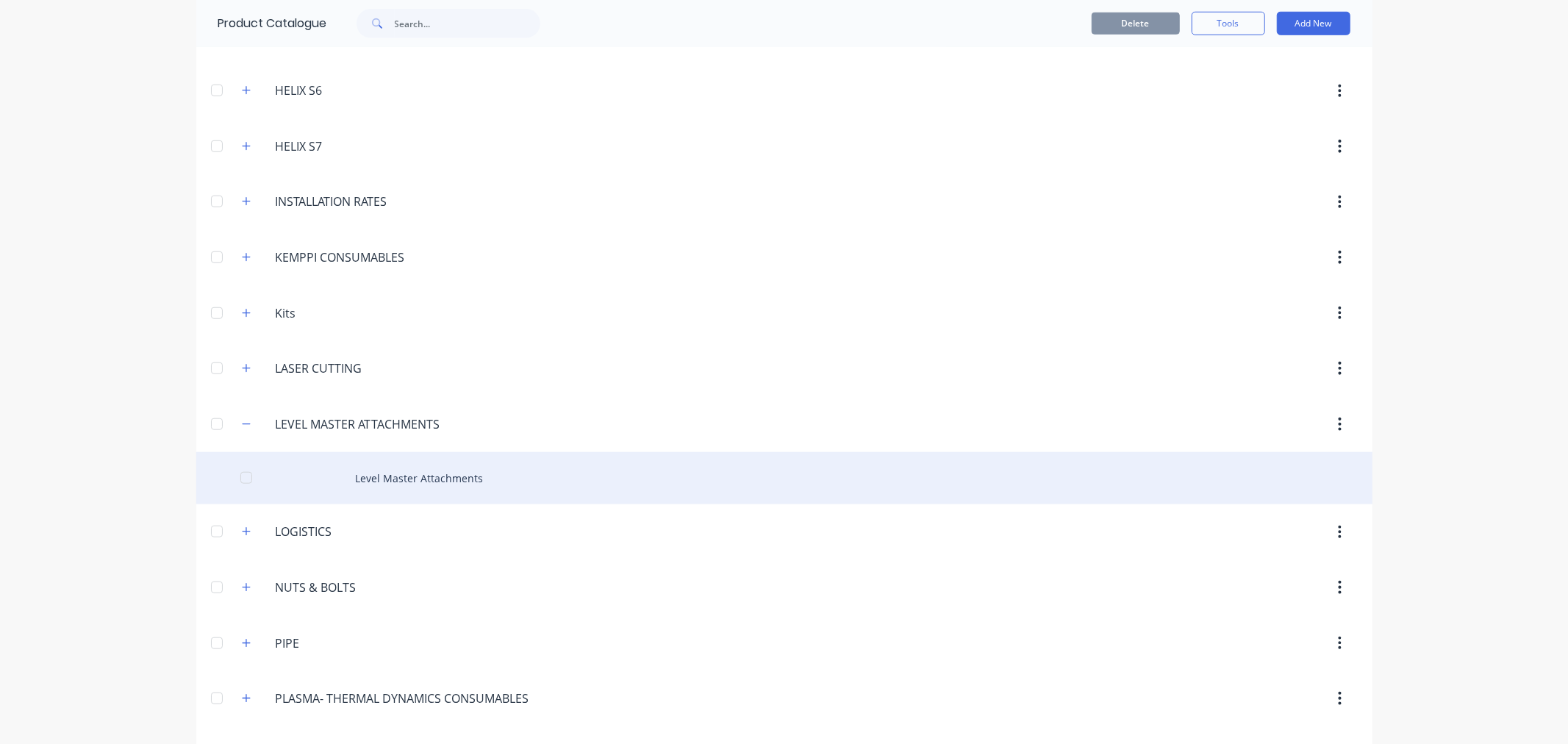
click at [377, 474] on div "Level Master Attachments" at bounding box center [784, 478] width 1176 height 52
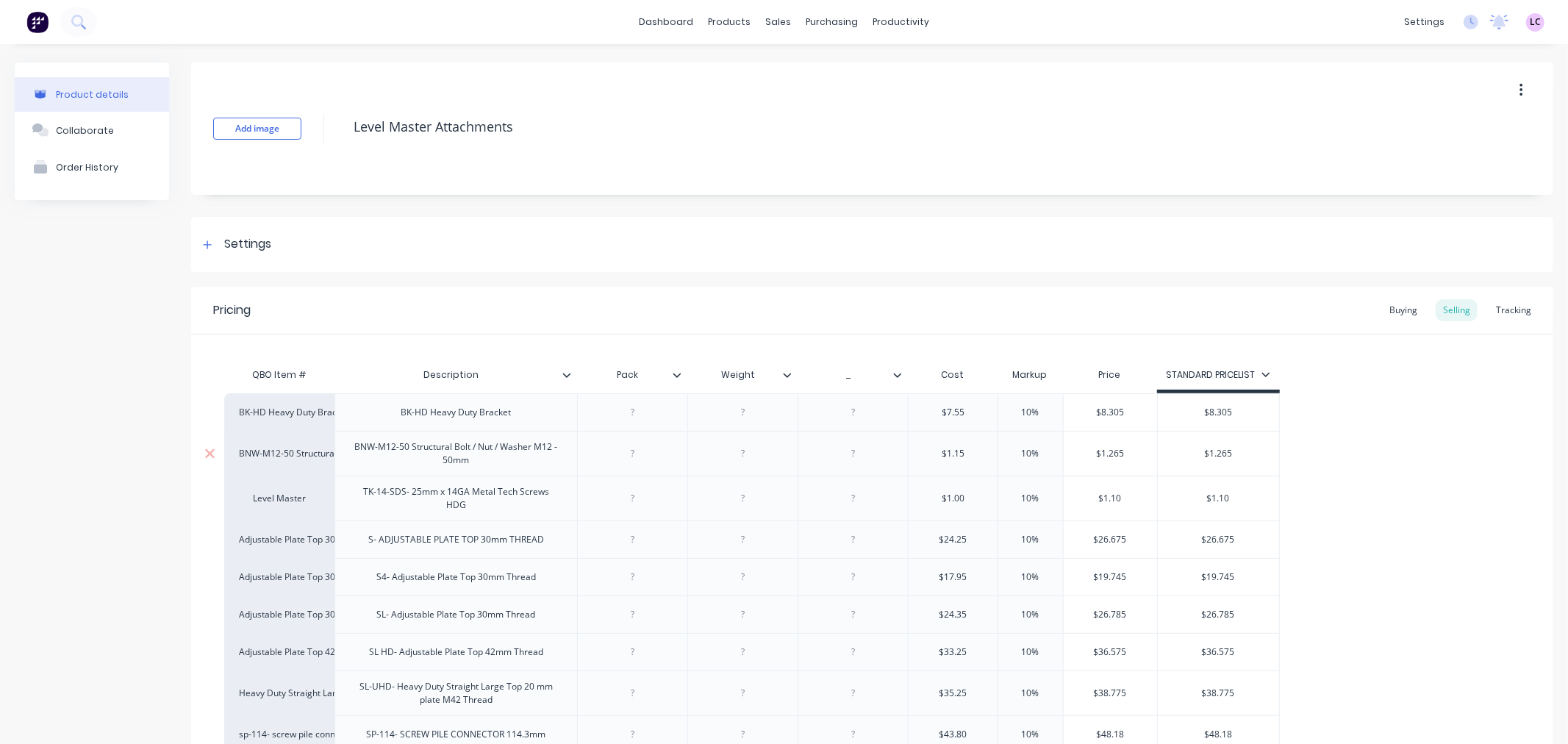
type textarea "x"
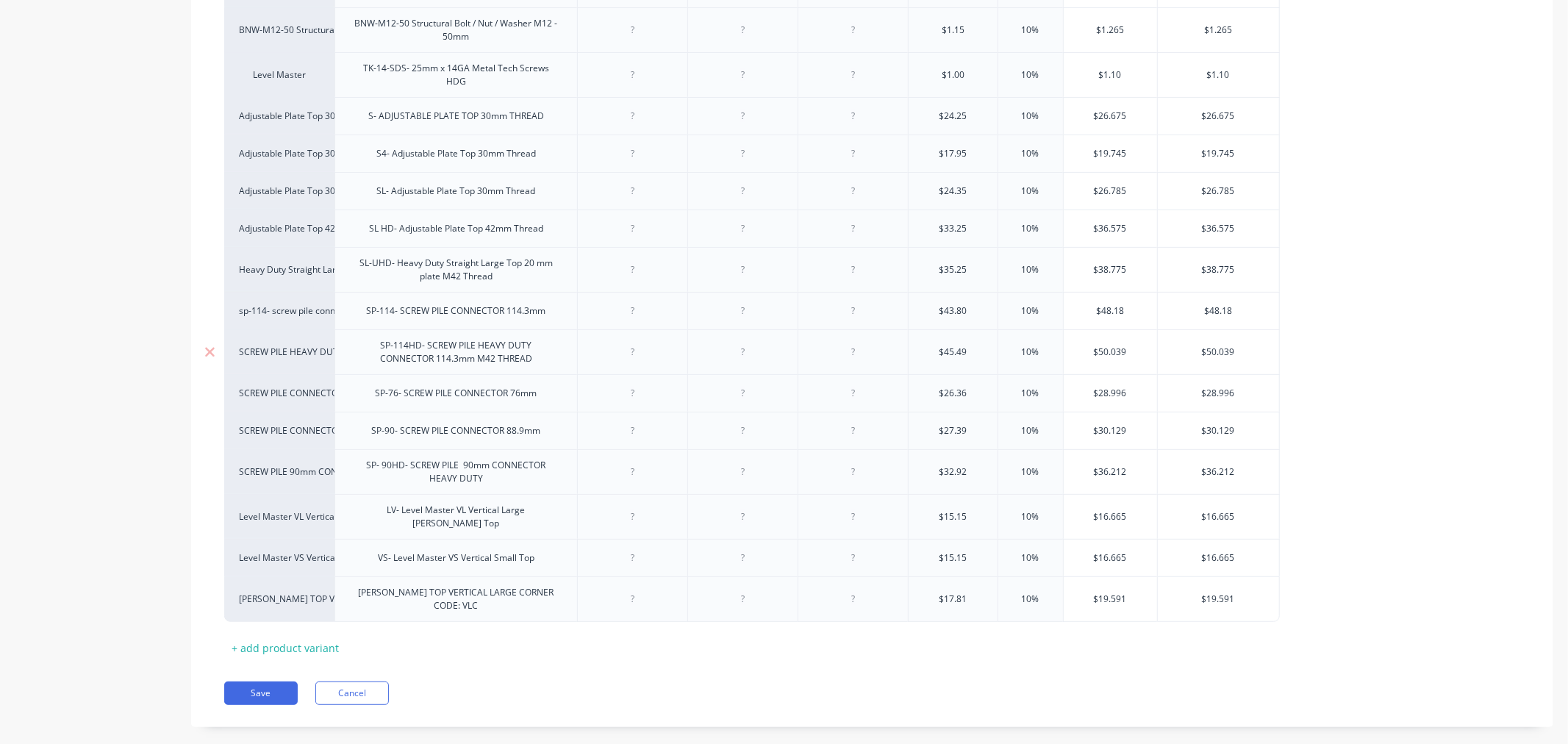
scroll to position [427, 0]
click at [298, 384] on div "SCREW PILE CONNECTOR 76MM CODE SP-76" at bounding box center [279, 390] width 81 height 13
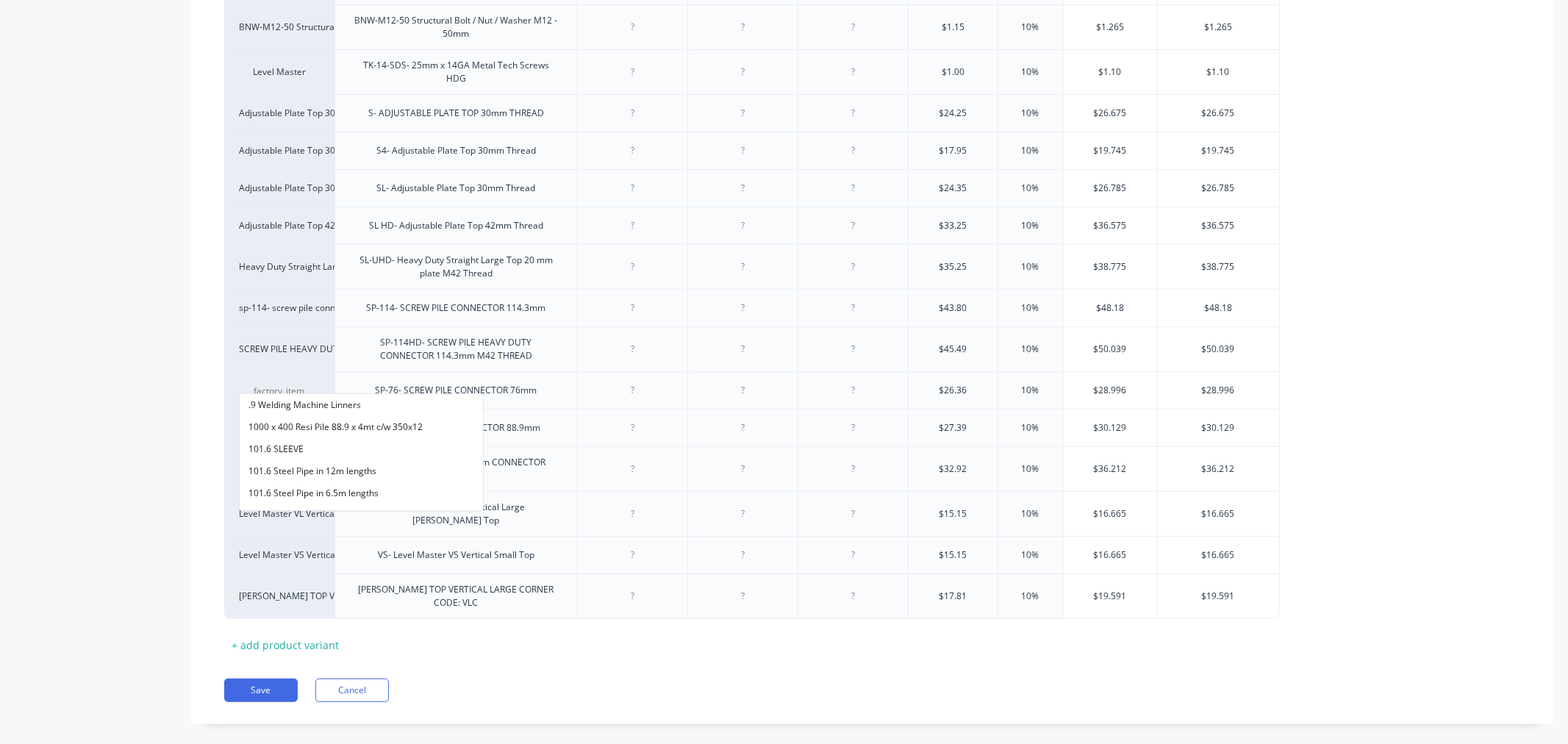
click at [82, 399] on div "Product details Collaborate Order History" at bounding box center [92, 191] width 154 height 1111
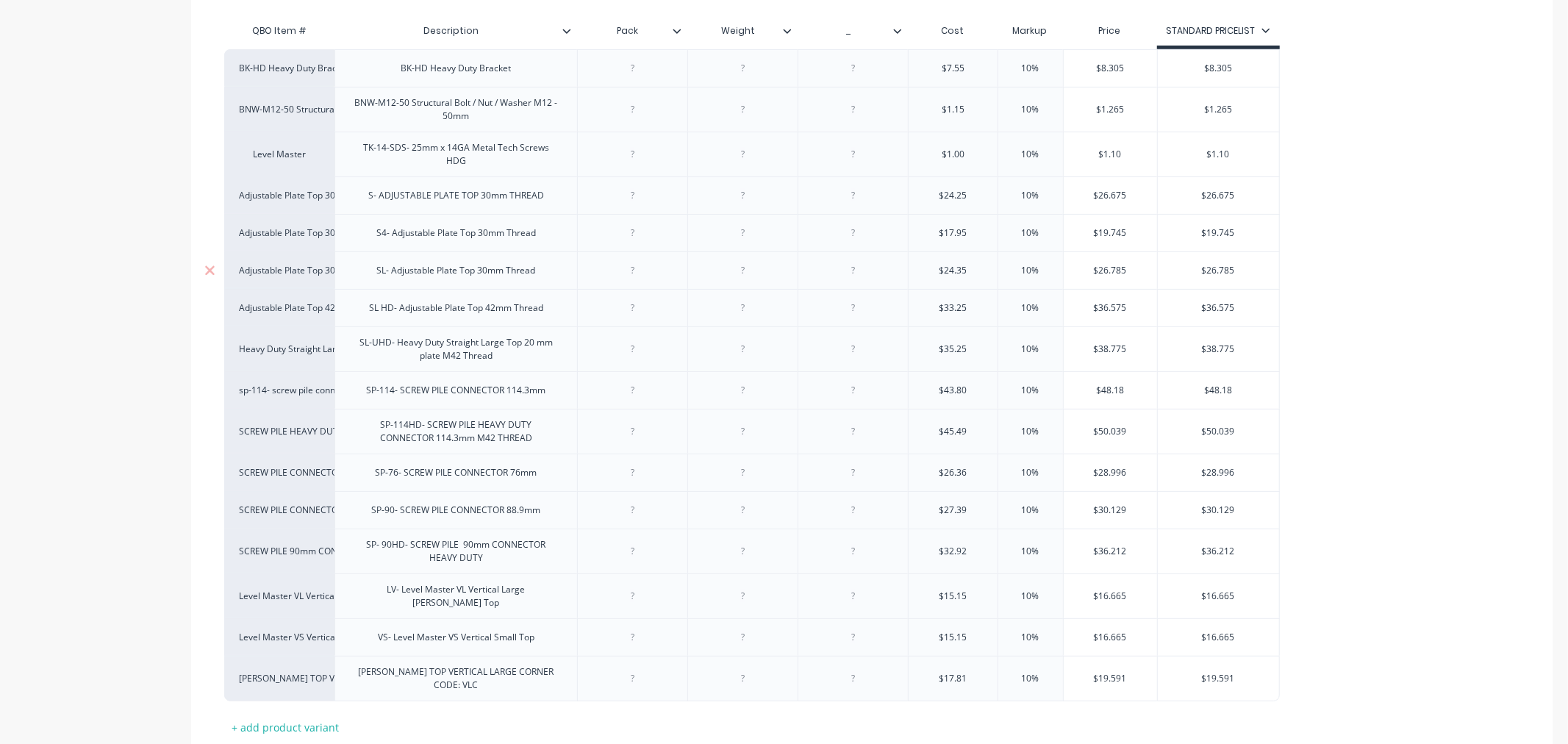
scroll to position [0, 0]
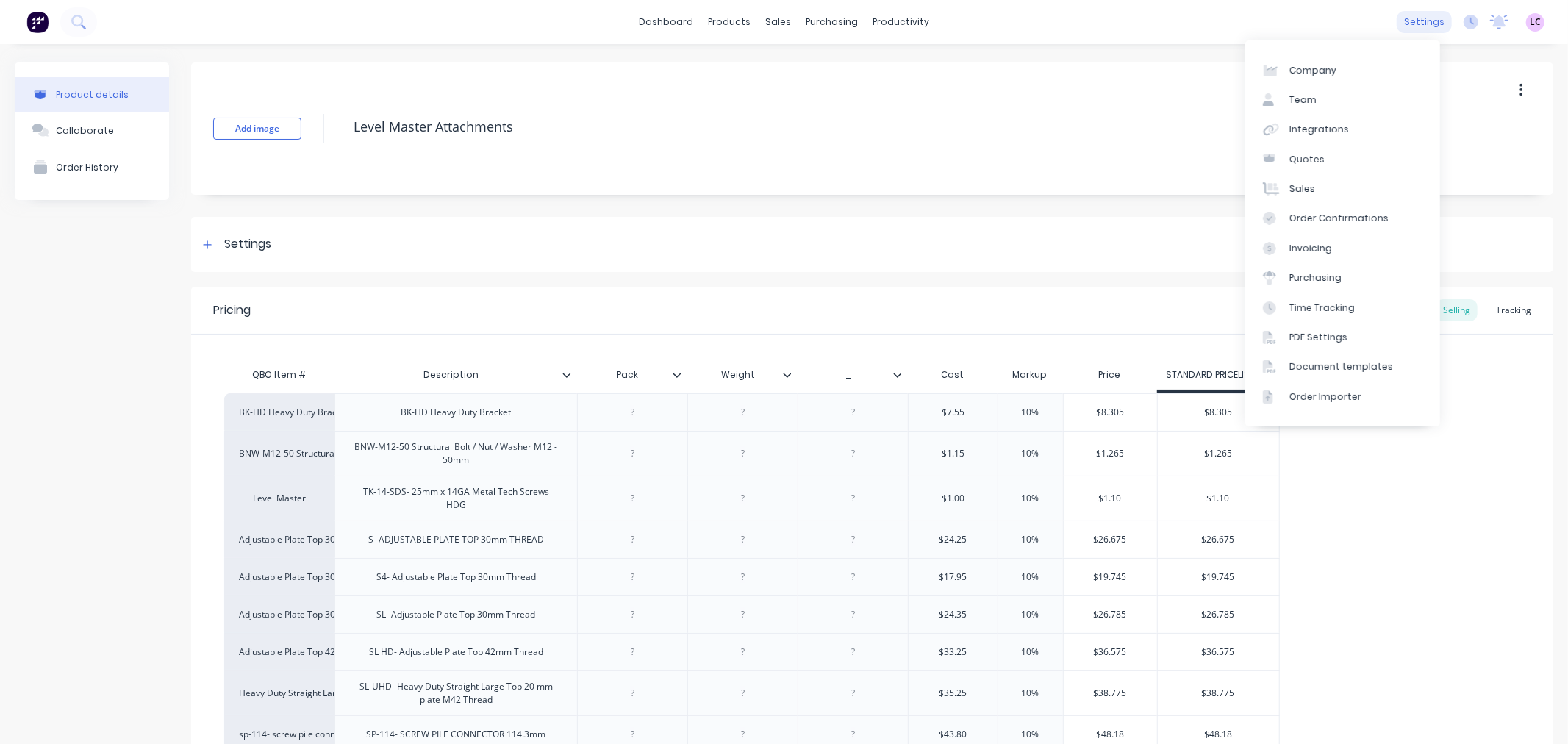
click at [1421, 24] on div "settings" at bounding box center [1424, 22] width 55 height 22
click at [1316, 127] on div "Integrations" at bounding box center [1319, 129] width 60 height 13
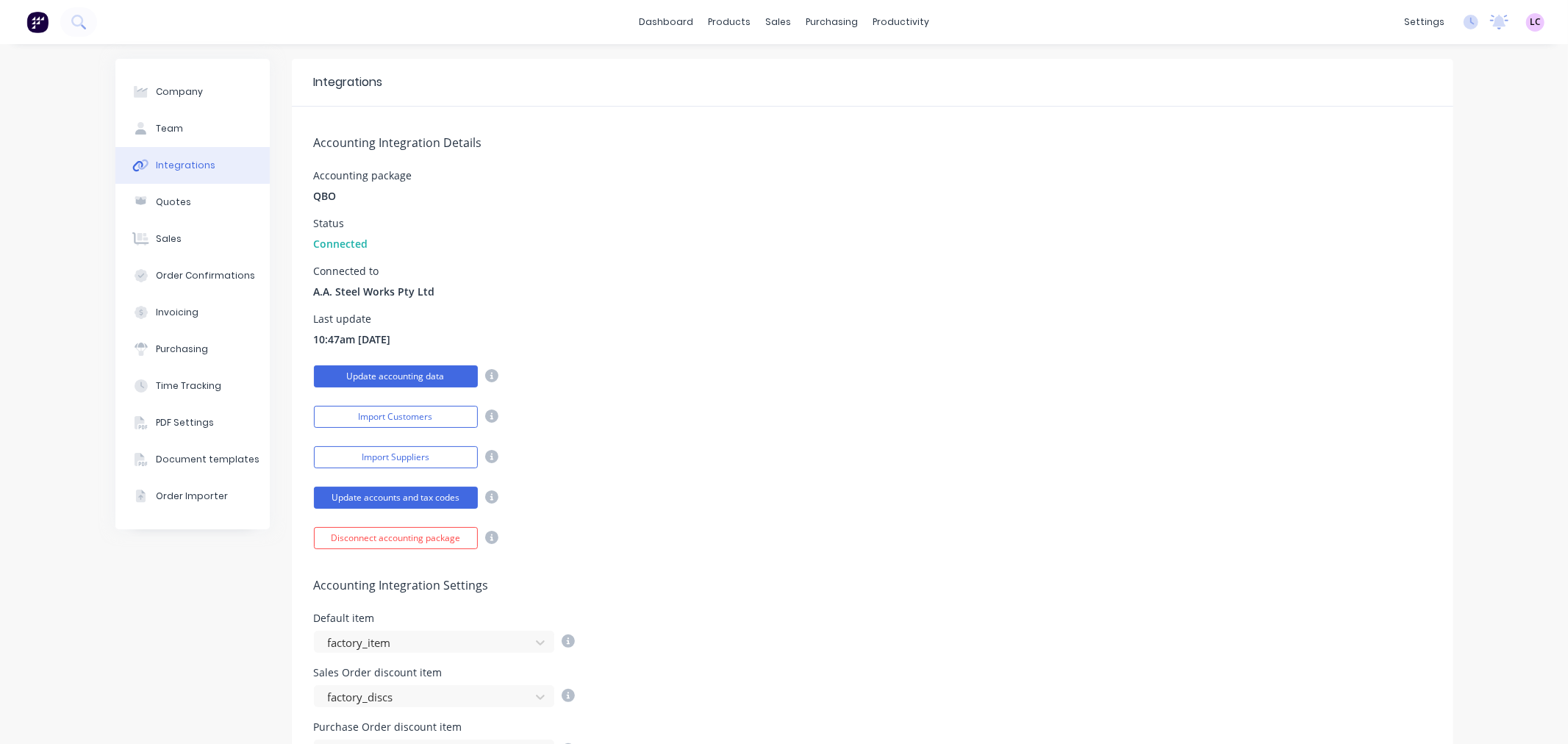
click at [438, 373] on button "Update accounting data" at bounding box center [396, 377] width 164 height 22
click at [677, 26] on link "dashboard" at bounding box center [666, 22] width 69 height 22
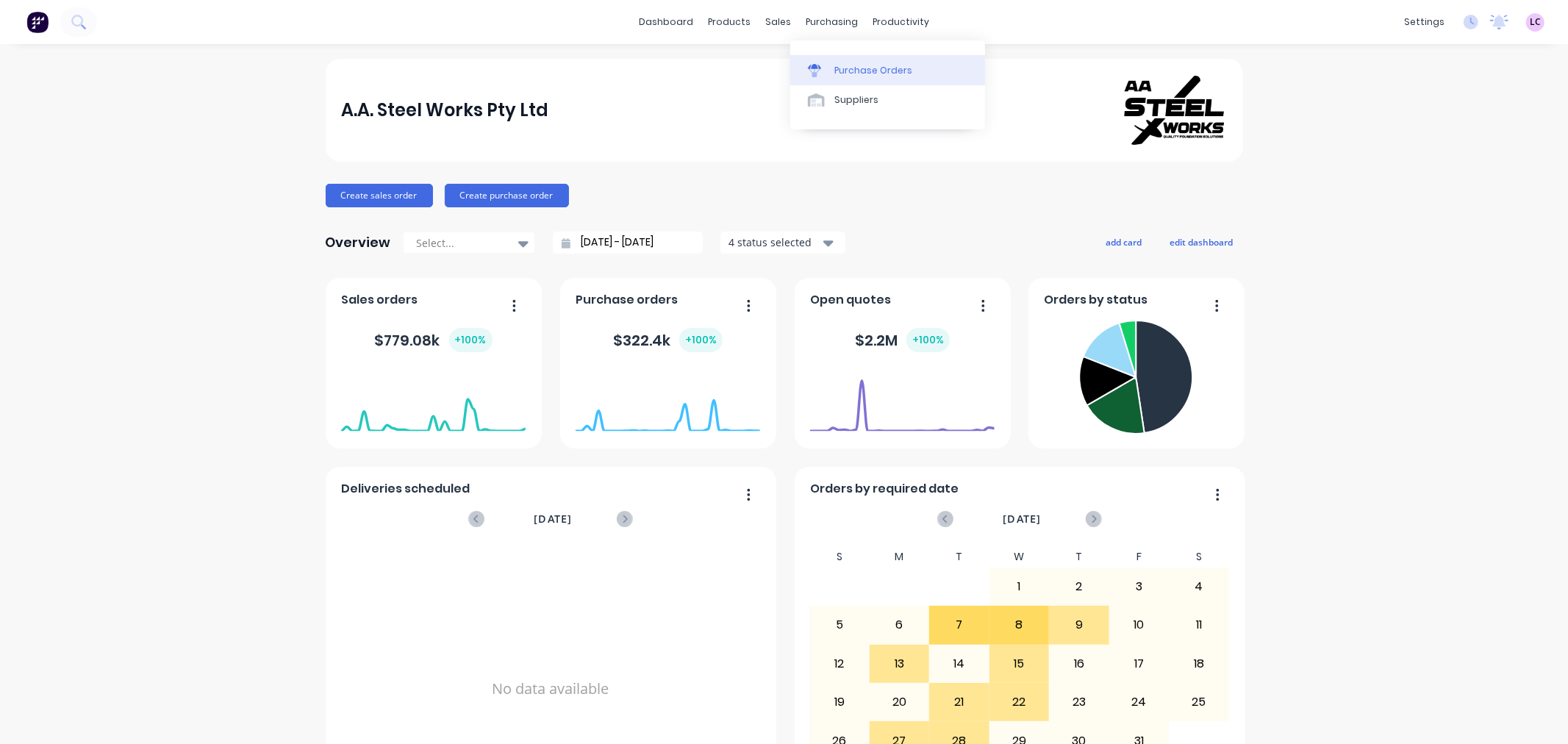
click at [835, 64] on div "Purchase Orders" at bounding box center [873, 70] width 78 height 13
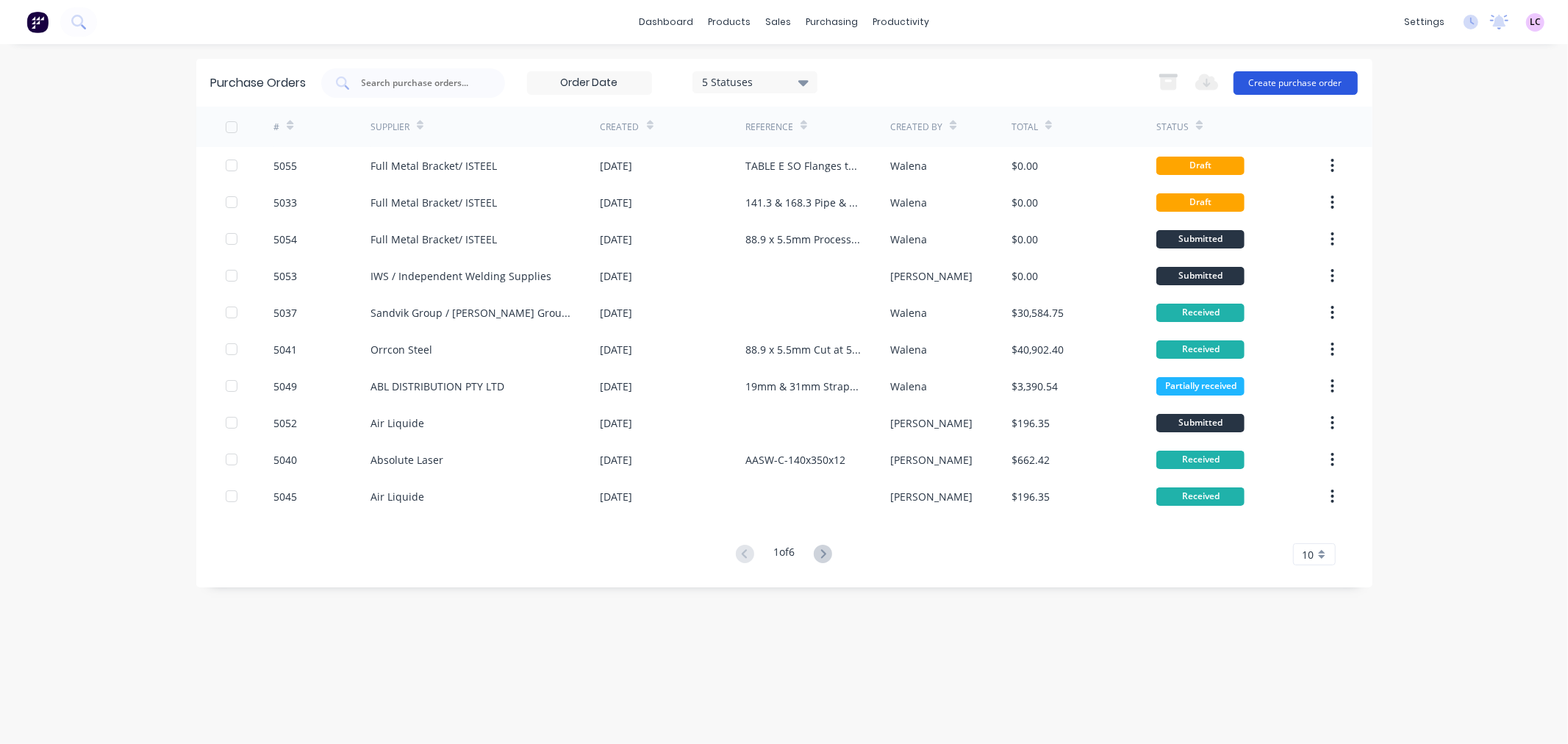
click at [1285, 84] on button "Create purchase order" at bounding box center [1295, 83] width 124 height 24
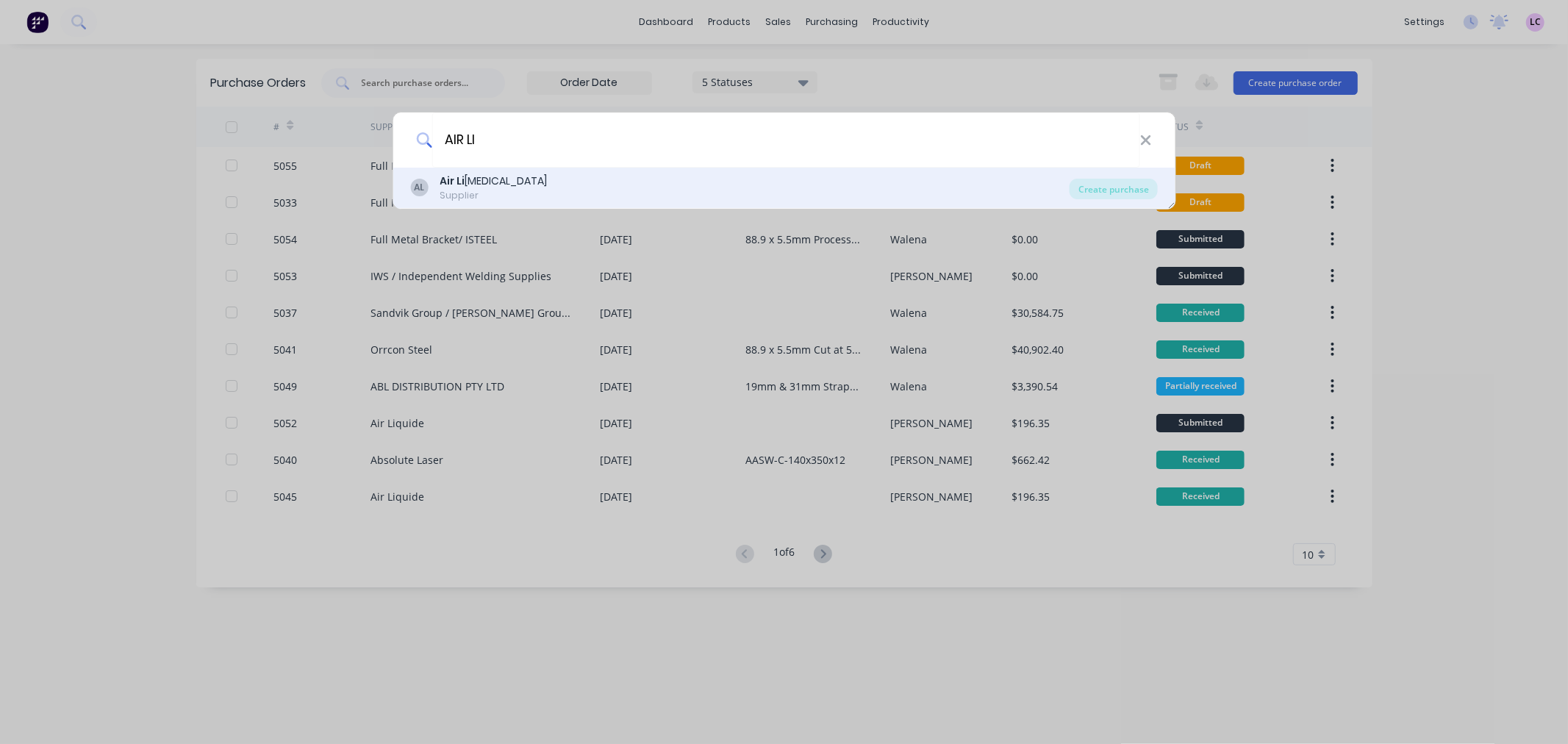
type input "AIR LI"
click at [574, 187] on div "AL Air Li quide Supplier" at bounding box center [740, 188] width 660 height 29
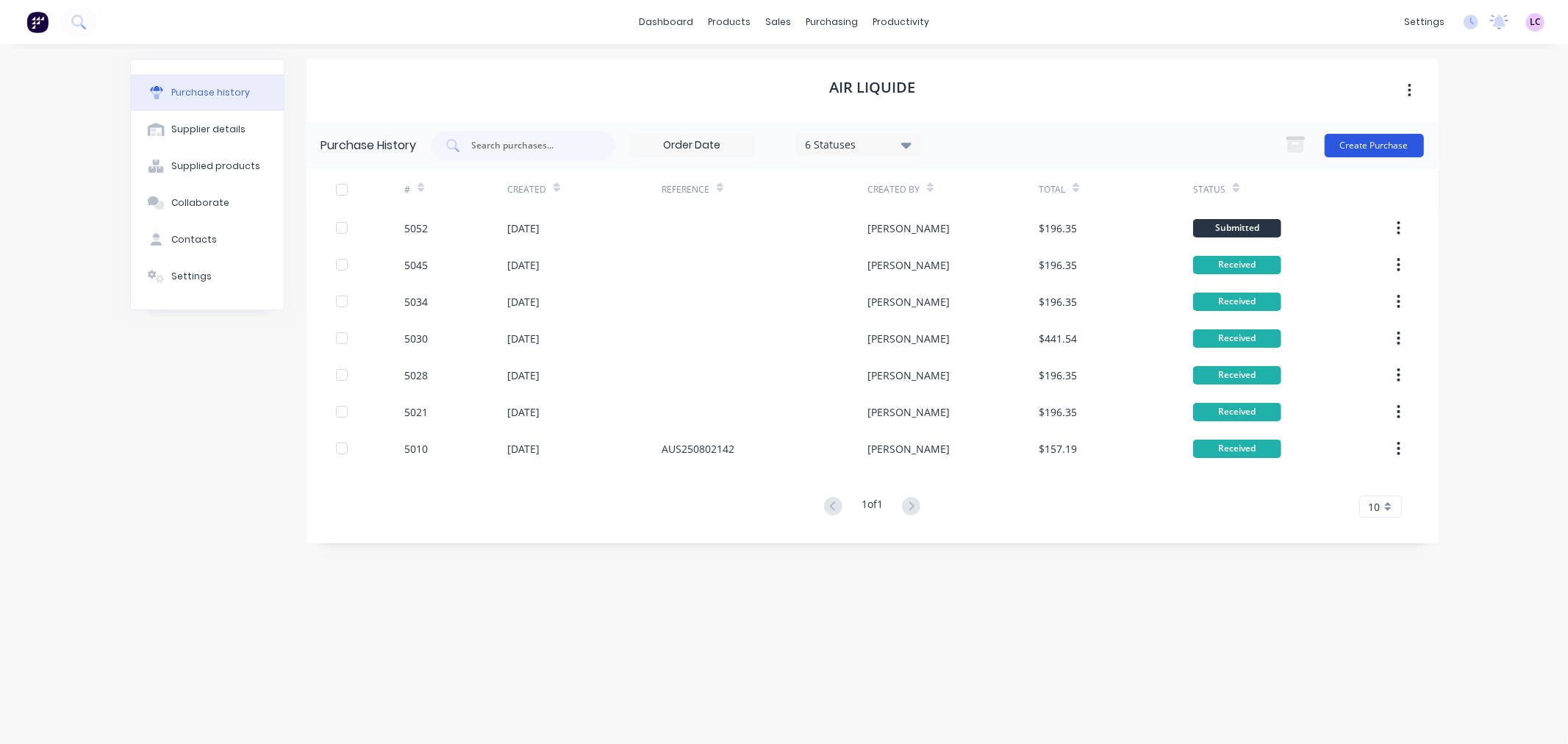
click at [1372, 144] on button "Create Purchase" at bounding box center [1373, 146] width 99 height 24
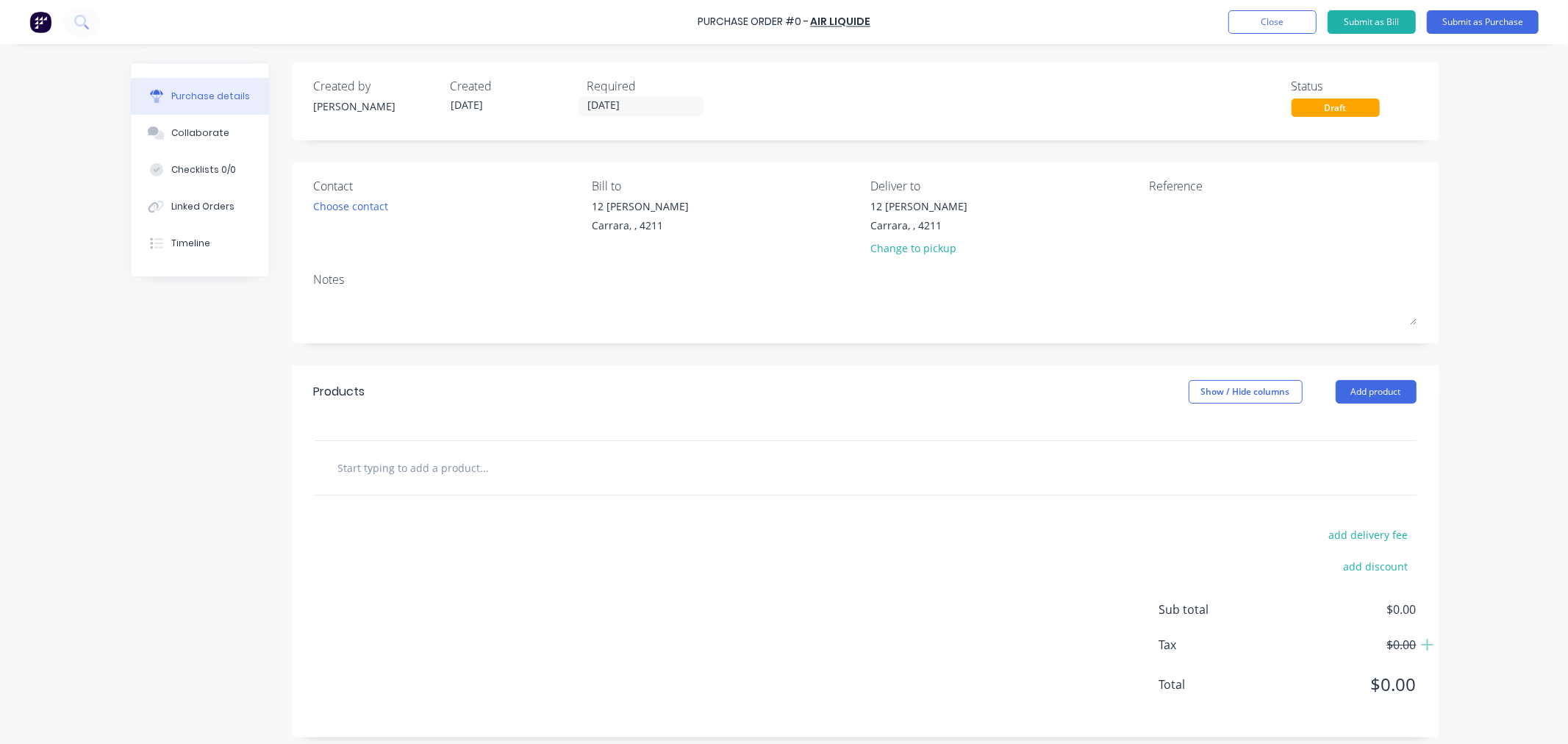
click at [413, 473] on input "text" at bounding box center [485, 467] width 294 height 29
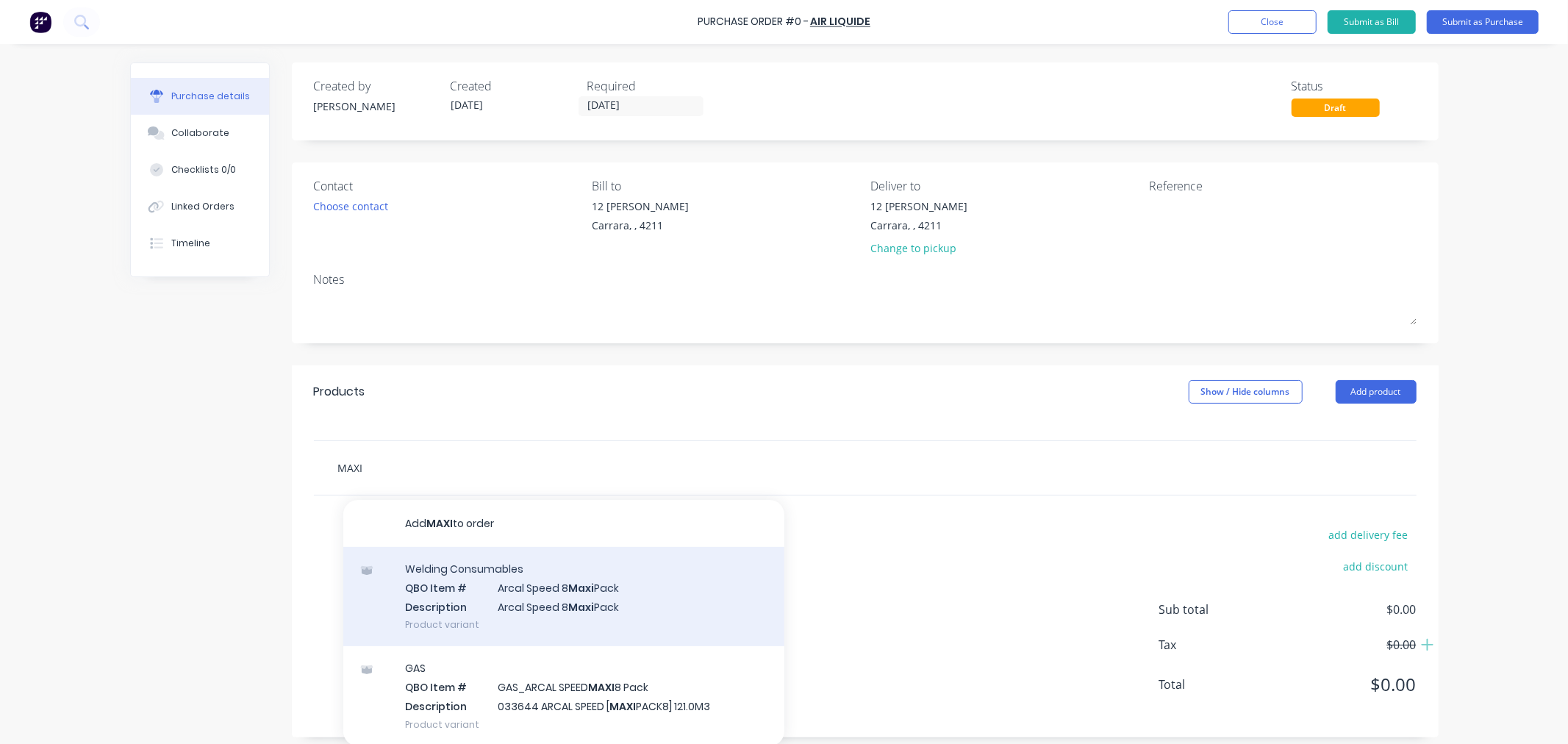
type input "MAXI"
click at [587, 612] on div "Welding Consumables QBO Item # Arcal Speed 8 Maxi Pack Description Arcal Speed …" at bounding box center [563, 596] width 441 height 99
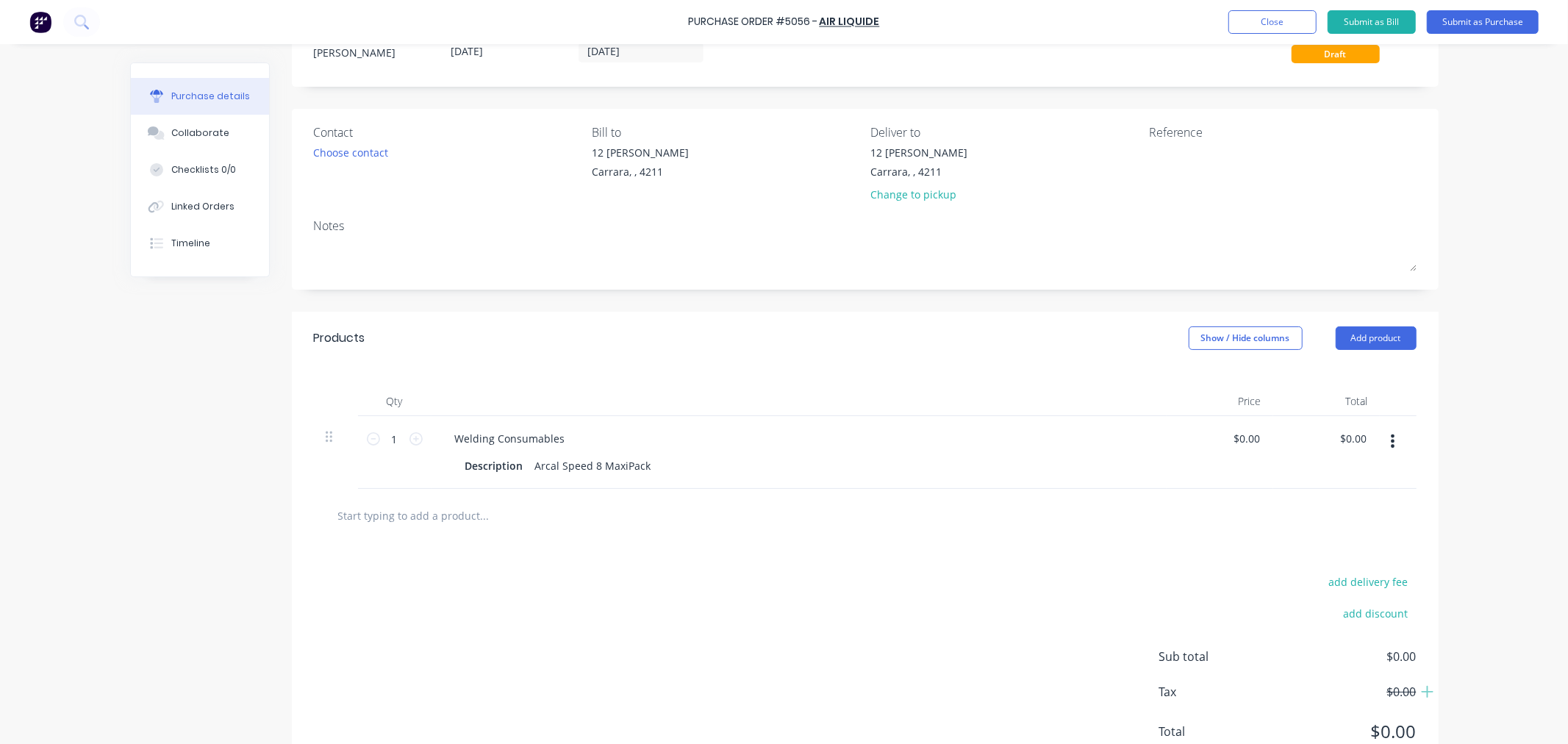
scroll to position [82, 0]
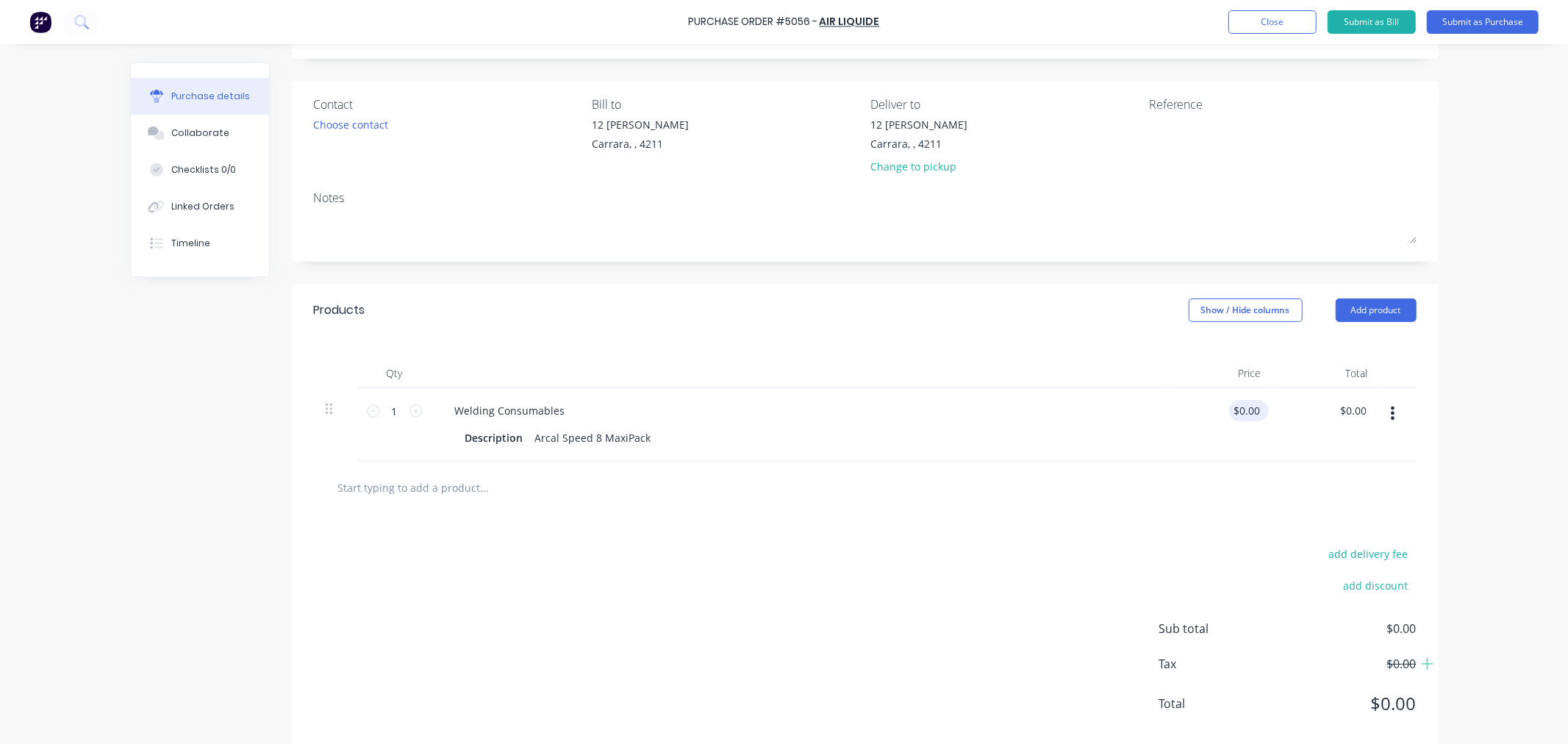
click at [1238, 406] on input "$0.00" at bounding box center [1246, 410] width 34 height 21
click at [1346, 408] on input "$0.00" at bounding box center [1352, 410] width 34 height 21
type input "$0.00"
paste input "330"
click at [1346, 410] on input "0.03300" at bounding box center [1347, 410] width 46 height 21
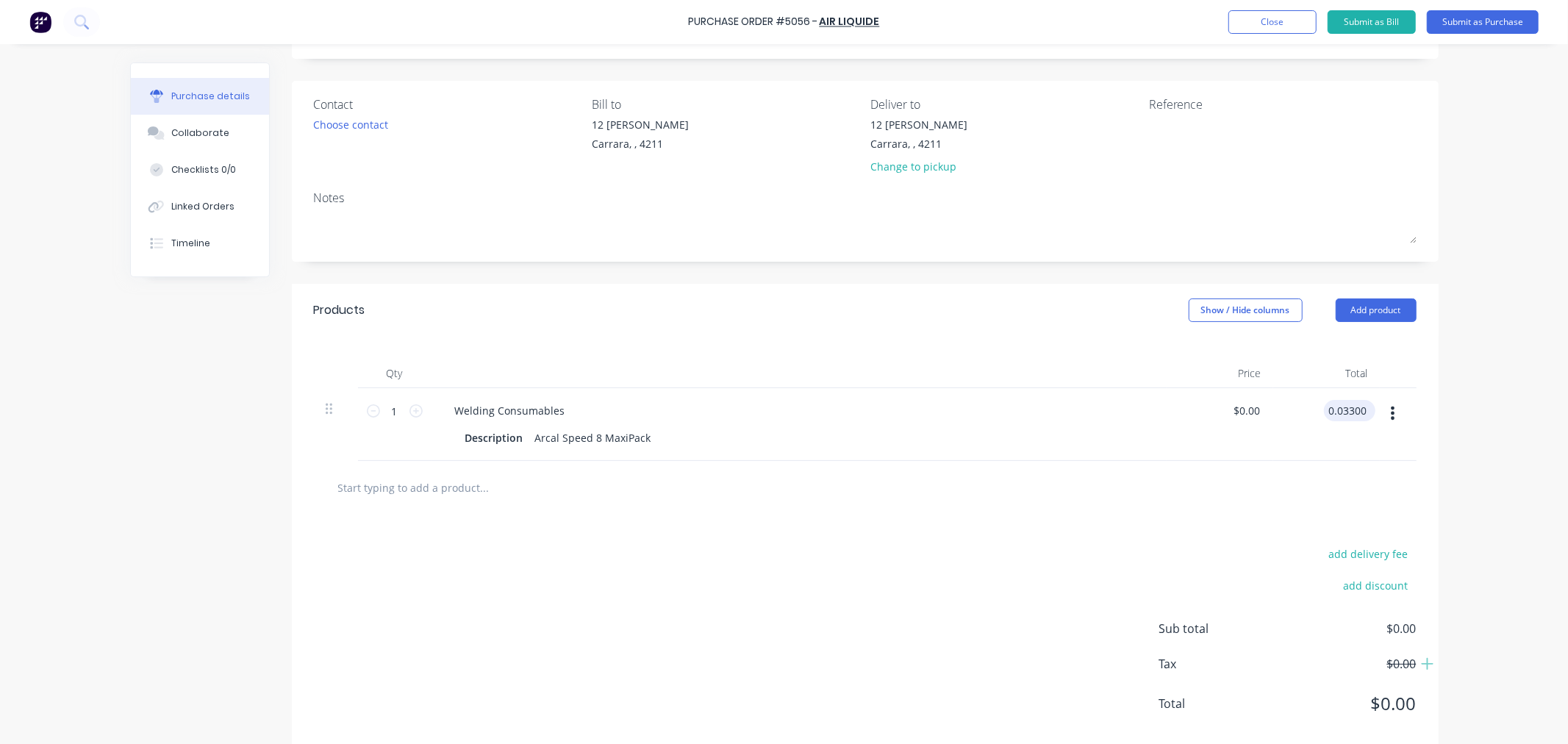
click at [1346, 410] on input "0.03300" at bounding box center [1347, 410] width 46 height 21
paste input "33"
type input "330"
click at [1490, 369] on div "Purchase Order #5056 - Air Liquide Add product Close Submit as Bill Submit as P…" at bounding box center [784, 372] width 1568 height 744
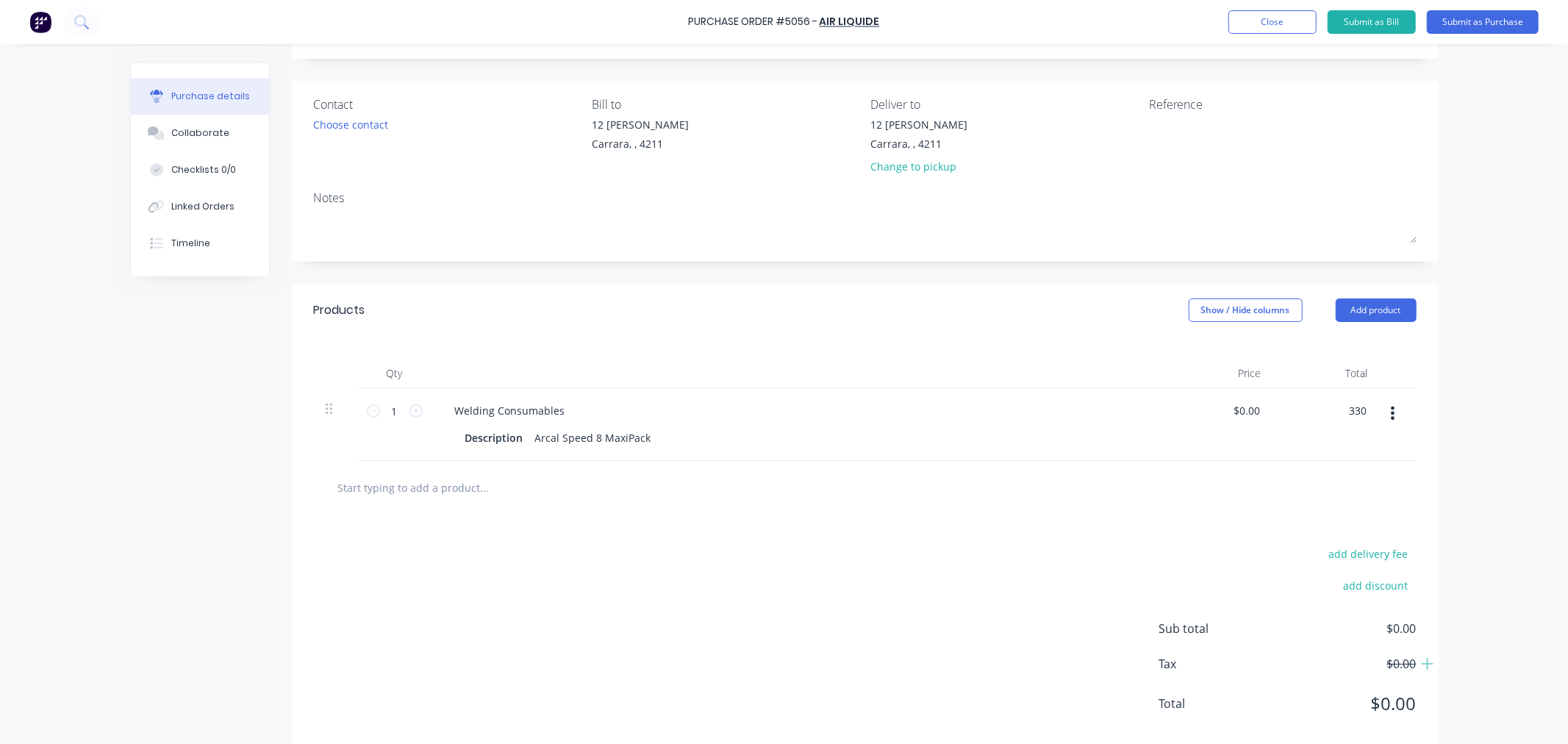
type input "$330.00"
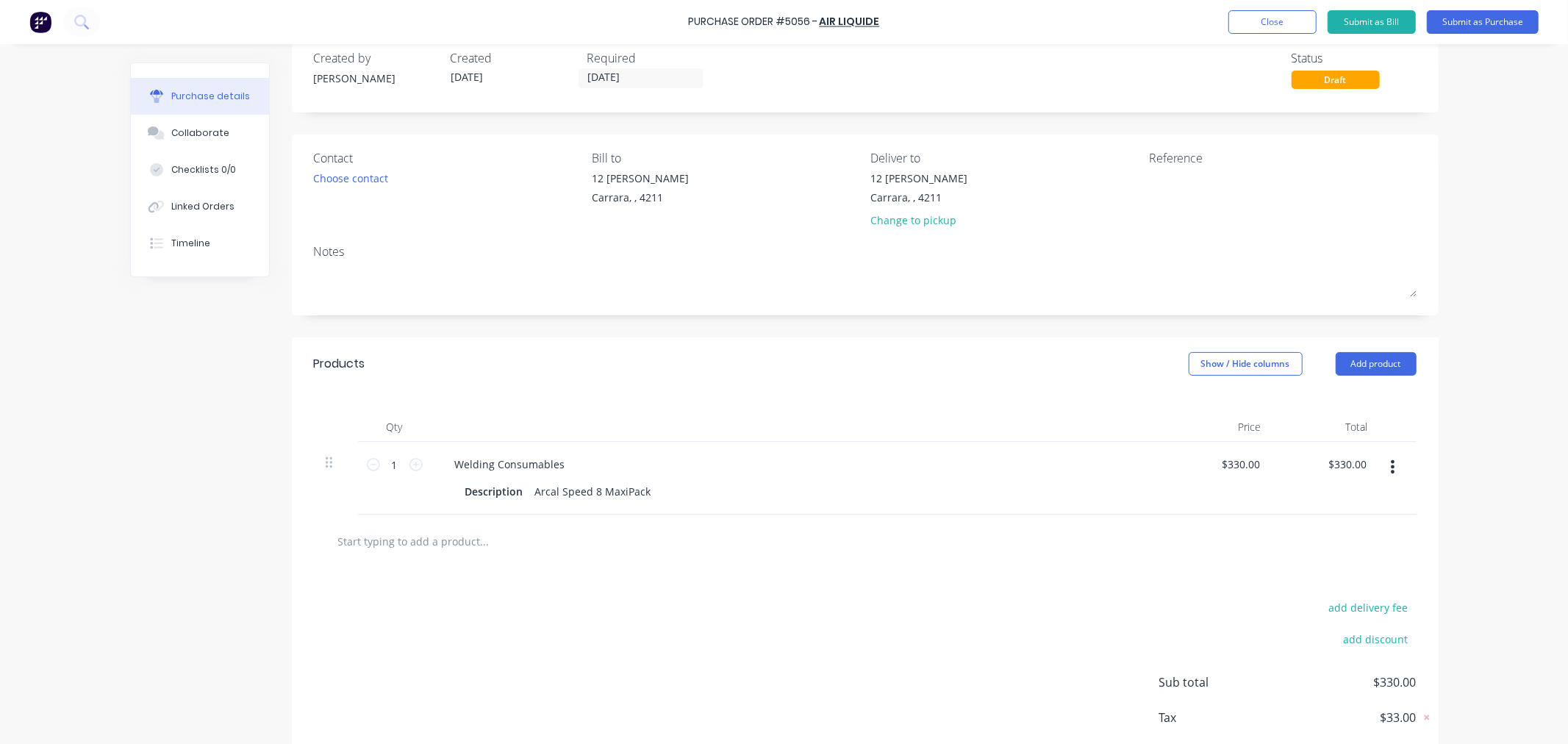
scroll to position [0, 0]
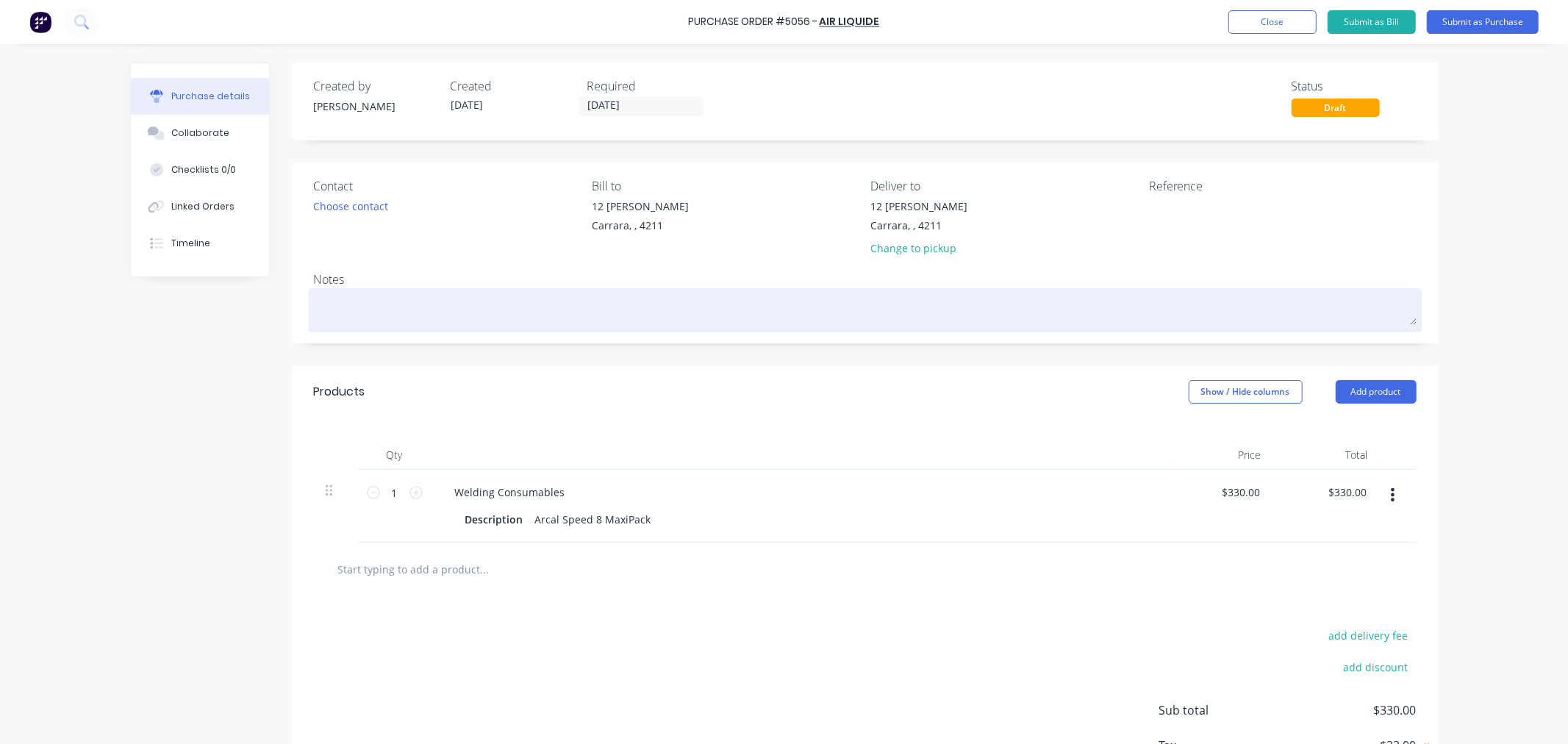
click at [335, 300] on textarea at bounding box center [864, 308] width 1102 height 33
type textarea "x"
type textarea "P"
type textarea "x"
type textarea "PO"
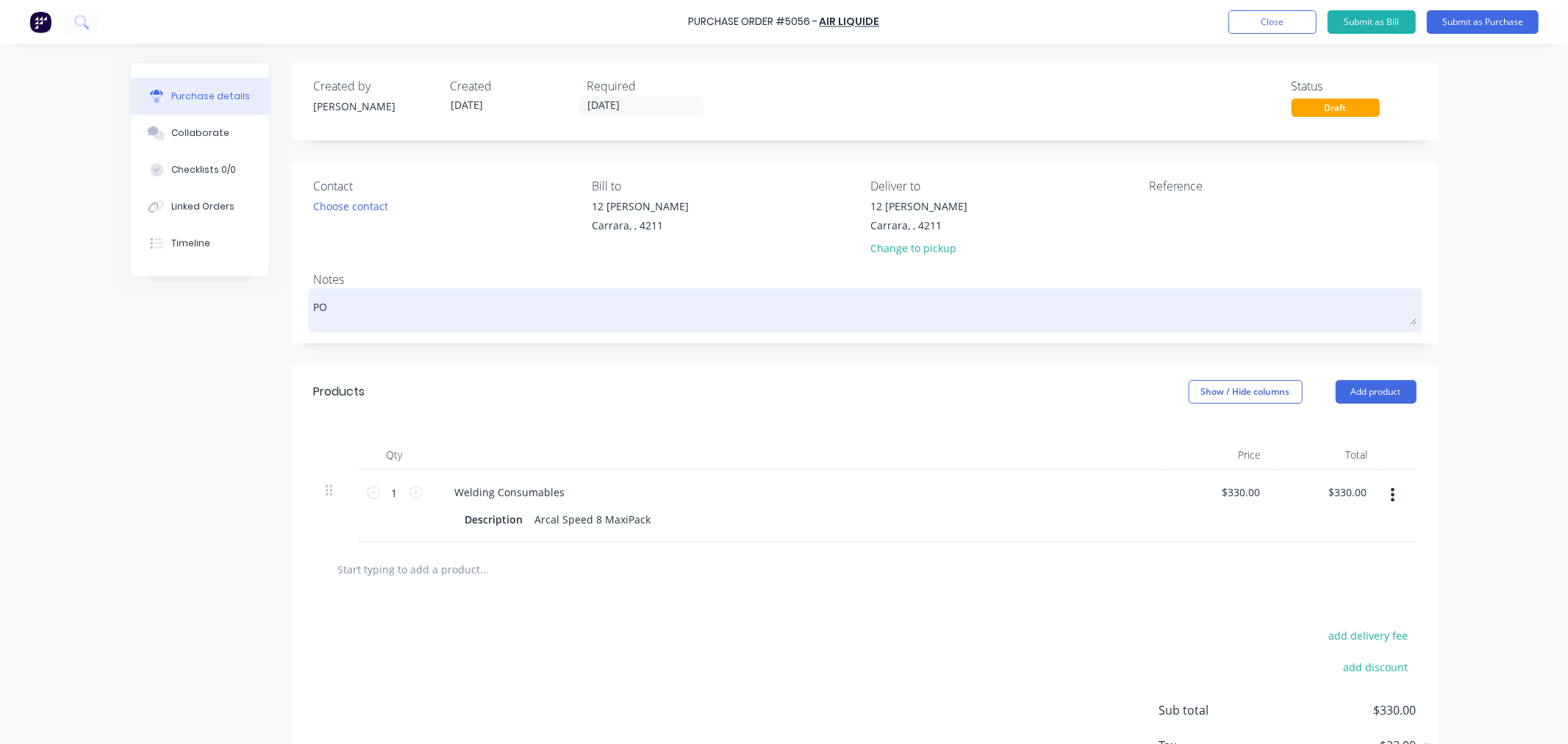
type textarea "x"
type textarea "PO"
type textarea "x"
type textarea "PO 5"
type textarea "x"
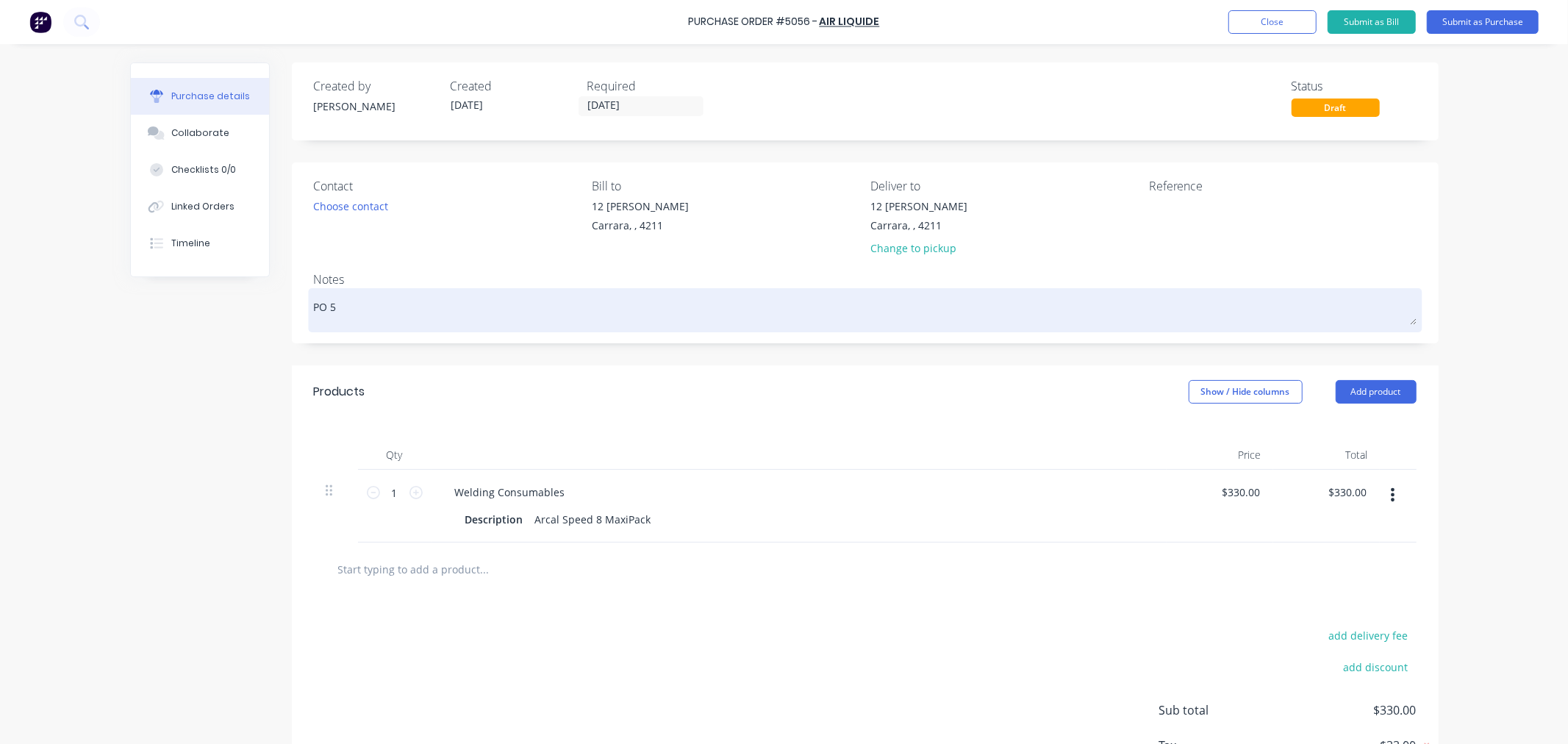
type textarea "PO 50"
type textarea "x"
type textarea "PO 505"
type textarea "x"
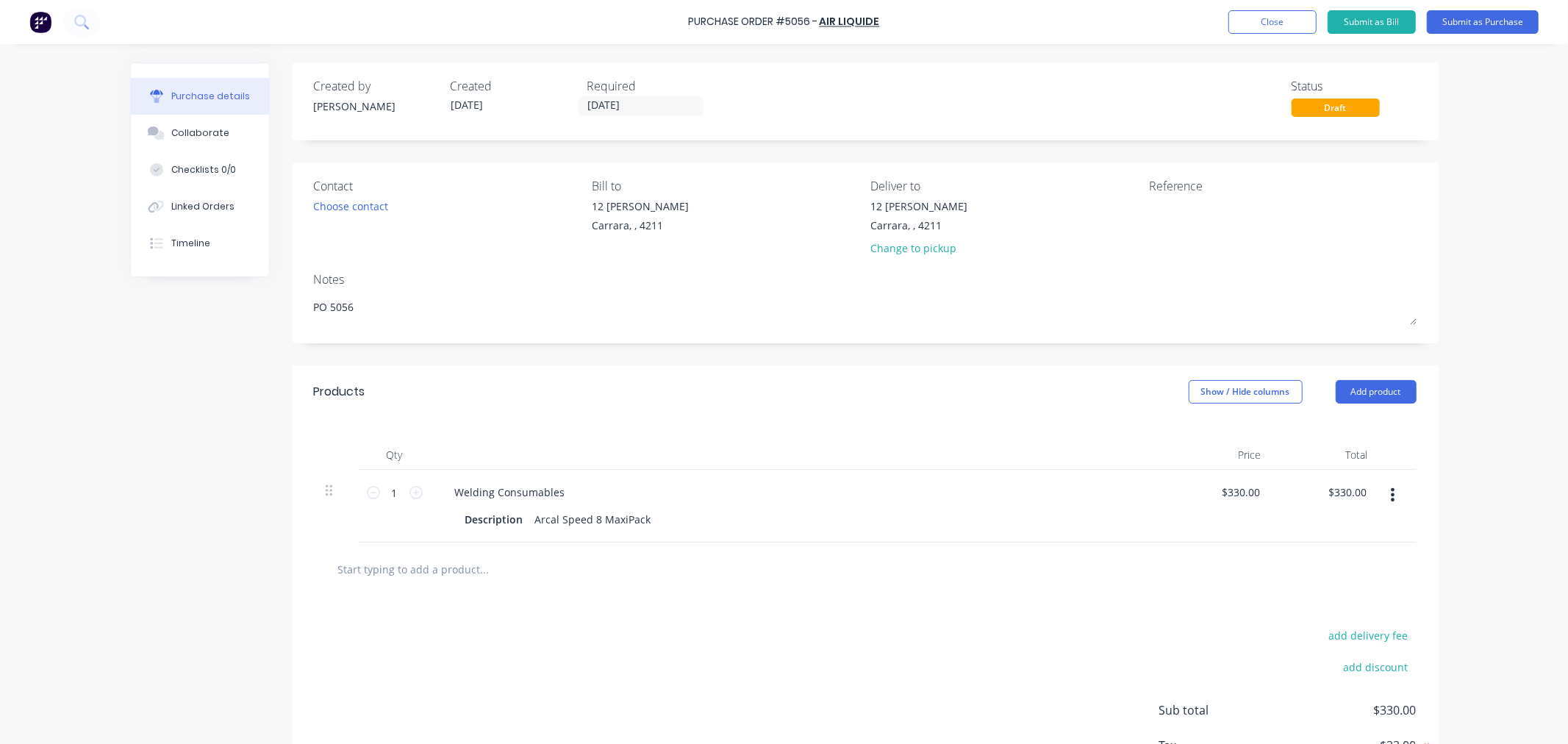
type textarea "PO 5056"
type textarea "x"
type textarea "PO 5056"
type textarea "x"
type textarea "PO 5056"
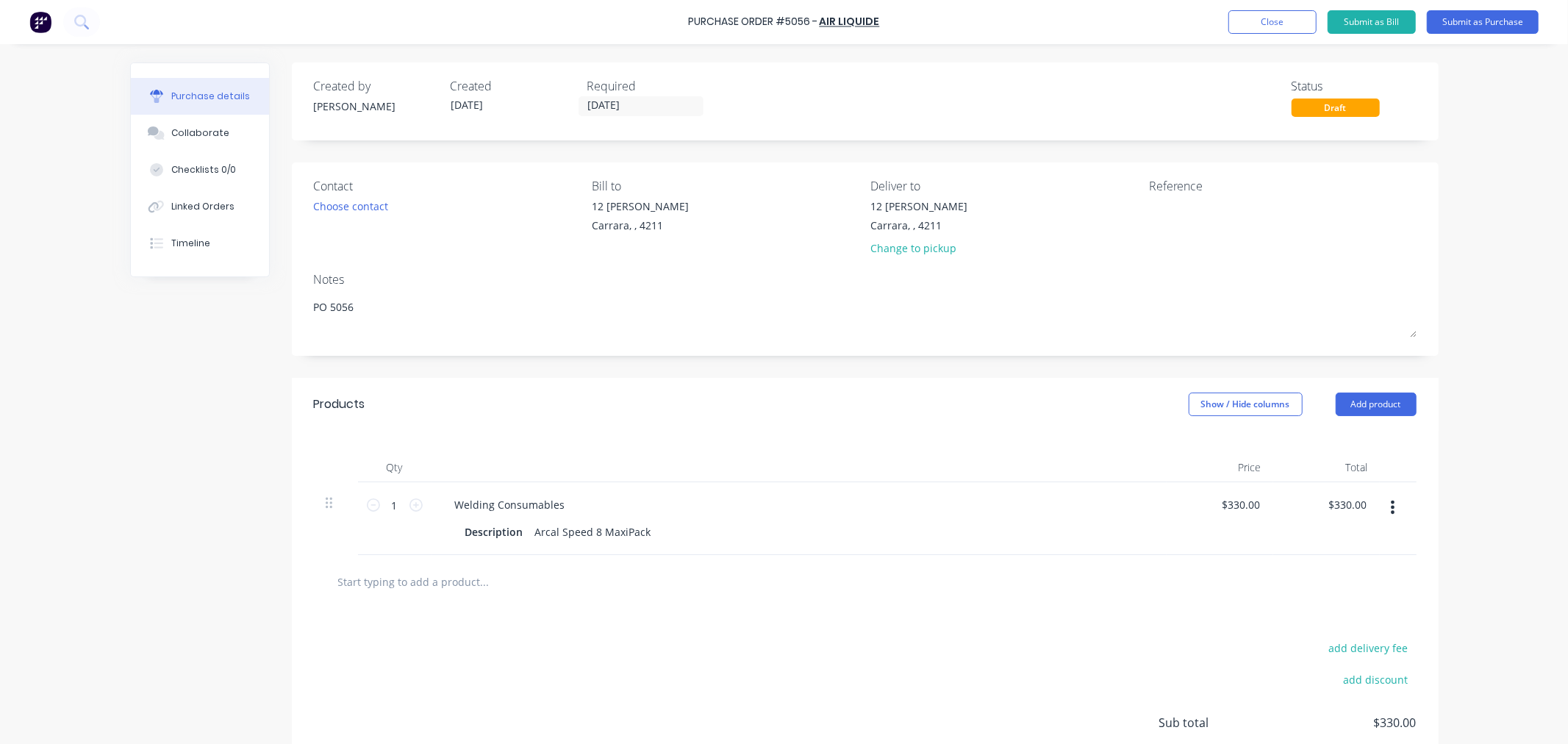
paste textarea "AUS251000112"
type textarea "x"
type textarea "PO 5056 AUS251000112"
click at [1516, 18] on button "Submit as Purchase" at bounding box center [1483, 22] width 112 height 24
type textarea "x"
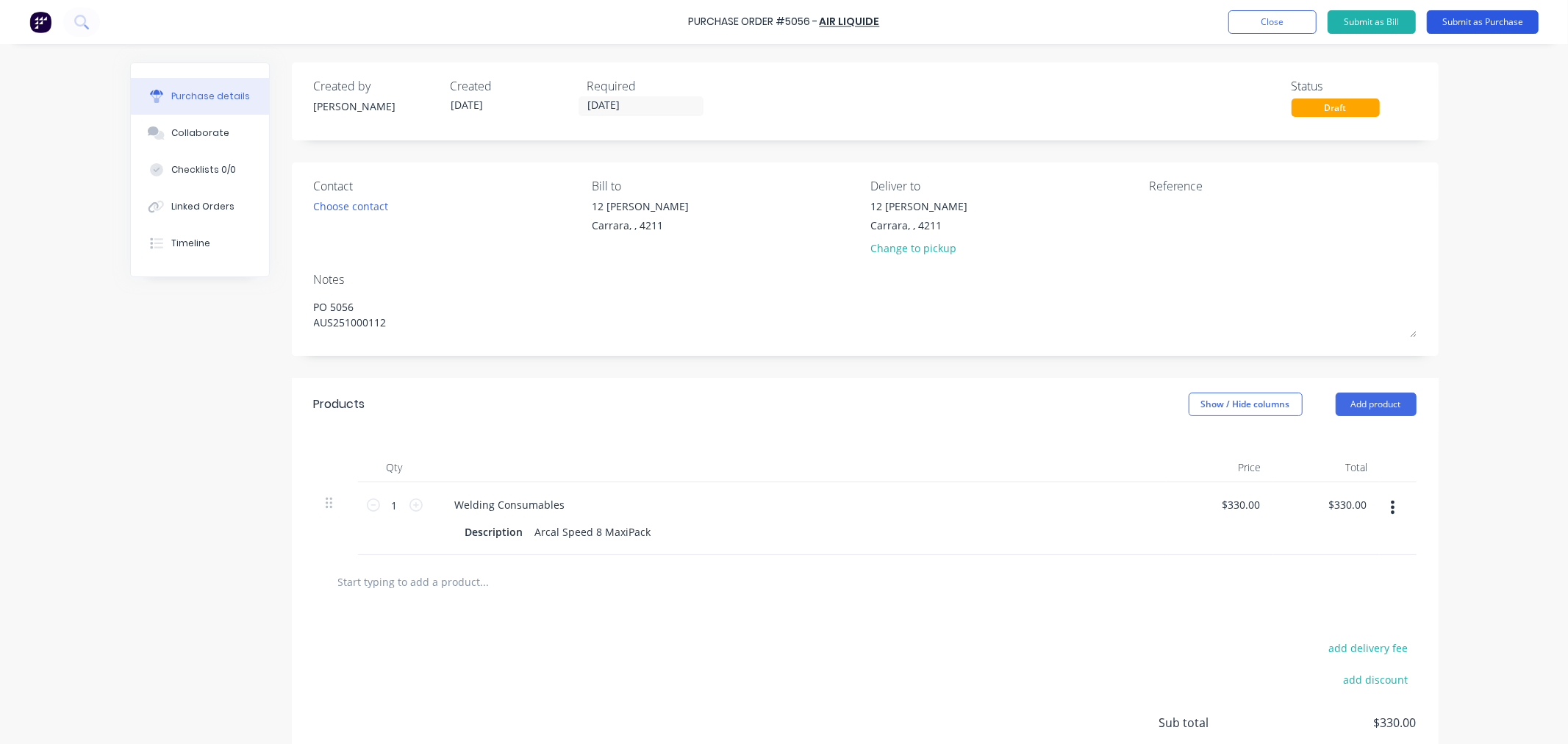
type textarea "PO 5056 AUS251000112"
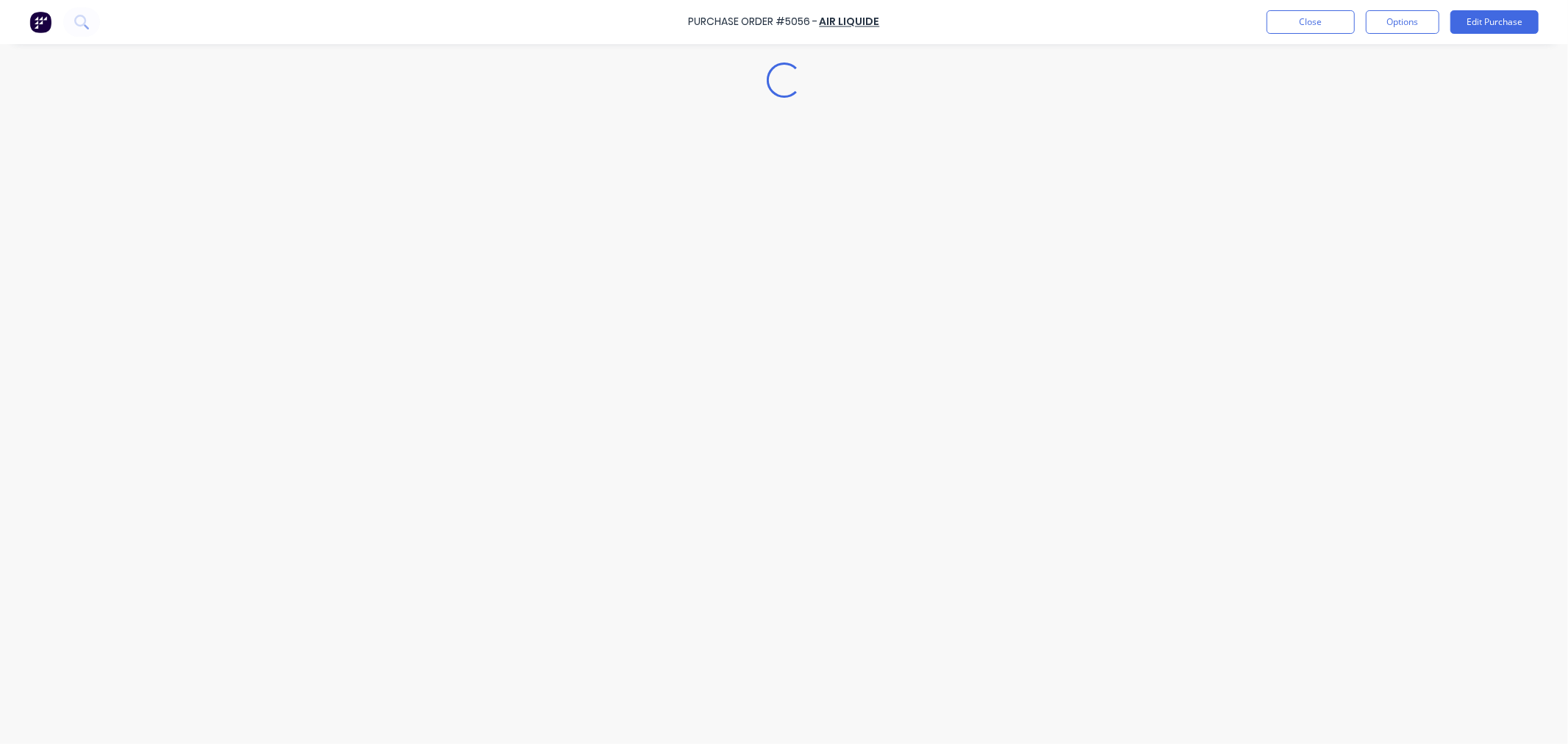
type textarea "x"
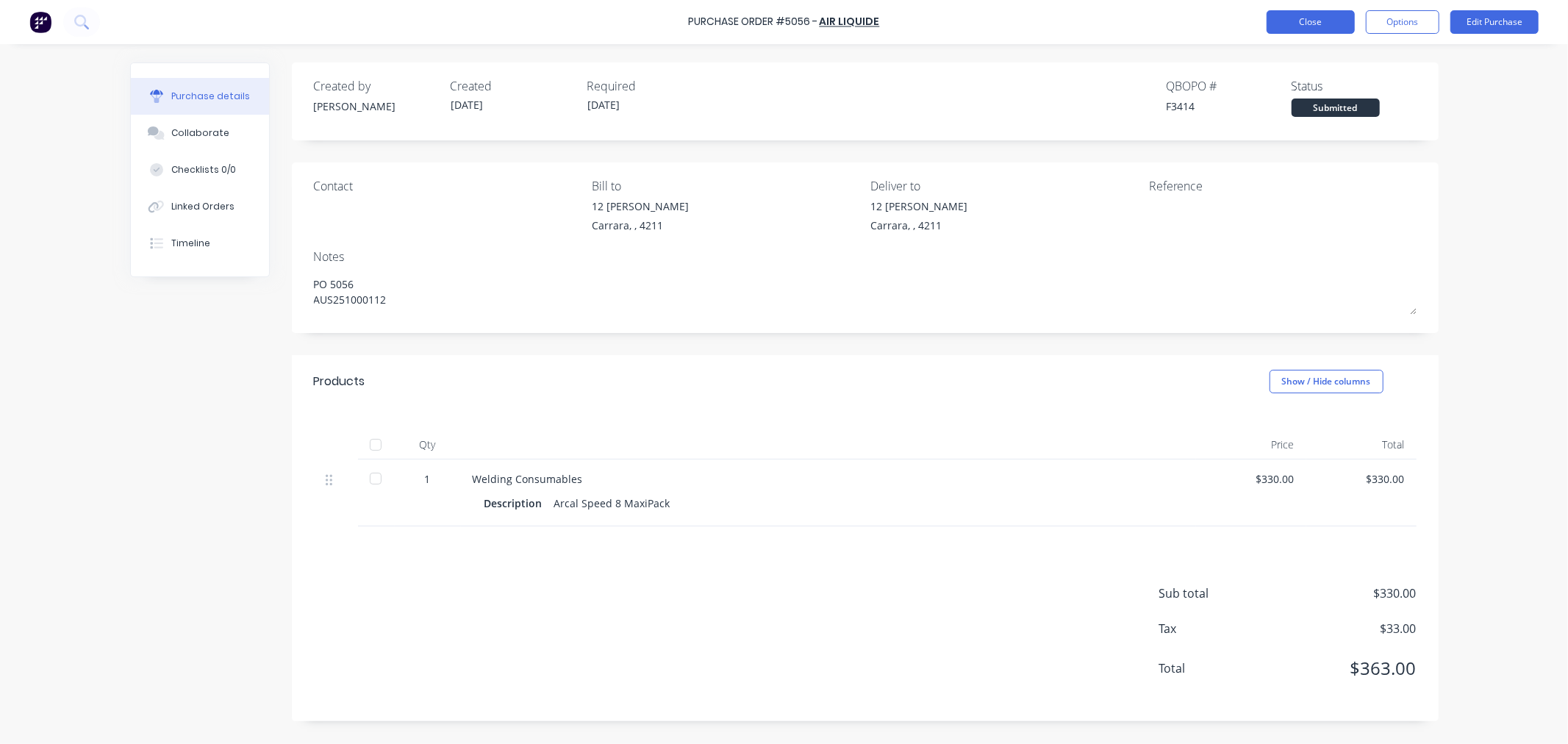
click at [1281, 18] on button "Close" at bounding box center [1310, 22] width 88 height 24
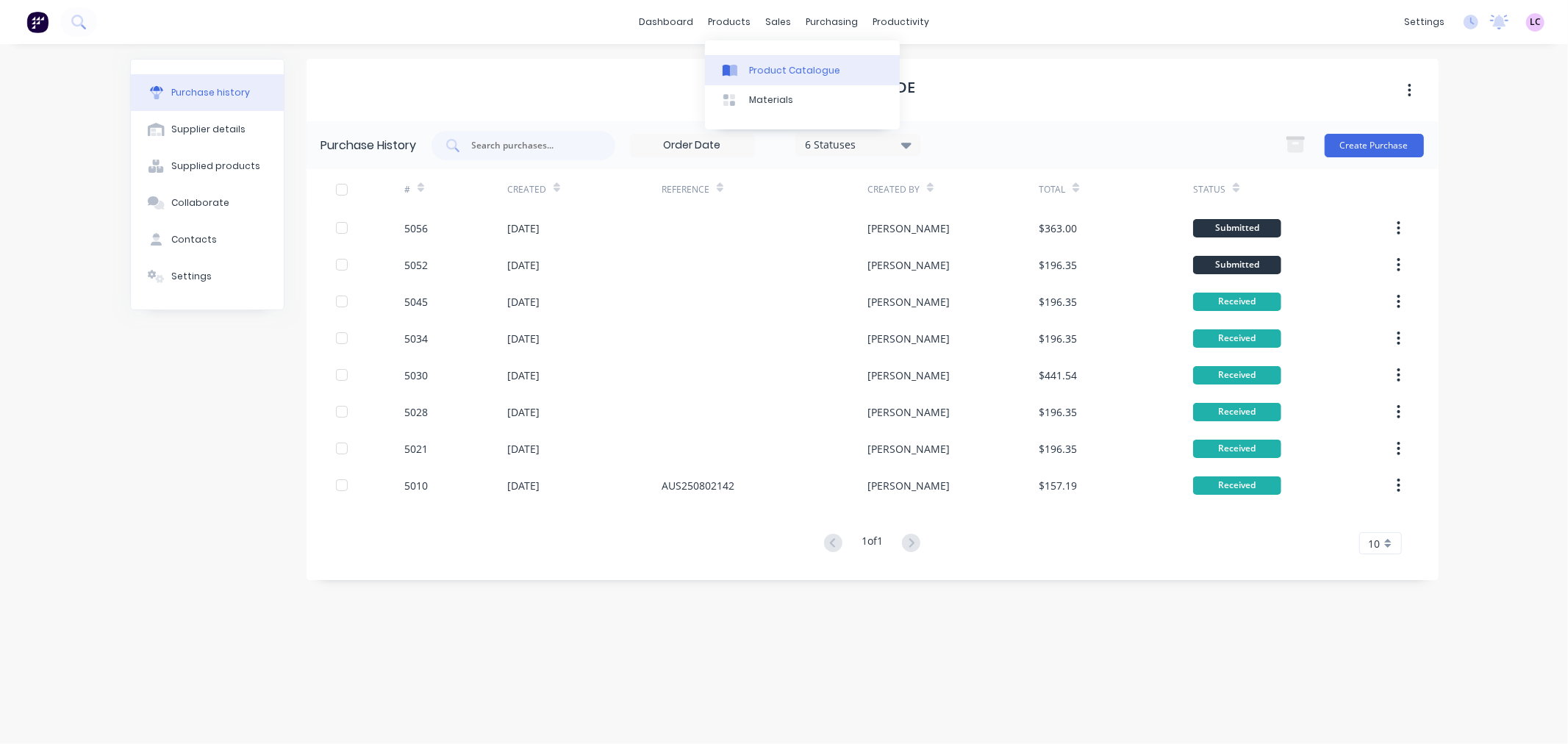
click at [750, 64] on div "Product Catalogue" at bounding box center [794, 70] width 91 height 13
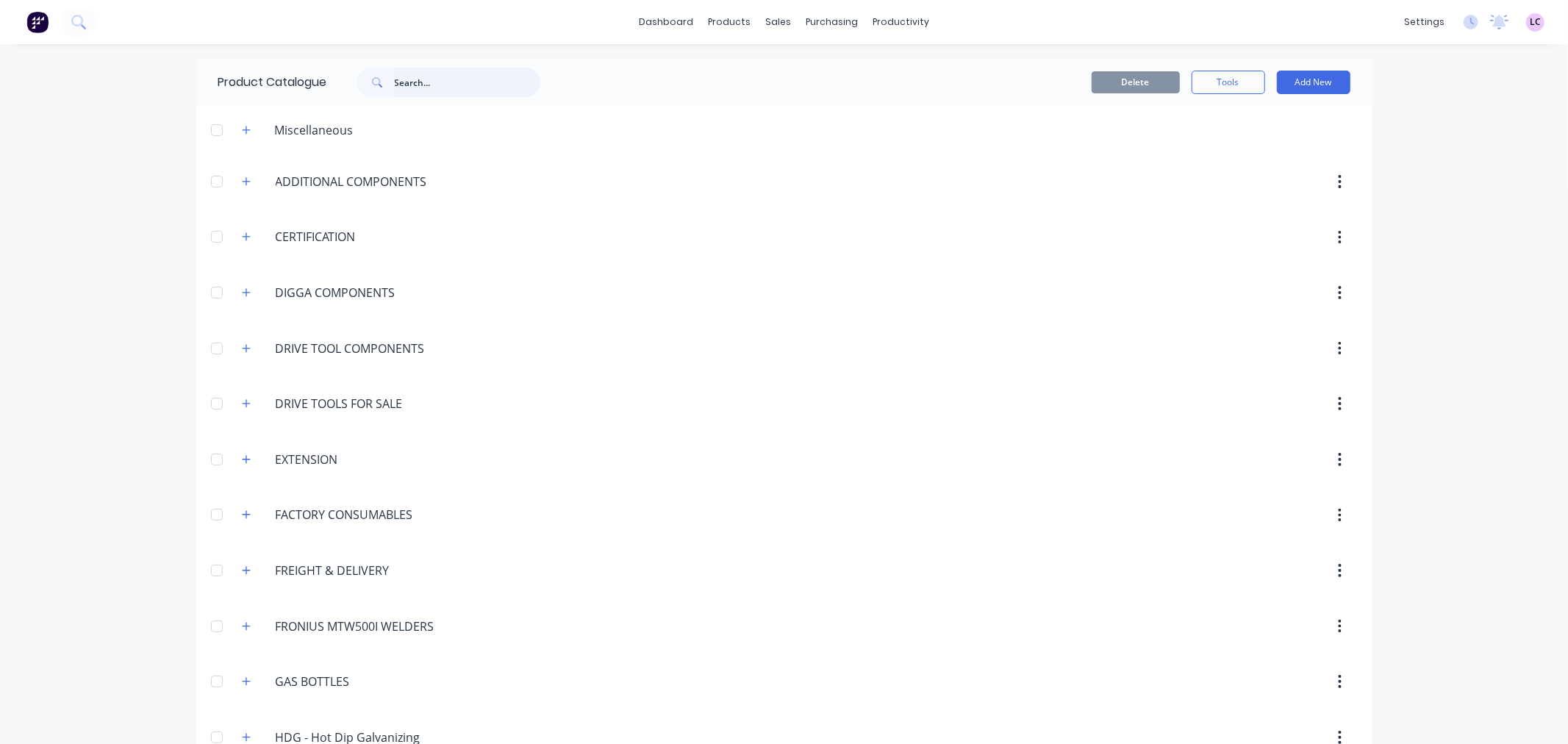
click at [407, 93] on input "text" at bounding box center [468, 82] width 146 height 29
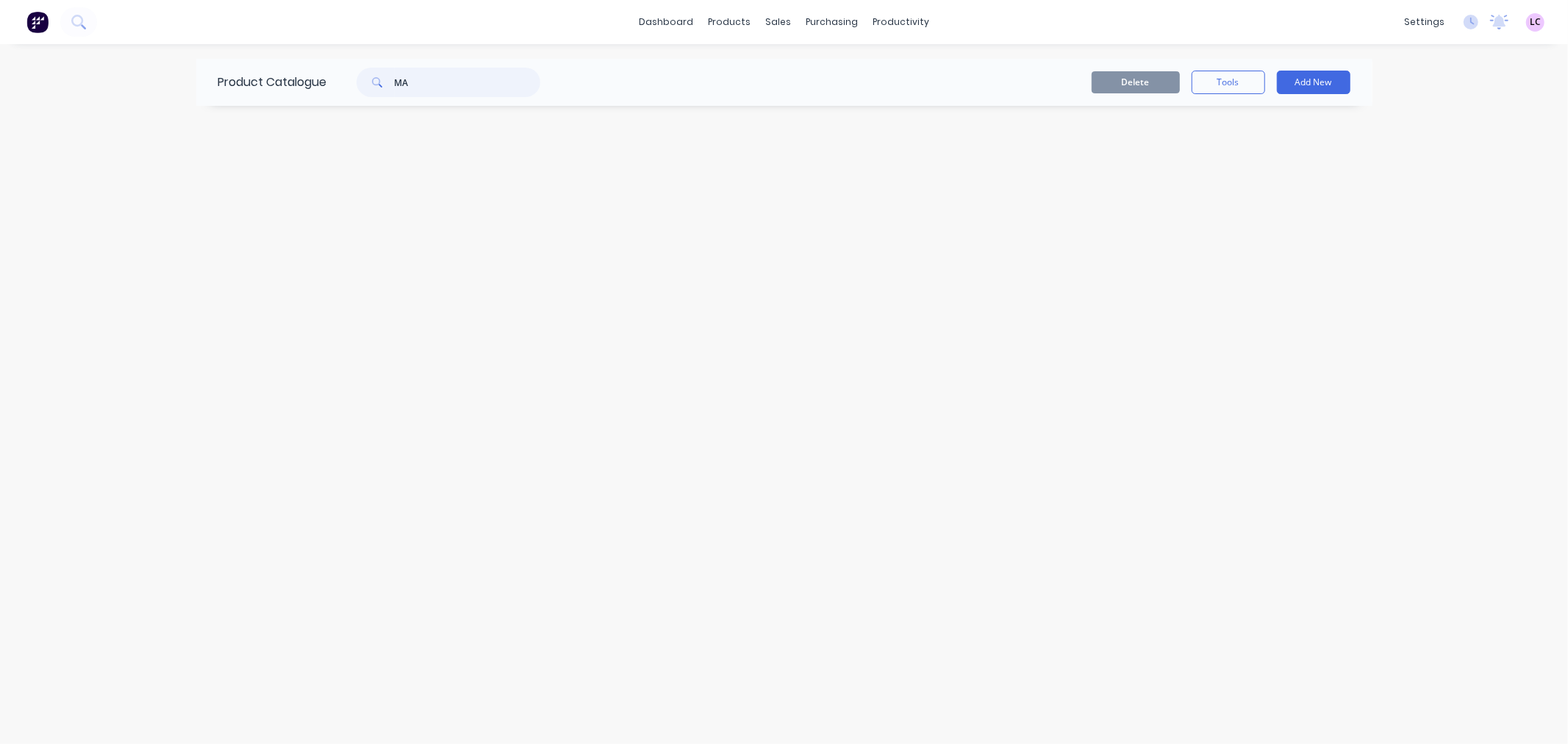
type input "M"
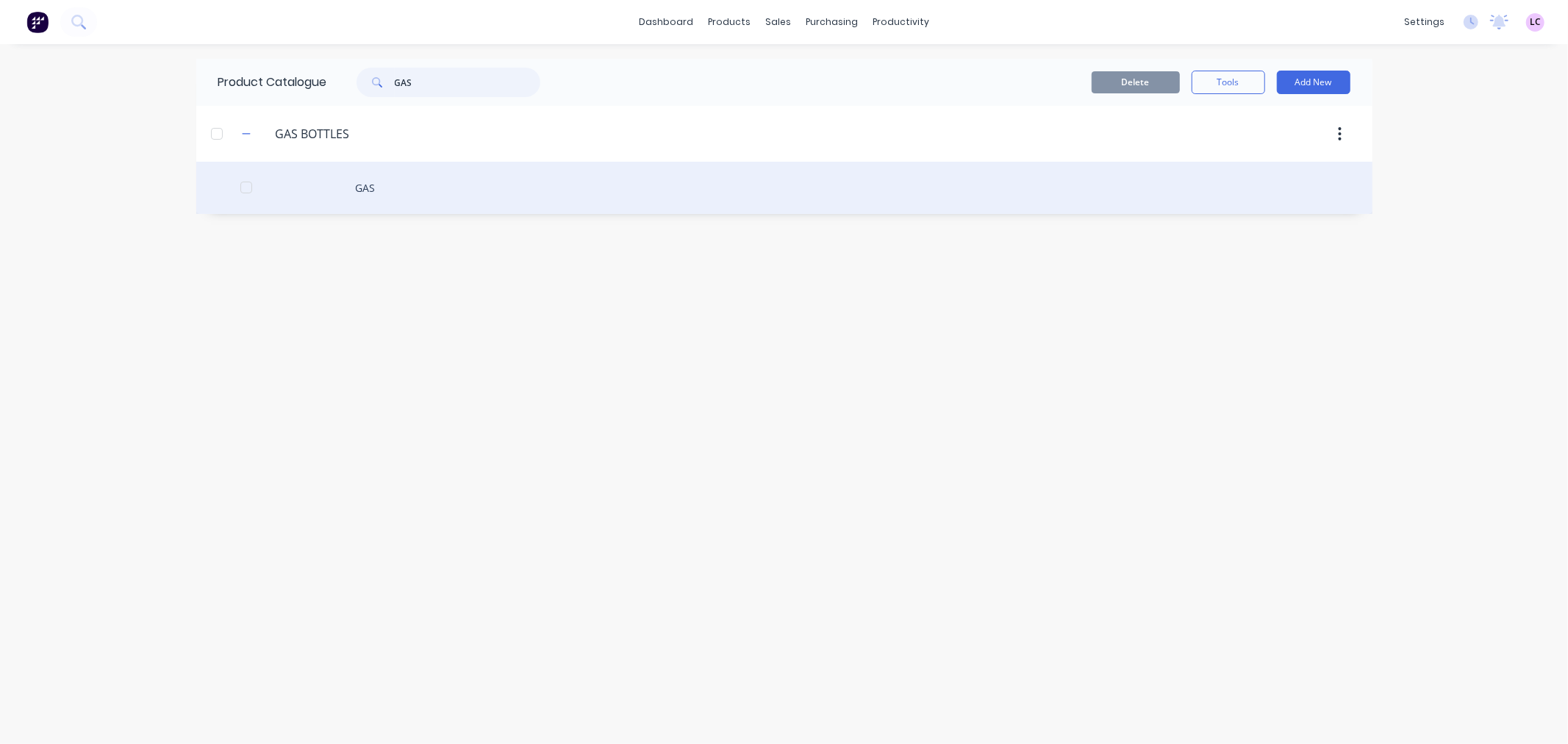
type input "GAS"
click at [372, 192] on div "GAS" at bounding box center [784, 188] width 1176 height 52
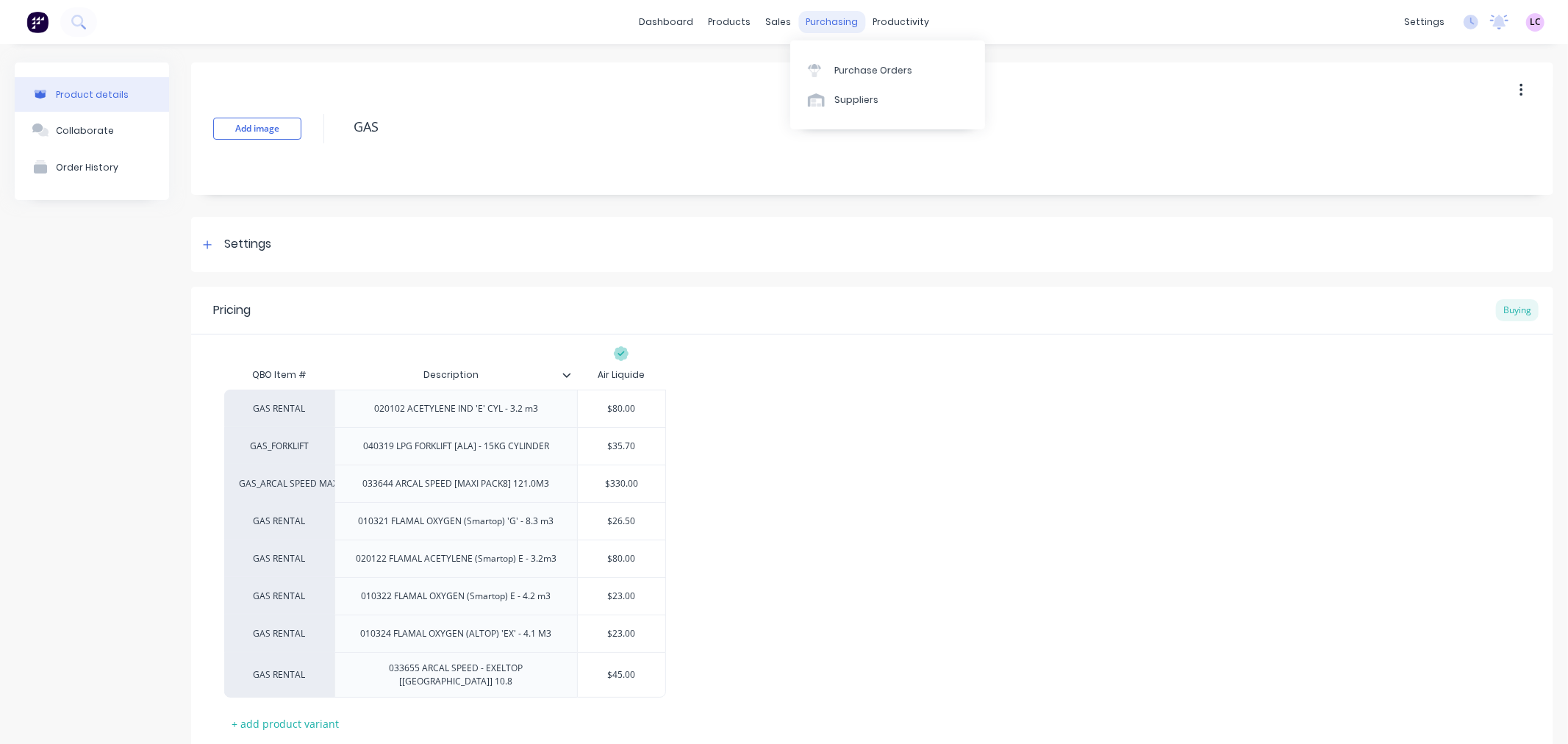
click at [835, 24] on div "purchasing" at bounding box center [831, 22] width 67 height 22
click at [834, 70] on div "Purchase Orders" at bounding box center [873, 70] width 78 height 13
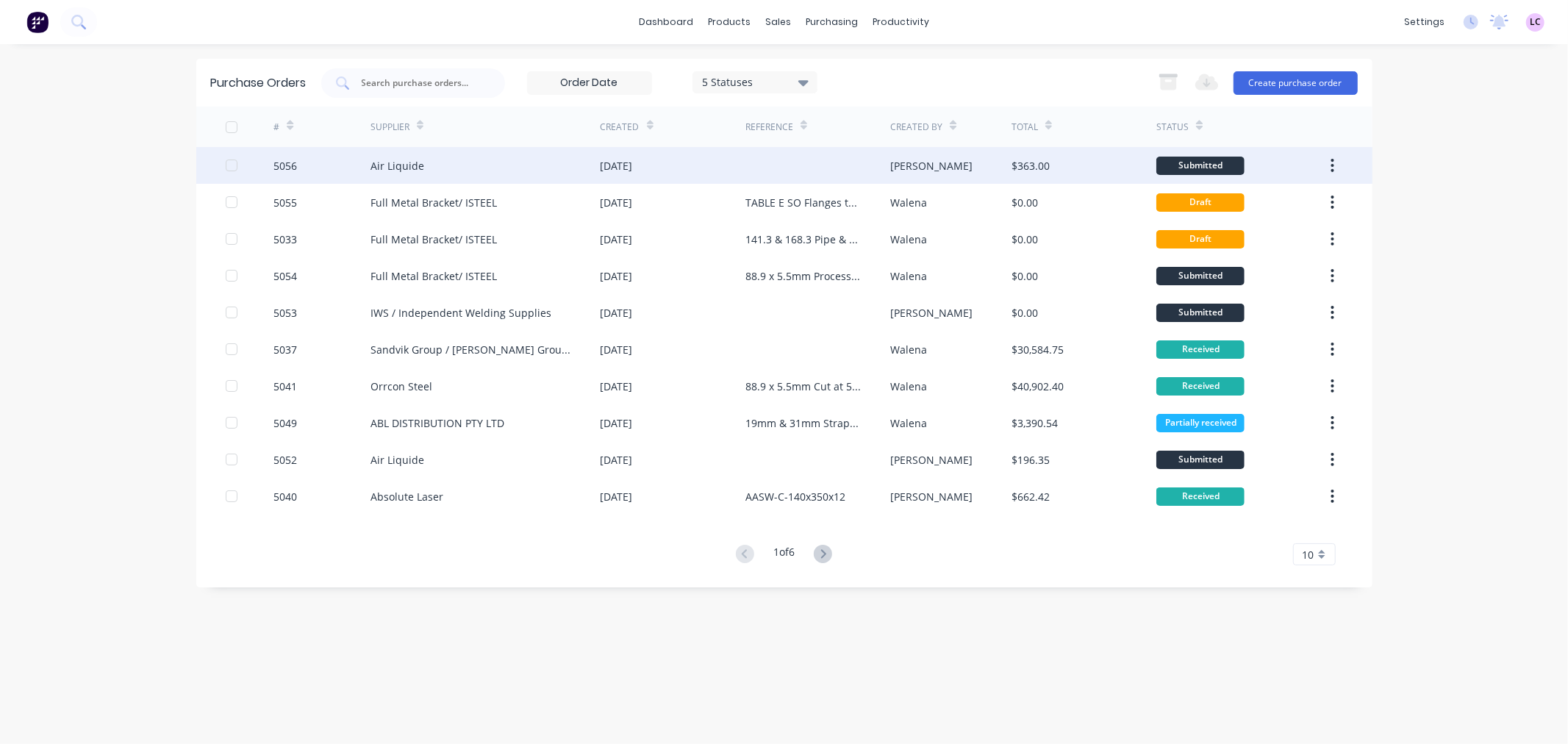
click at [412, 167] on div "Air Liquide" at bounding box center [398, 165] width 54 height 15
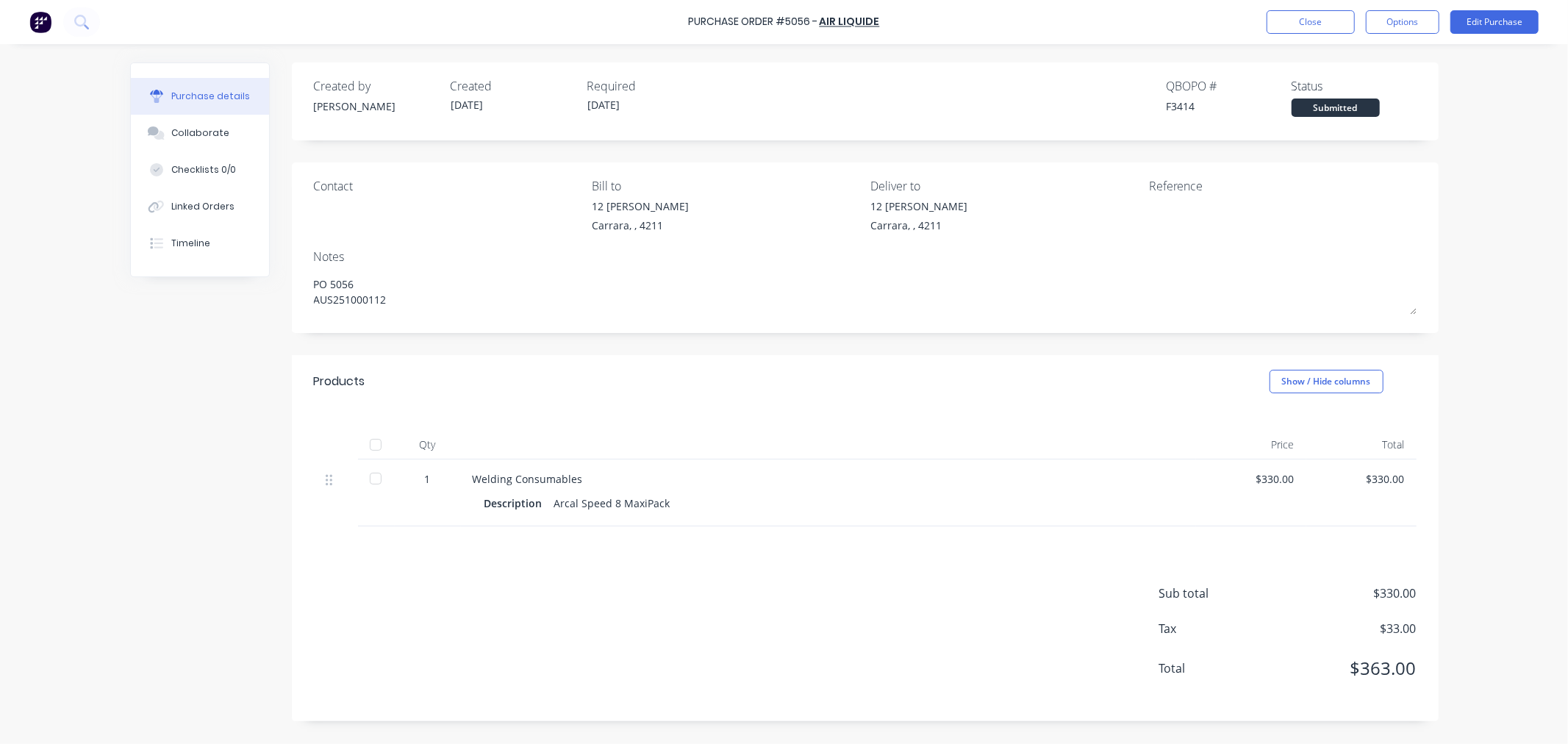
click at [606, 485] on div "Welding Consumables" at bounding box center [828, 478] width 712 height 15
click at [535, 480] on div "Welding Consumables" at bounding box center [828, 478] width 712 height 15
click at [1496, 25] on button "Edit Purchase" at bounding box center [1494, 22] width 88 height 24
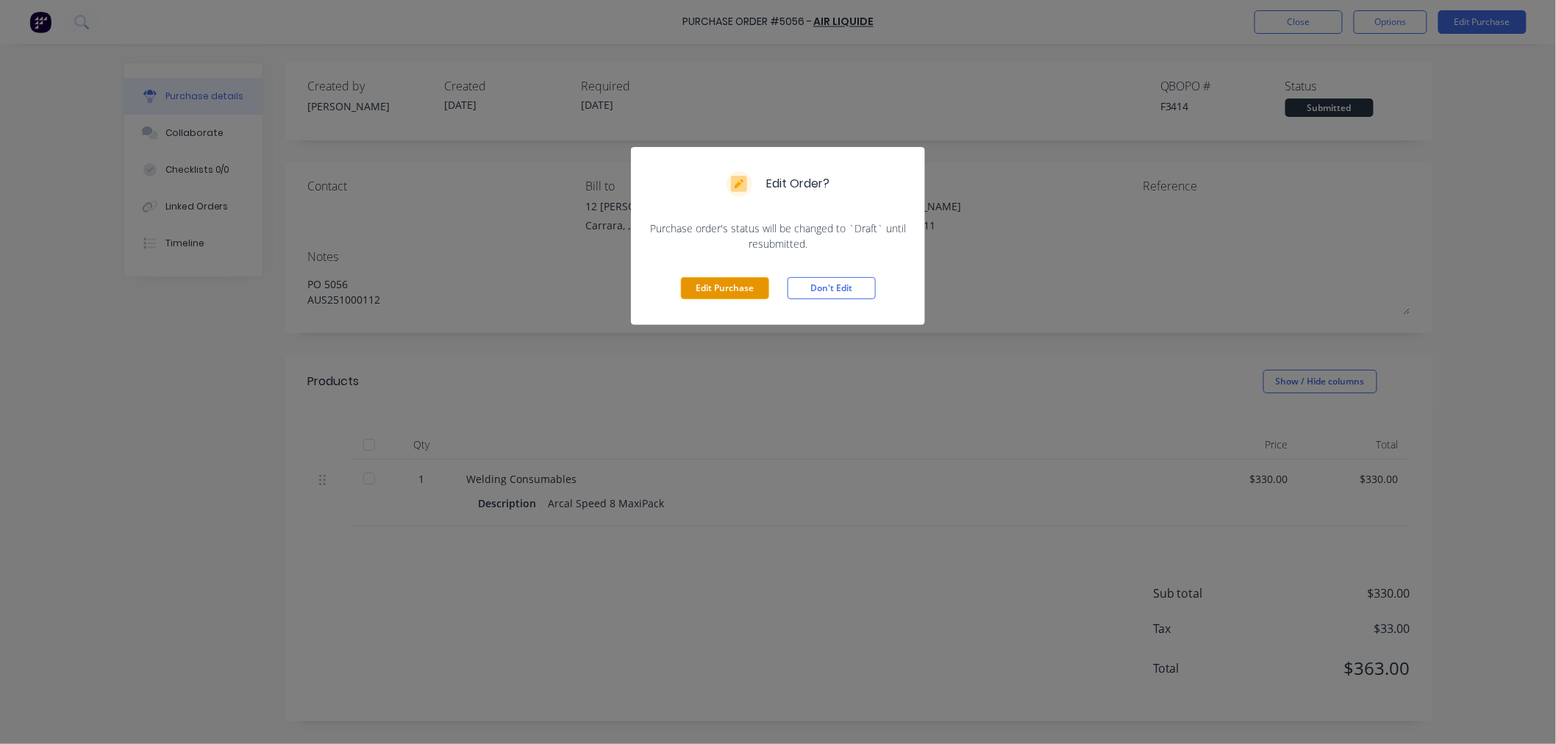
click at [731, 287] on button "Edit Purchase" at bounding box center [725, 288] width 88 height 22
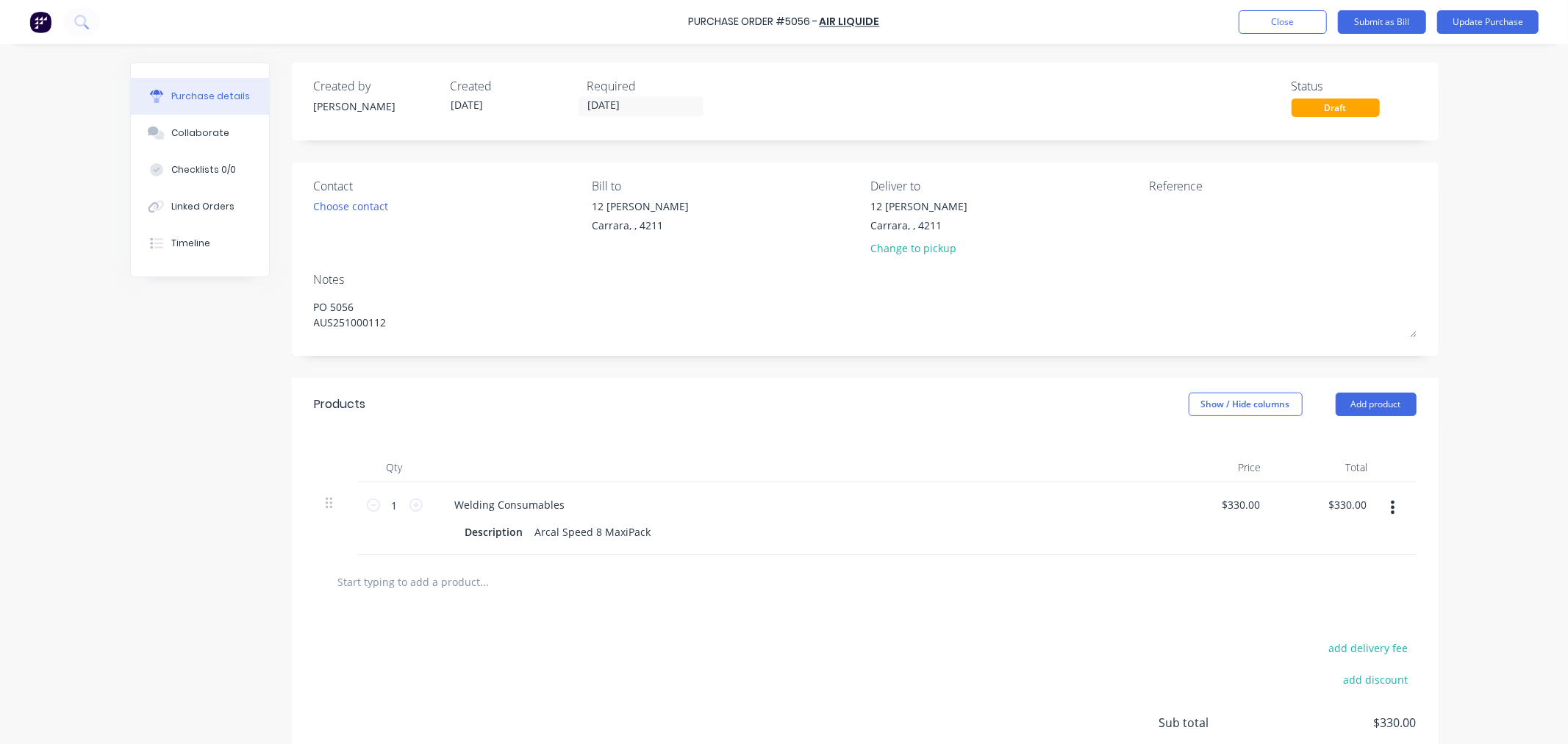
click at [314, 483] on span at bounding box center [314, 483] width 0 height 0
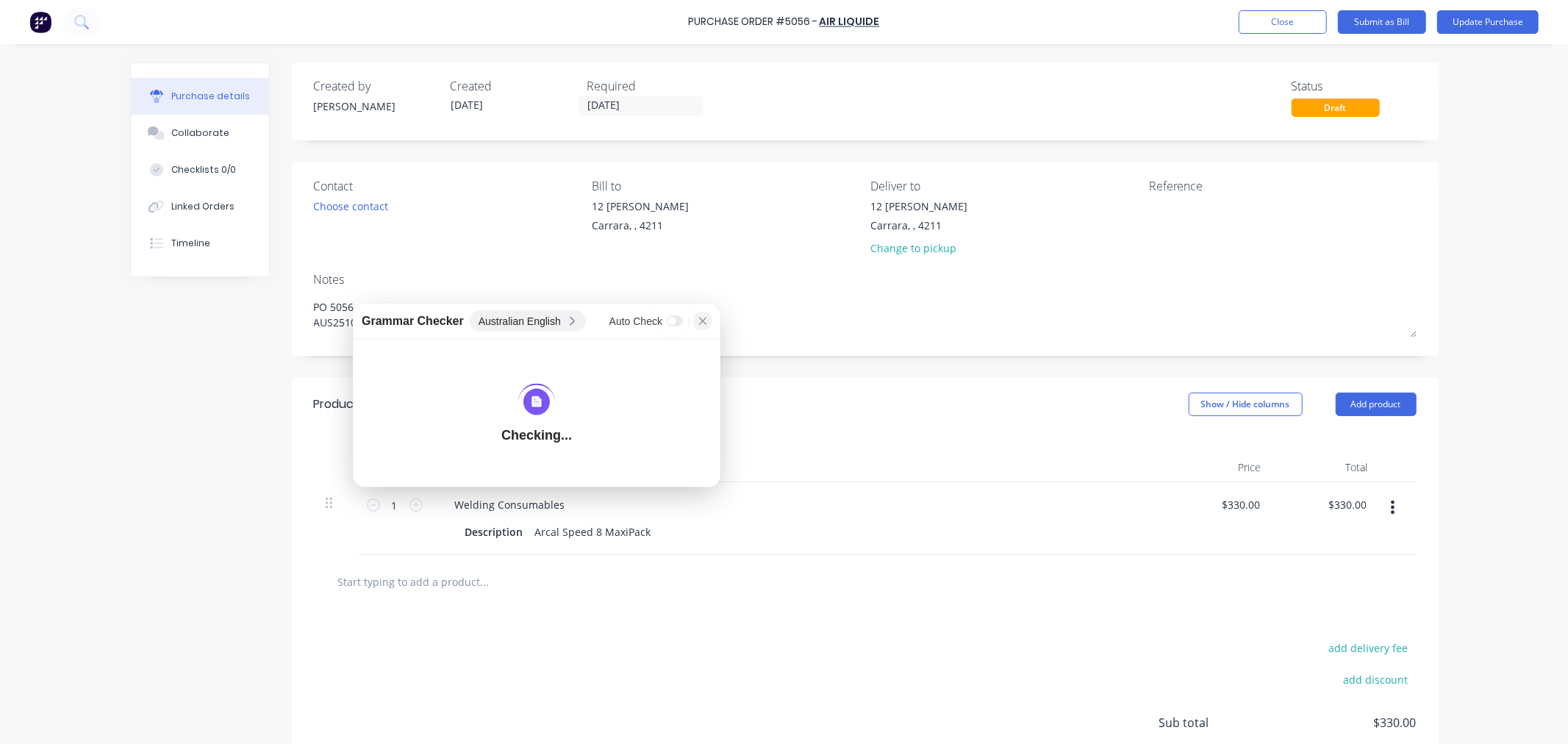
click at [710, 318] on div at bounding box center [703, 322] width 18 height 18
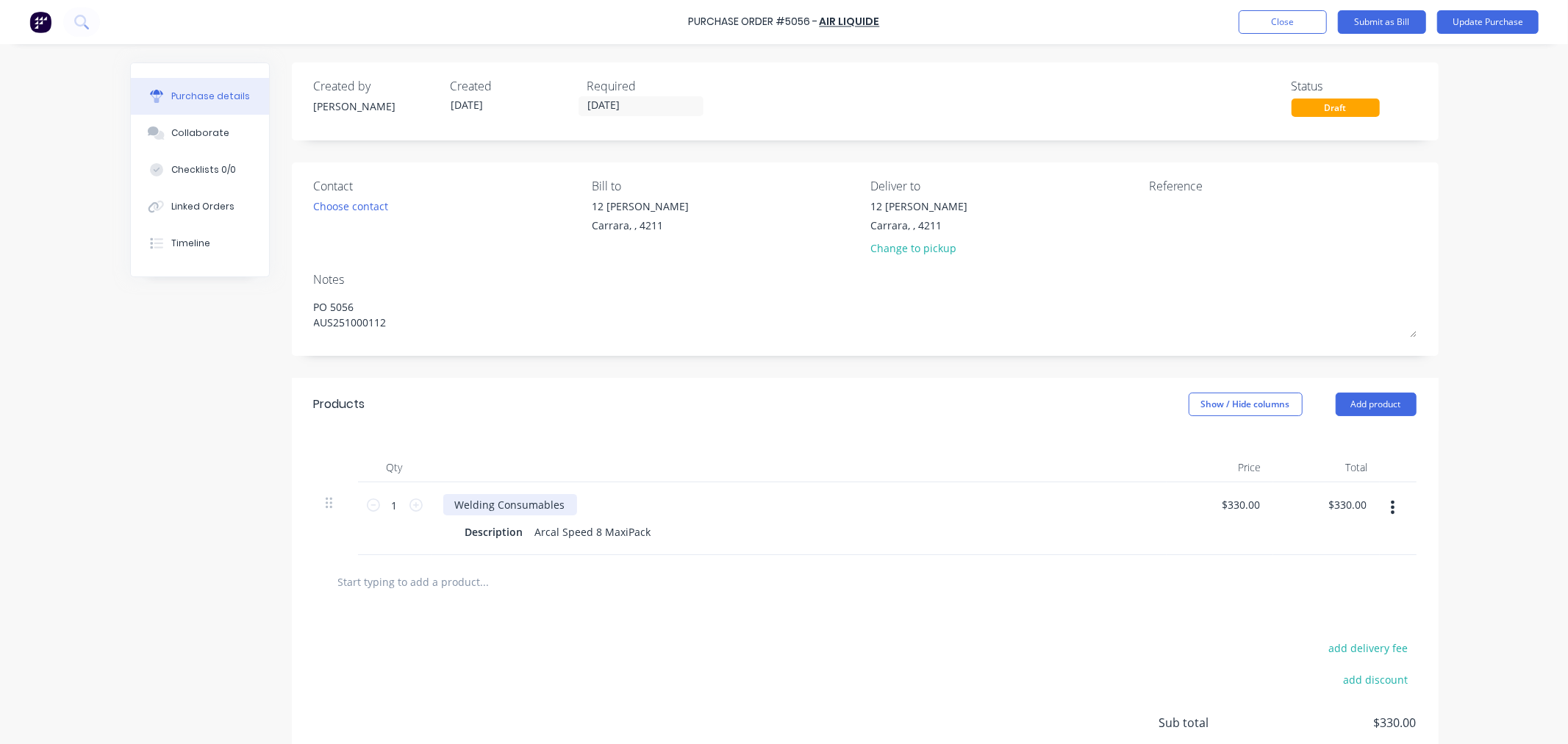
click at [475, 505] on div "Welding Consumables" at bounding box center [511, 504] width 134 height 21
type textarea "x"
drag, startPoint x: 475, startPoint y: 505, endPoint x: 305, endPoint y: 519, distance: 170.6
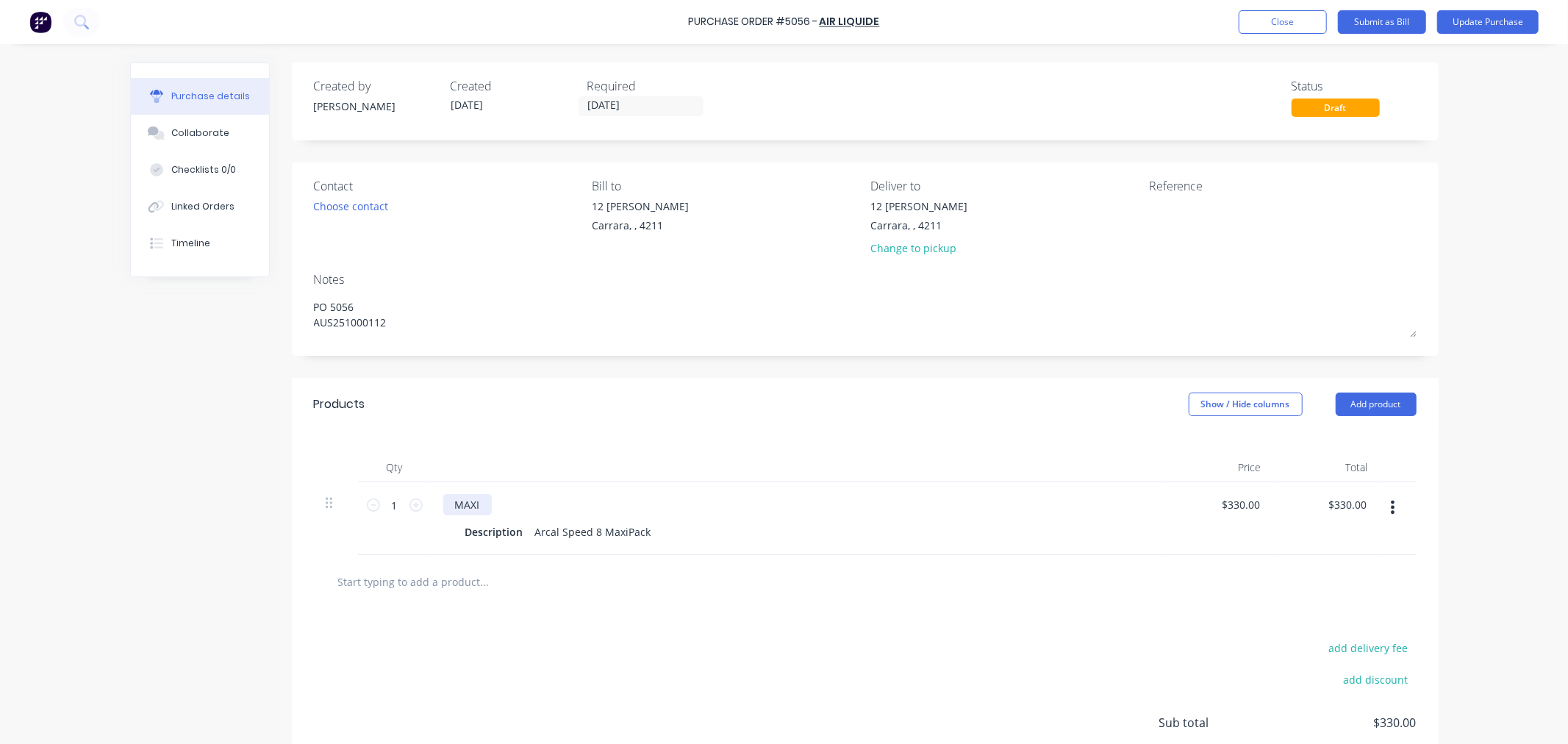
click at [305, 519] on div "Qty Price Total 1 1 MAXI Description Arcal Speed 8 MaxiPack $330.00 $330.00 $33…" at bounding box center [864, 493] width 1146 height 124
click at [385, 583] on input "text" at bounding box center [485, 581] width 294 height 29
type textarea "x"
type input "M"
type textarea "x"
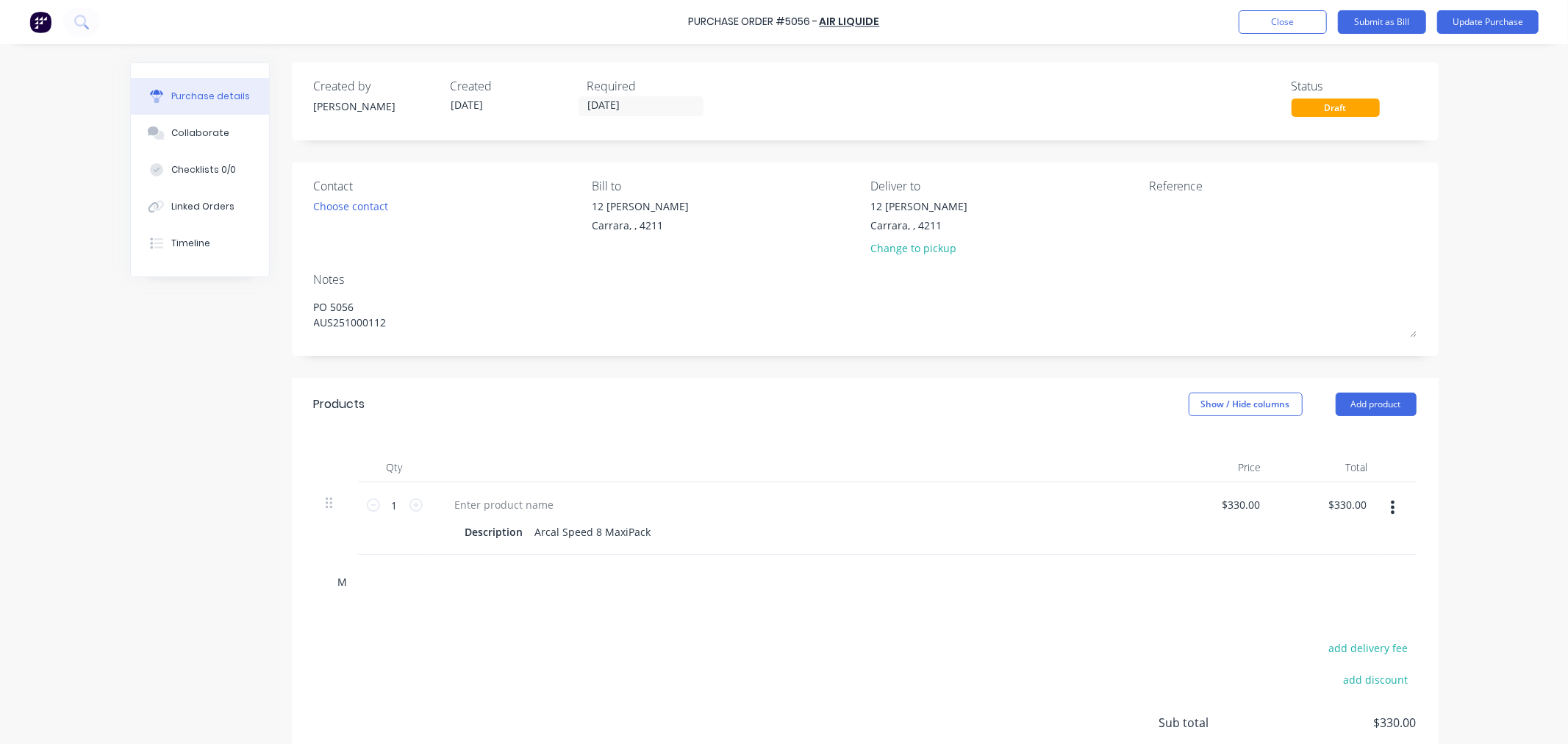
type input "MA"
type textarea "x"
type input "MAX"
type textarea "x"
type input "MAXI"
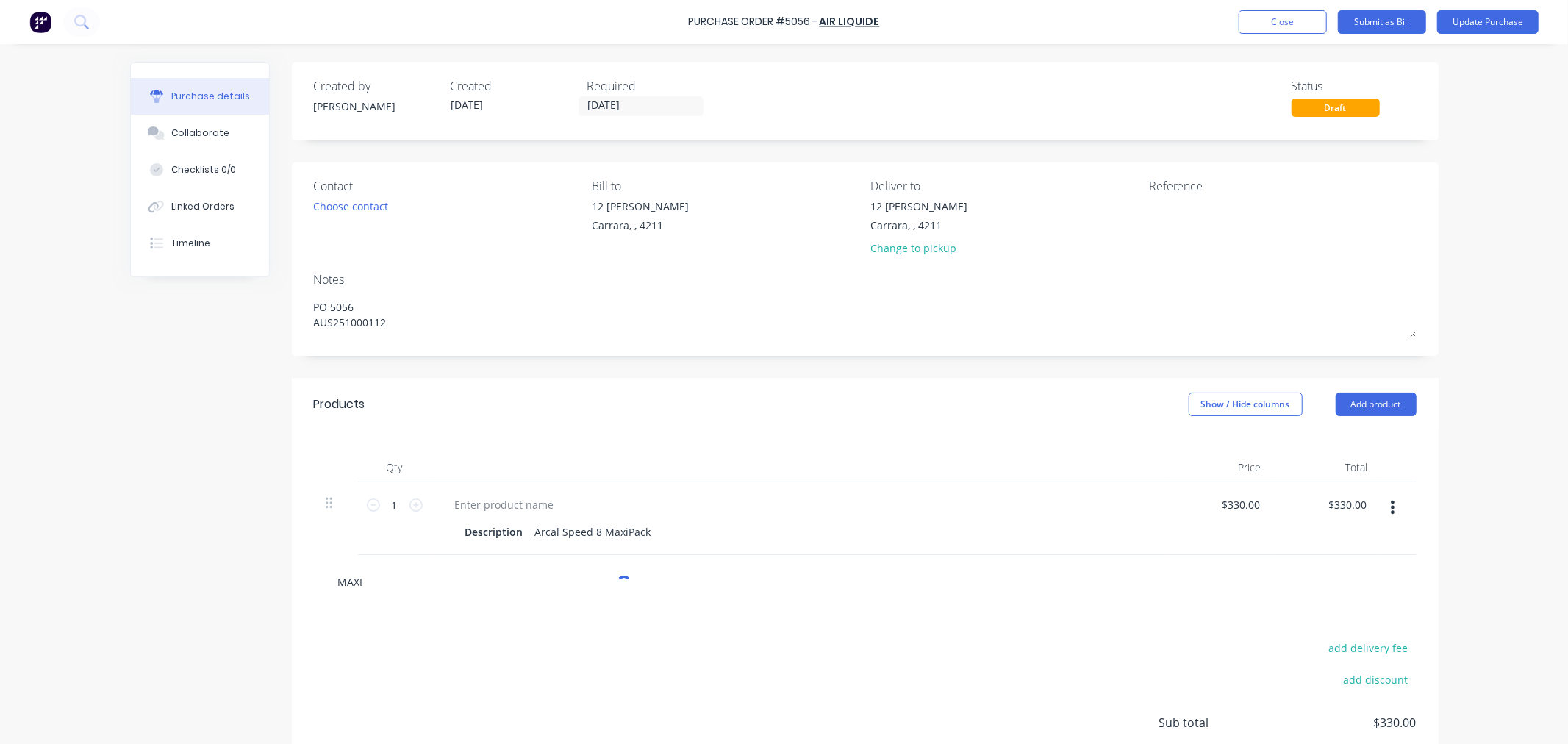
type textarea "x"
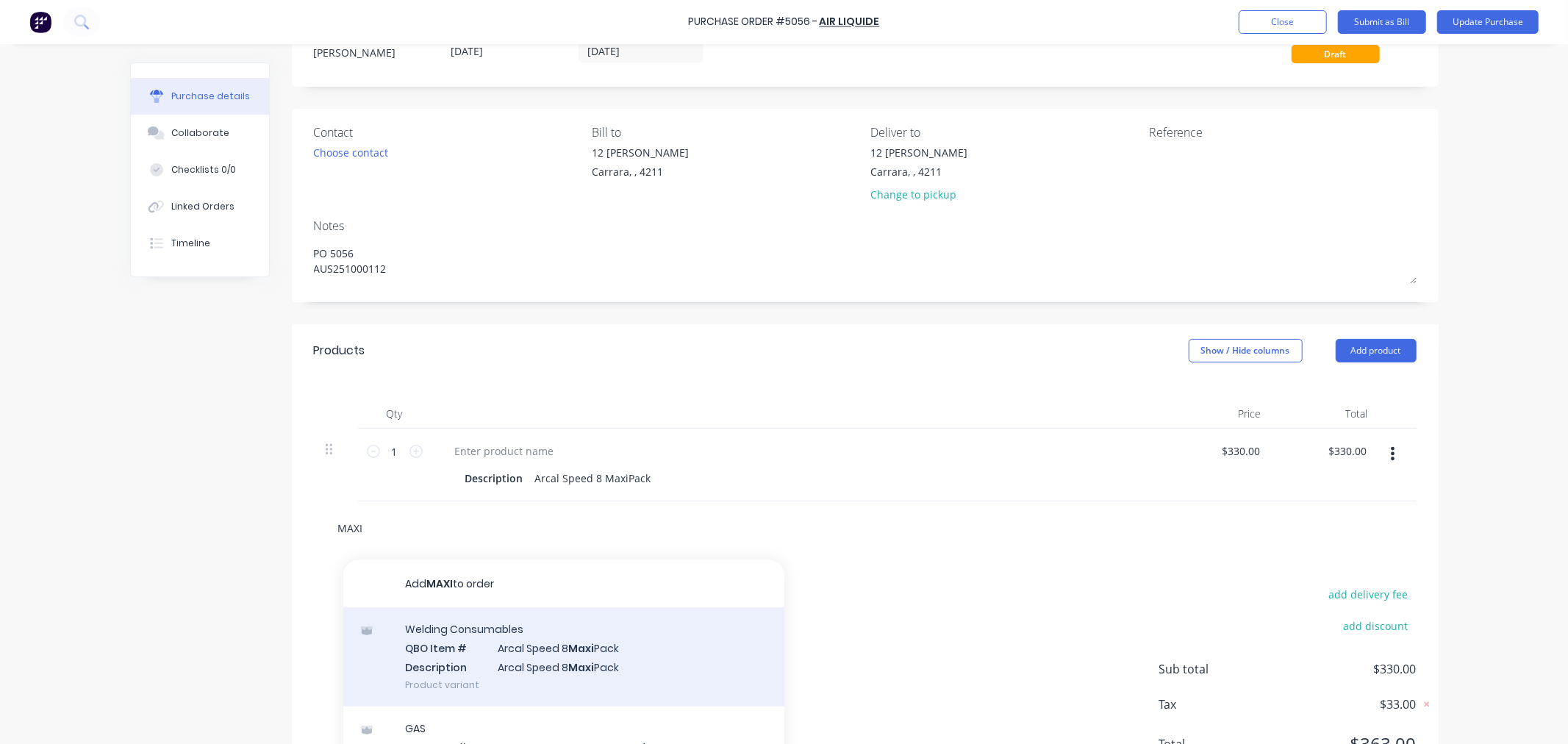
scroll to position [123, 0]
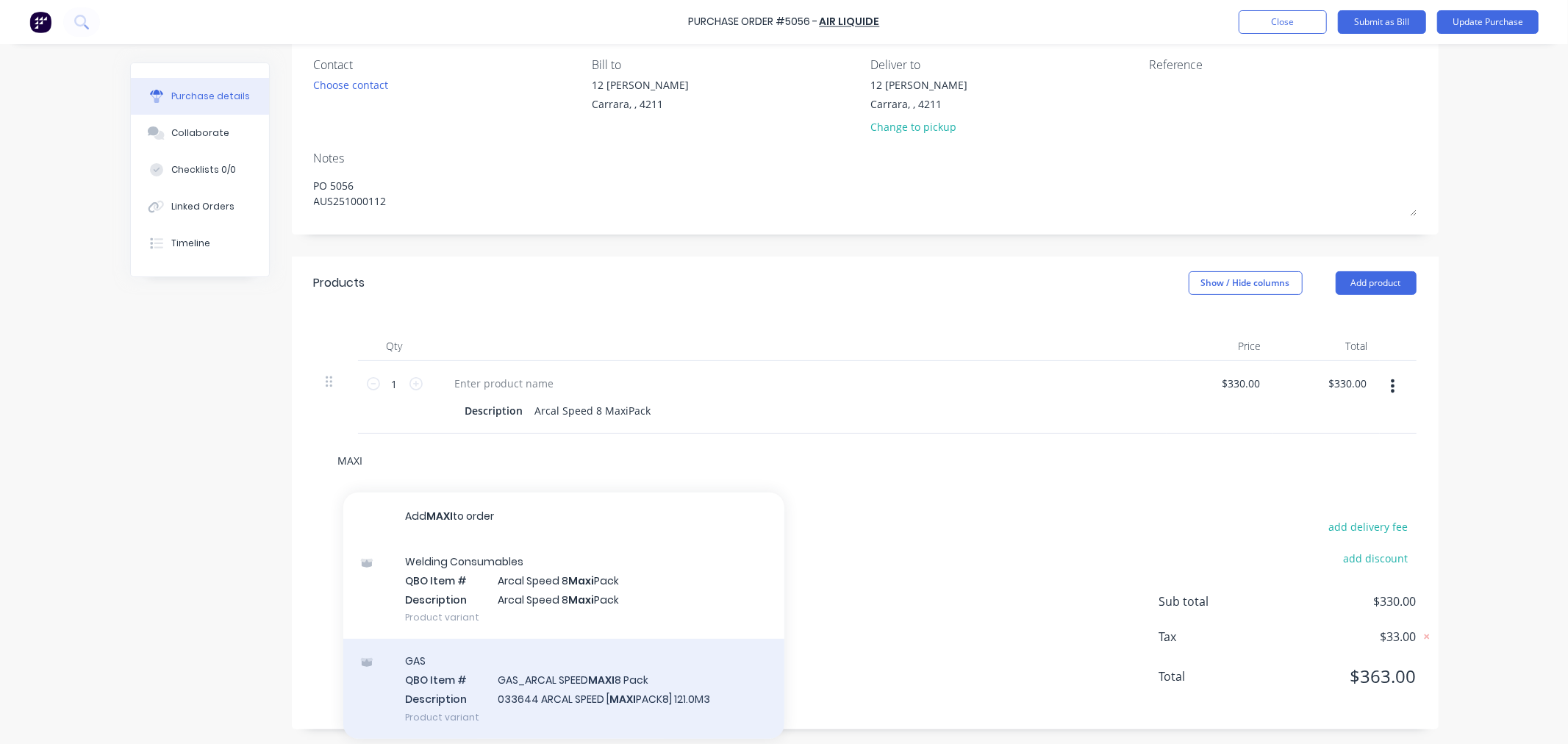
type input "MAXI"
click at [614, 686] on div "GAS QBO Item # GAS_ARCAL SPEED MAXI 8 Pack Description 033644 ARCAL SPEED [ MAX…" at bounding box center [563, 688] width 441 height 99
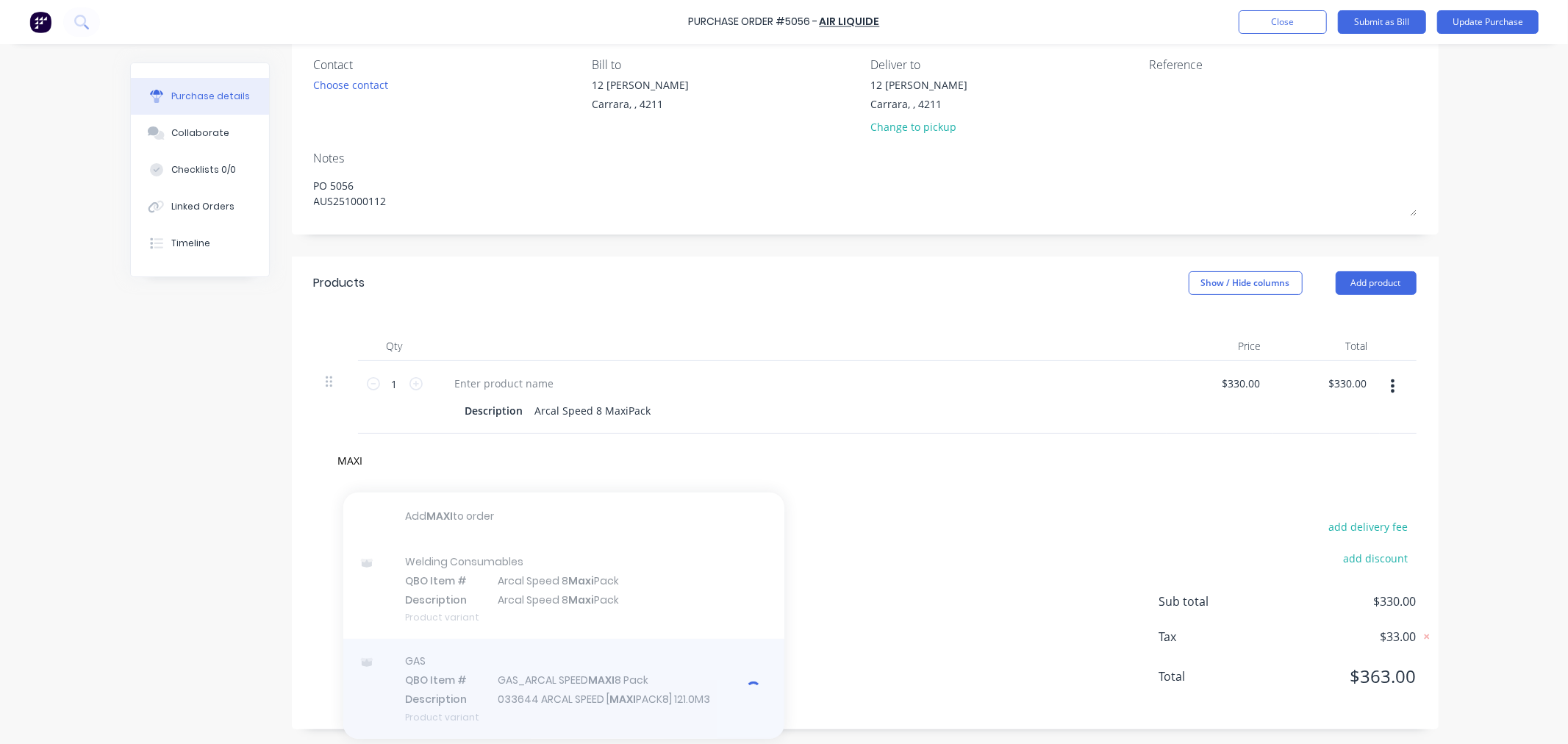
type textarea "x"
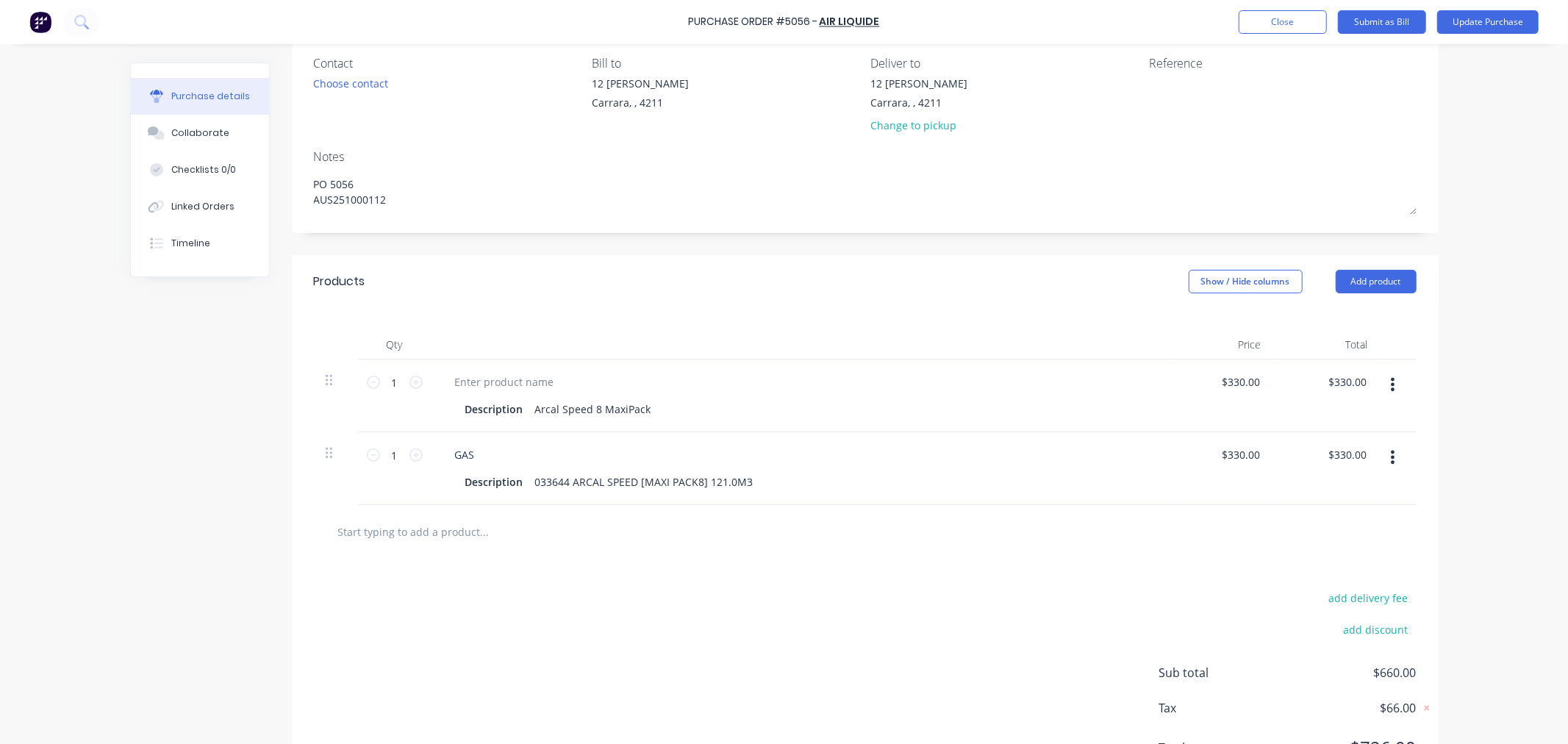
click at [1391, 388] on button "button" at bounding box center [1392, 384] width 35 height 26
click at [1343, 506] on button "Delete" at bounding box center [1347, 511] width 125 height 29
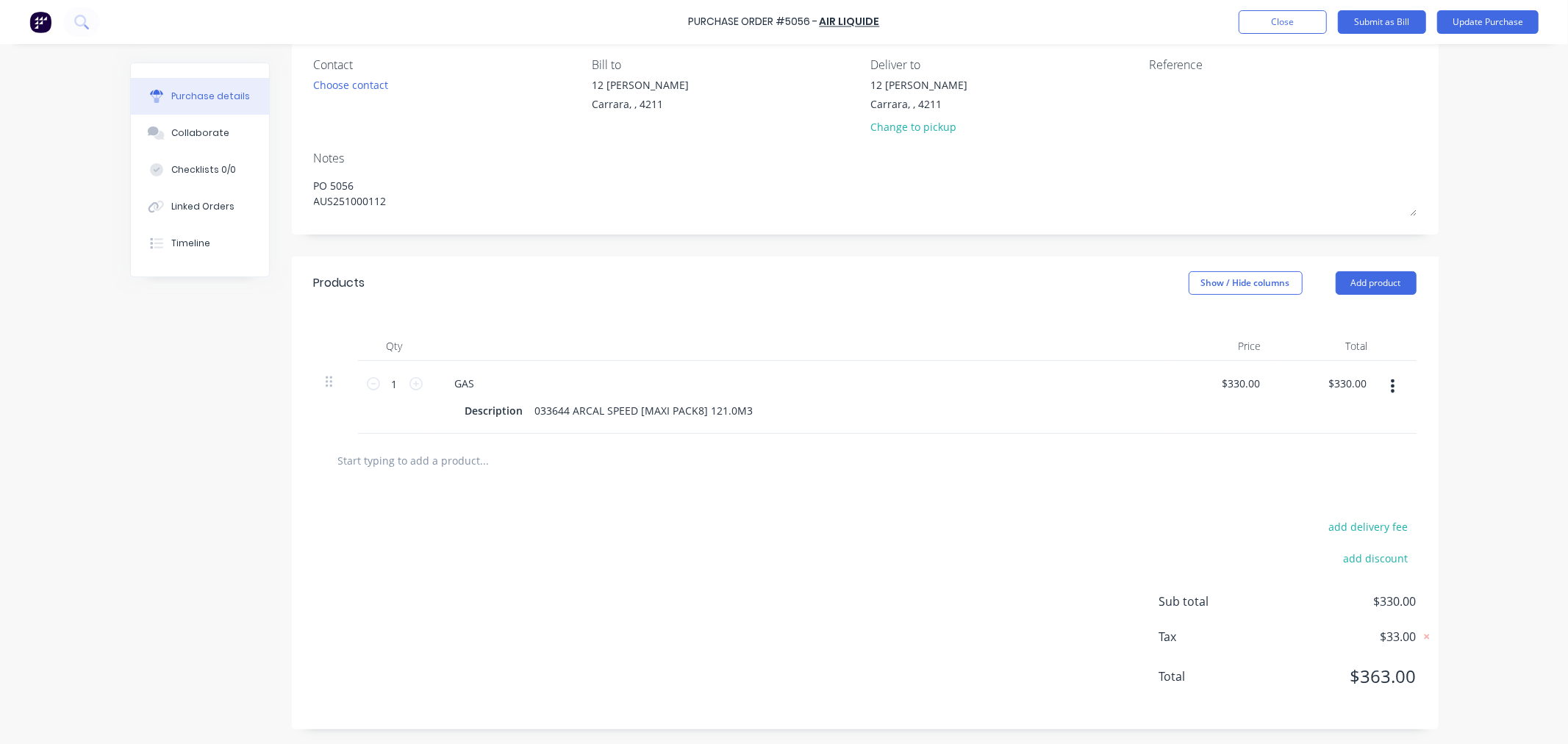
scroll to position [0, 0]
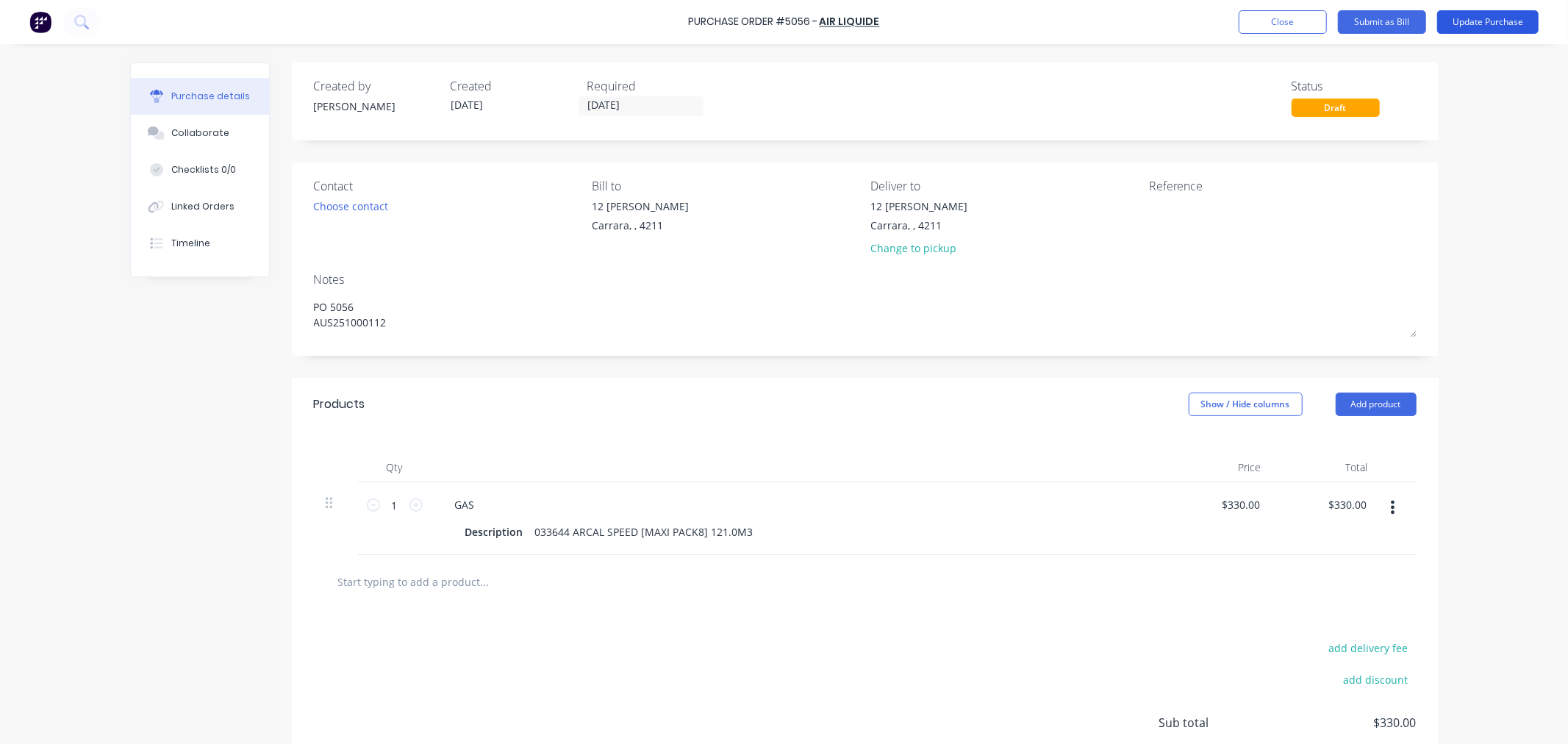
click at [1464, 28] on button "Update Purchase" at bounding box center [1488, 22] width 102 height 24
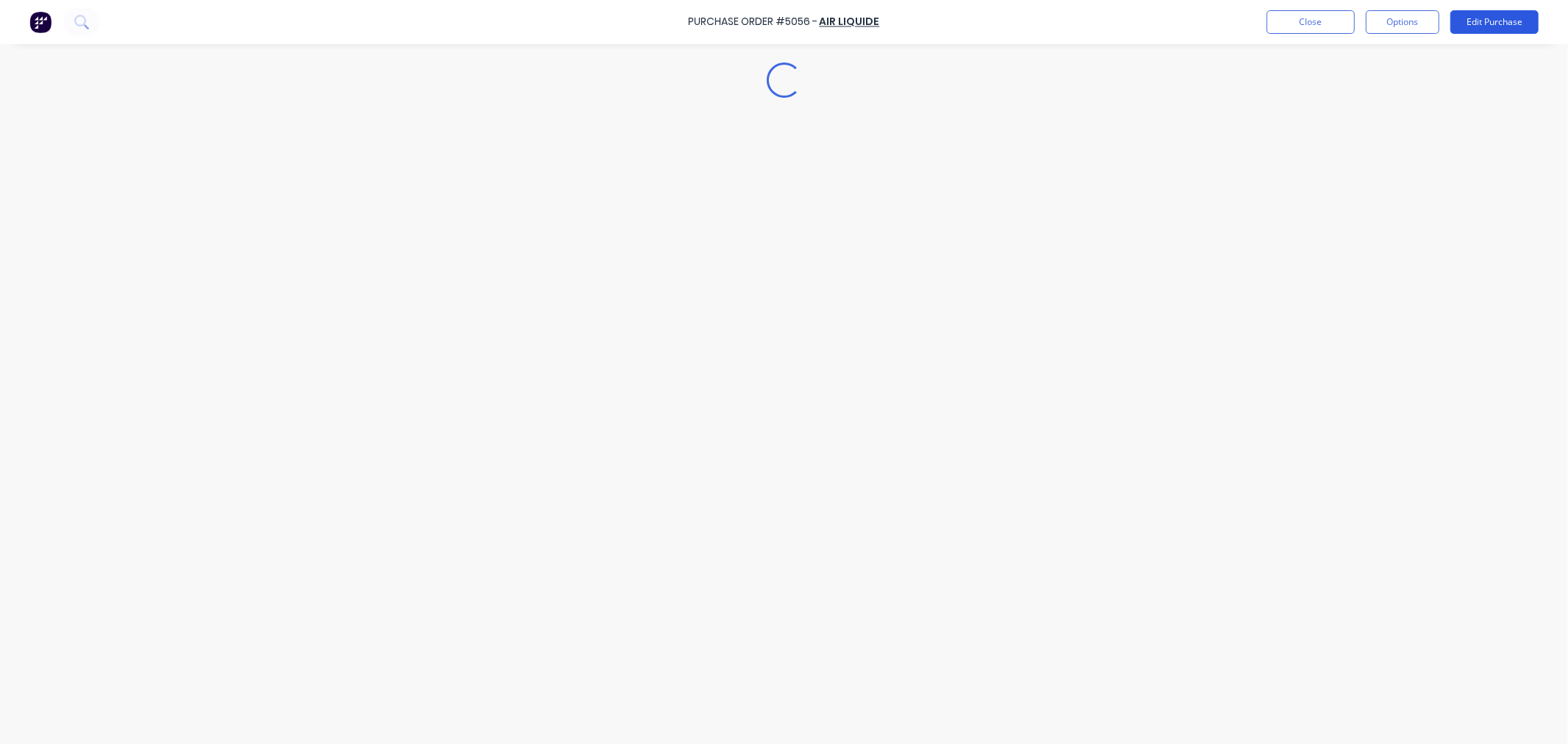
type textarea "x"
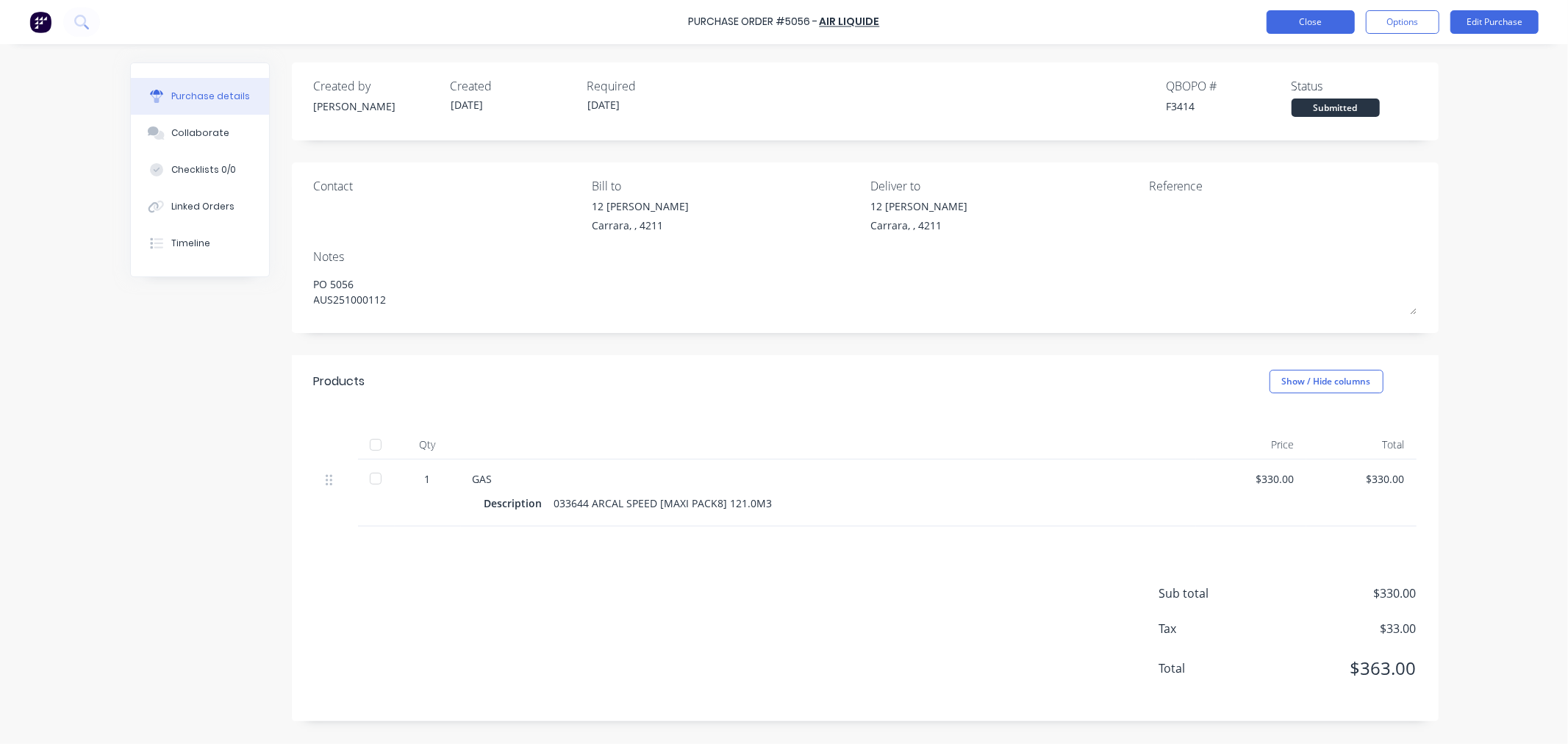
click at [1274, 15] on button "Close" at bounding box center [1310, 22] width 88 height 24
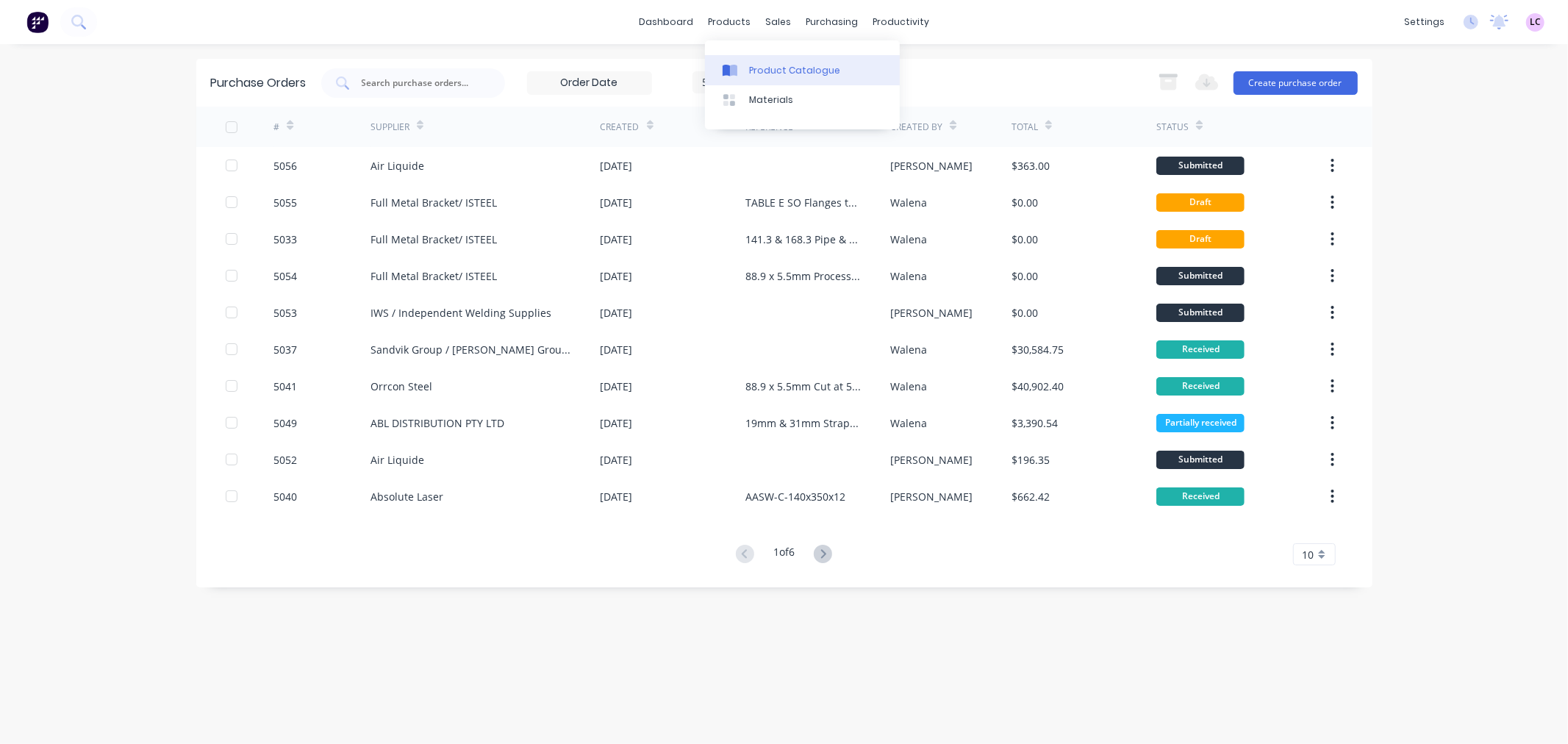
click at [761, 68] on div "Product Catalogue" at bounding box center [794, 70] width 91 height 13
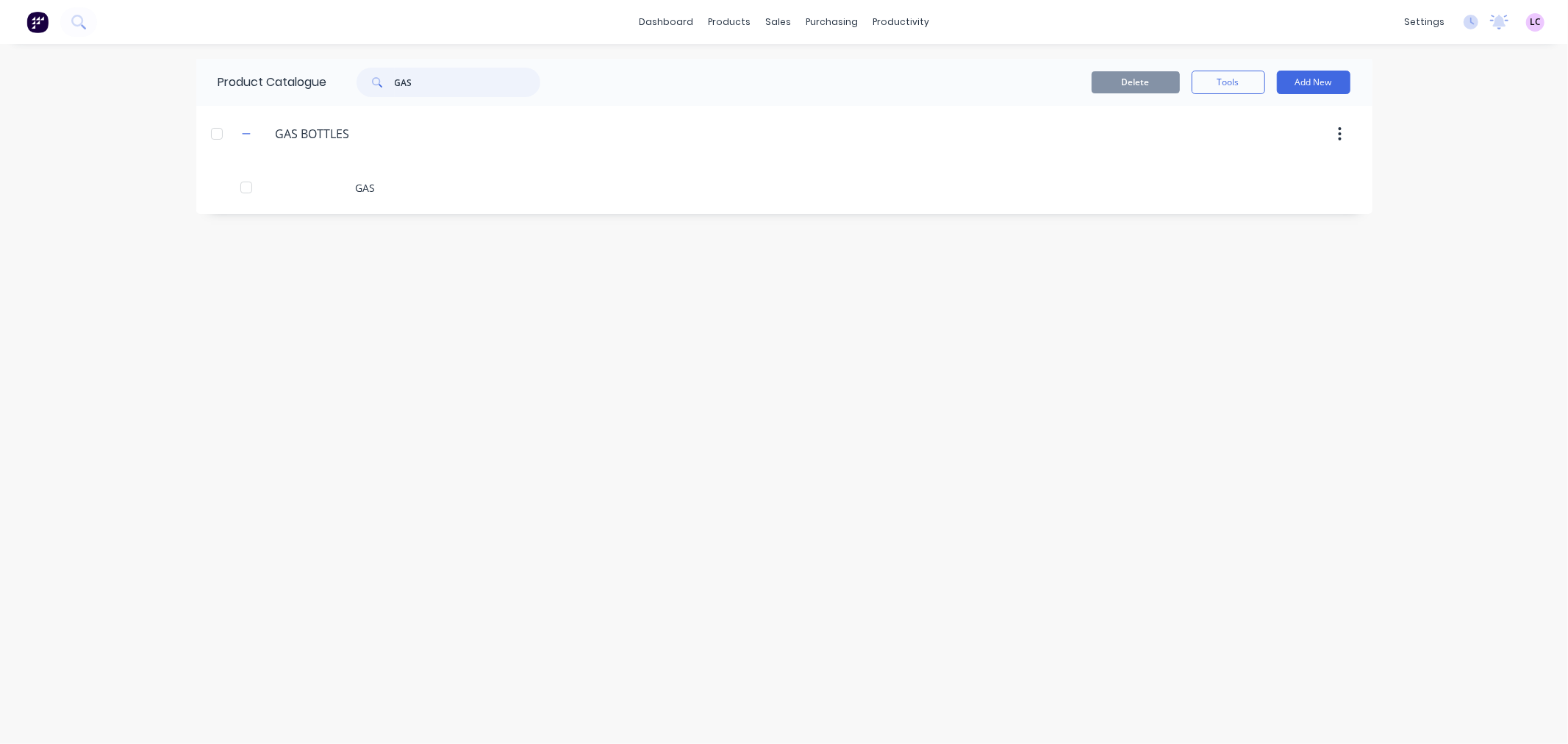
drag, startPoint x: 445, startPoint y: 82, endPoint x: 236, endPoint y: 93, distance: 209.3
click at [236, 93] on div "Product Catalogue GAS" at bounding box center [386, 82] width 381 height 47
type input "WELDIN"
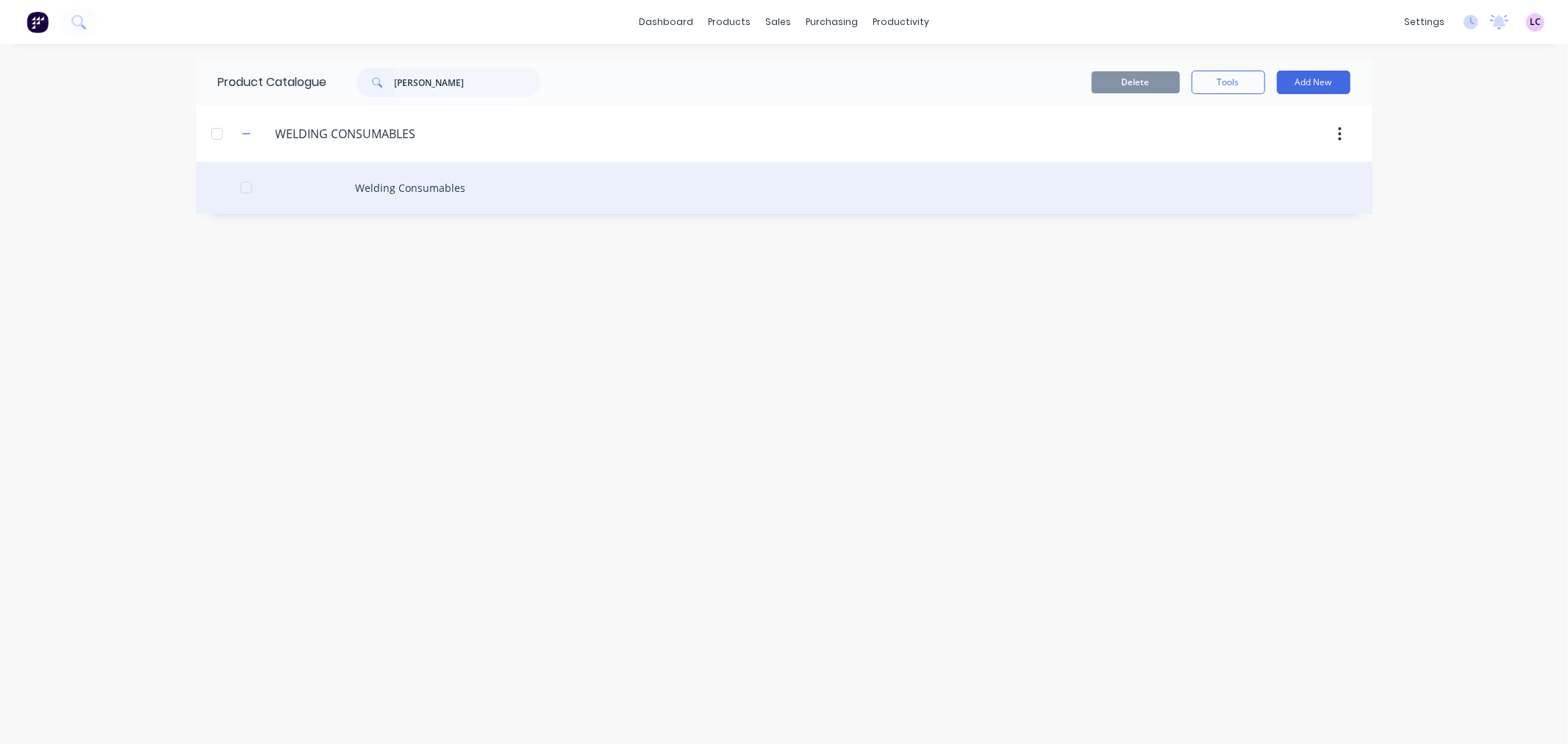
click at [407, 192] on div "Welding Consumables" at bounding box center [784, 188] width 1176 height 52
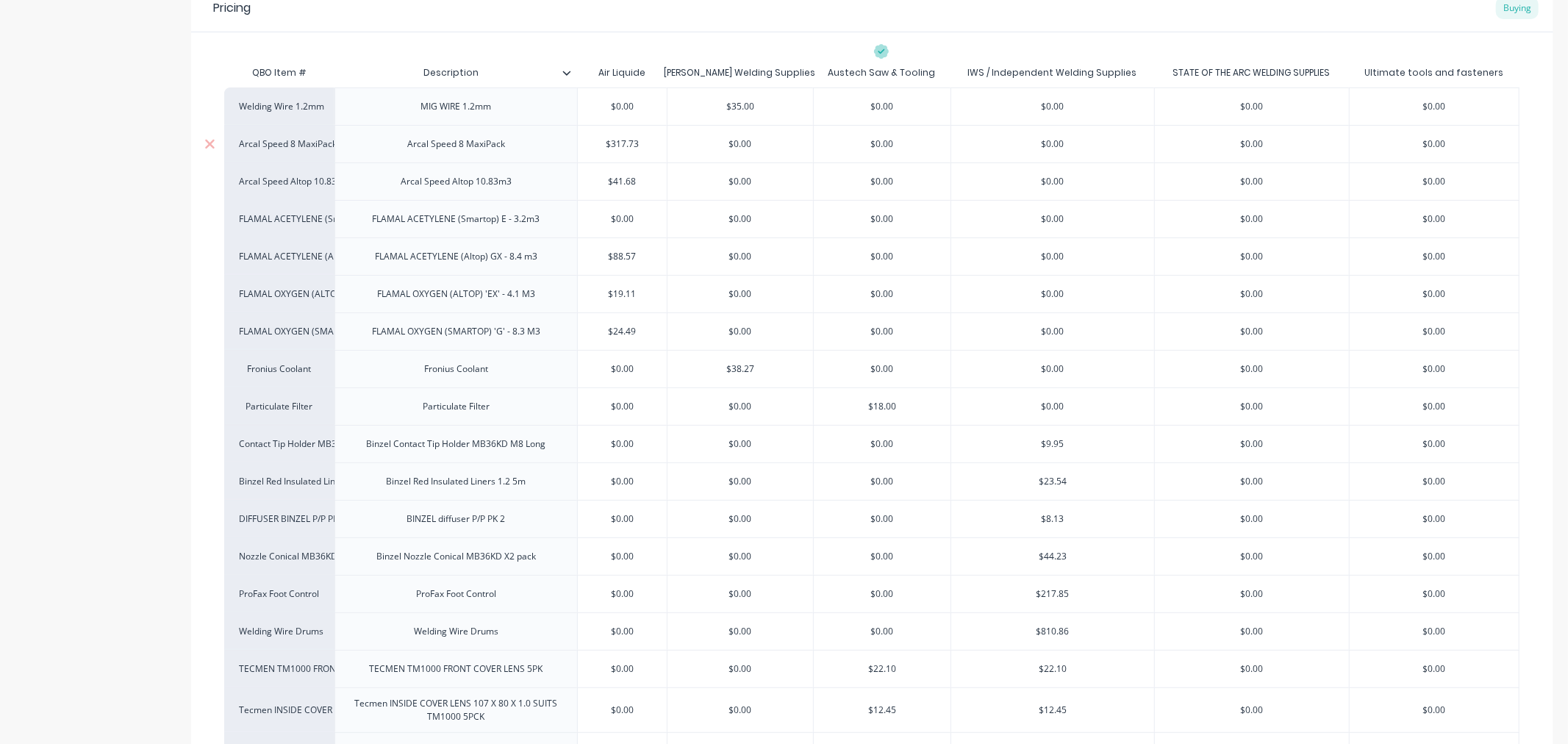
scroll to position [327, 0]
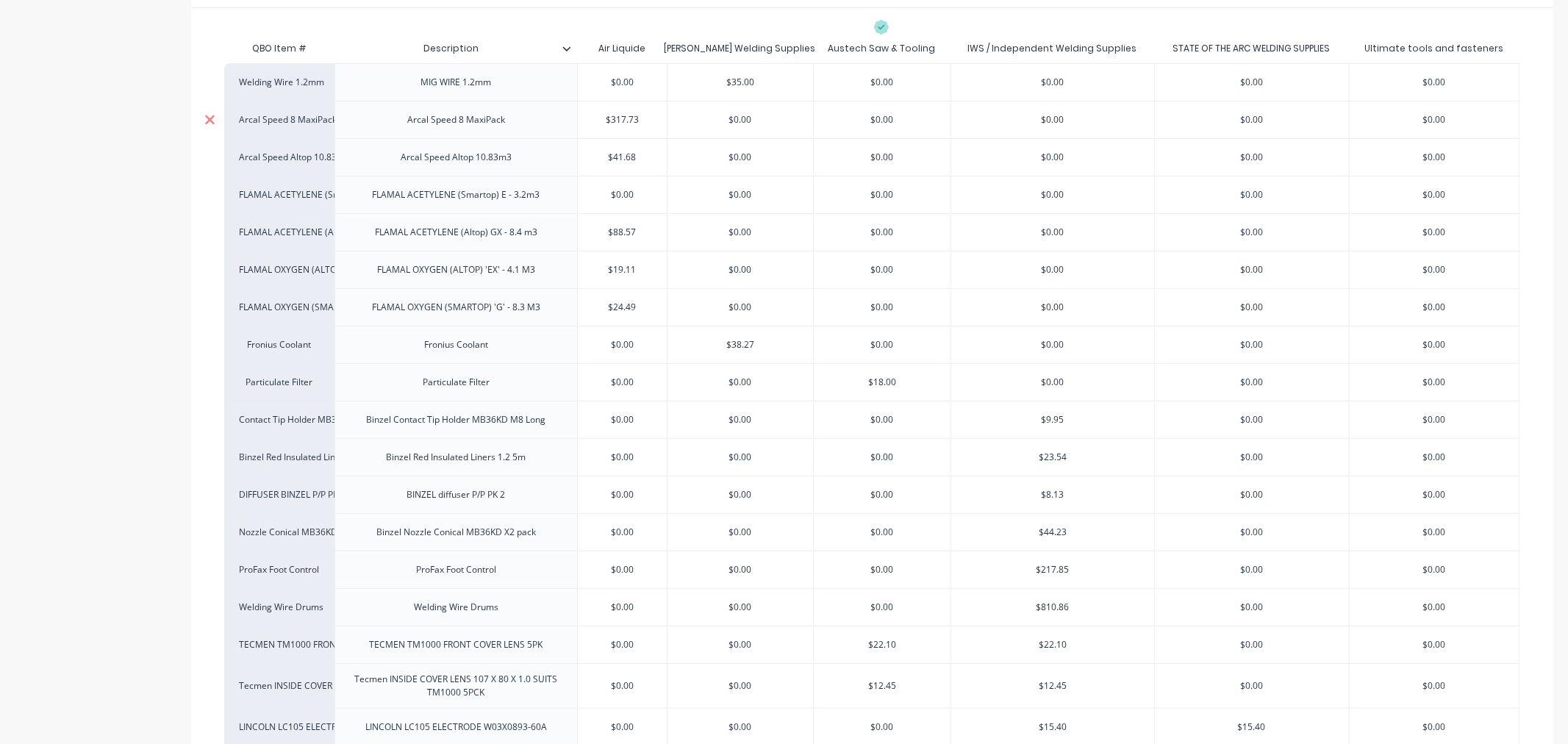
click at [210, 121] on icon at bounding box center [209, 120] width 11 height 15
click at [210, 118] on icon at bounding box center [210, 120] width 10 height 10
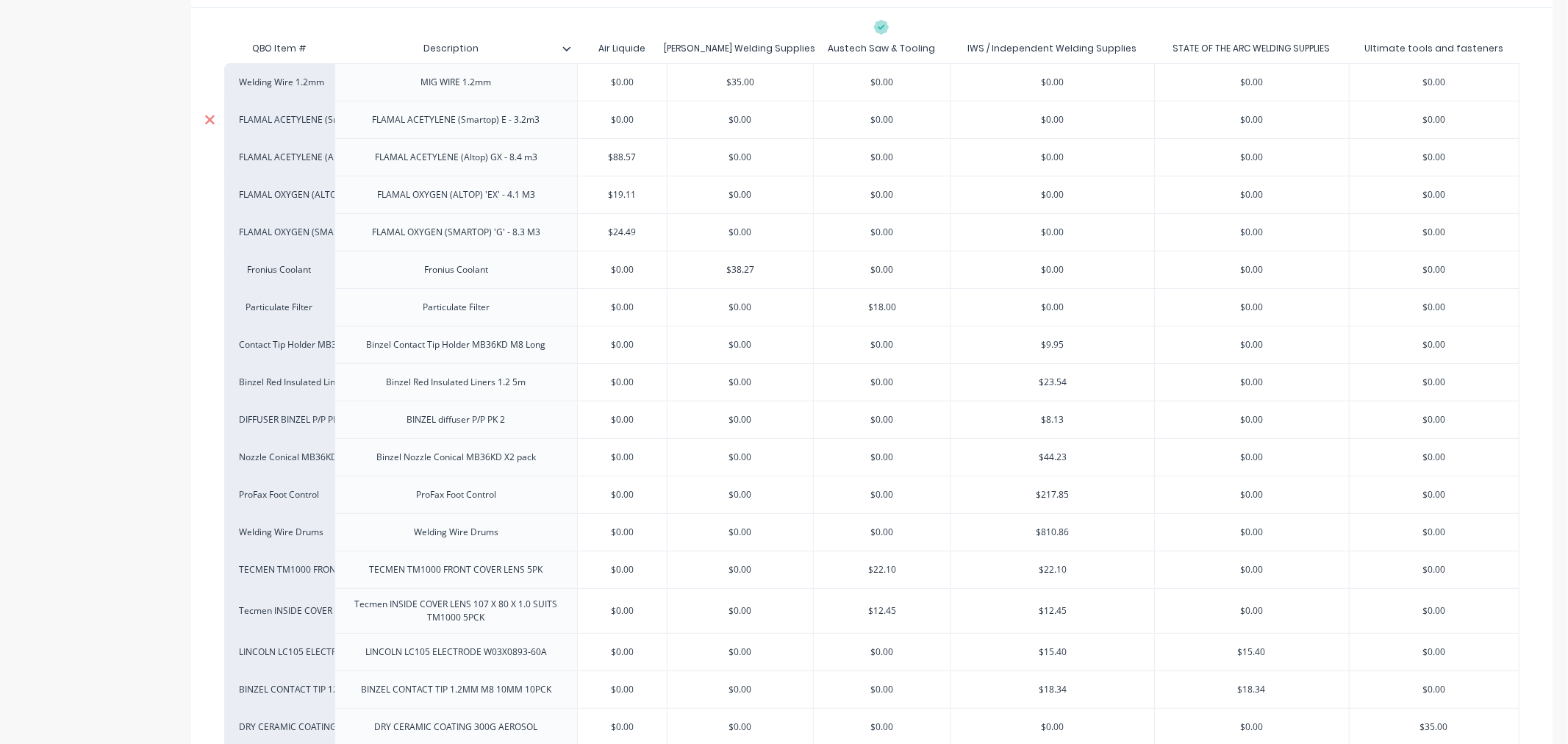
click at [210, 118] on icon at bounding box center [210, 120] width 10 height 10
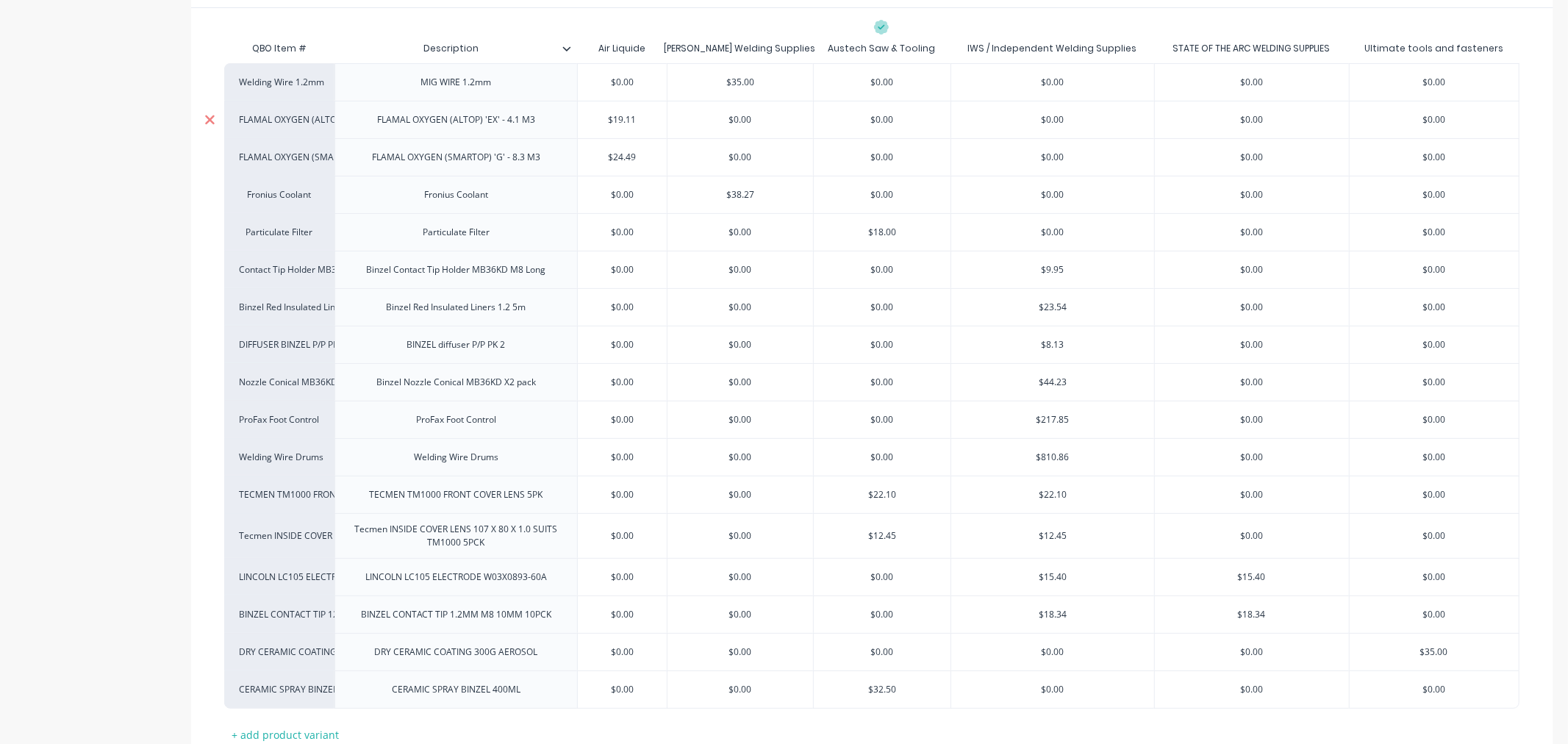
click at [210, 118] on icon at bounding box center [210, 120] width 10 height 10
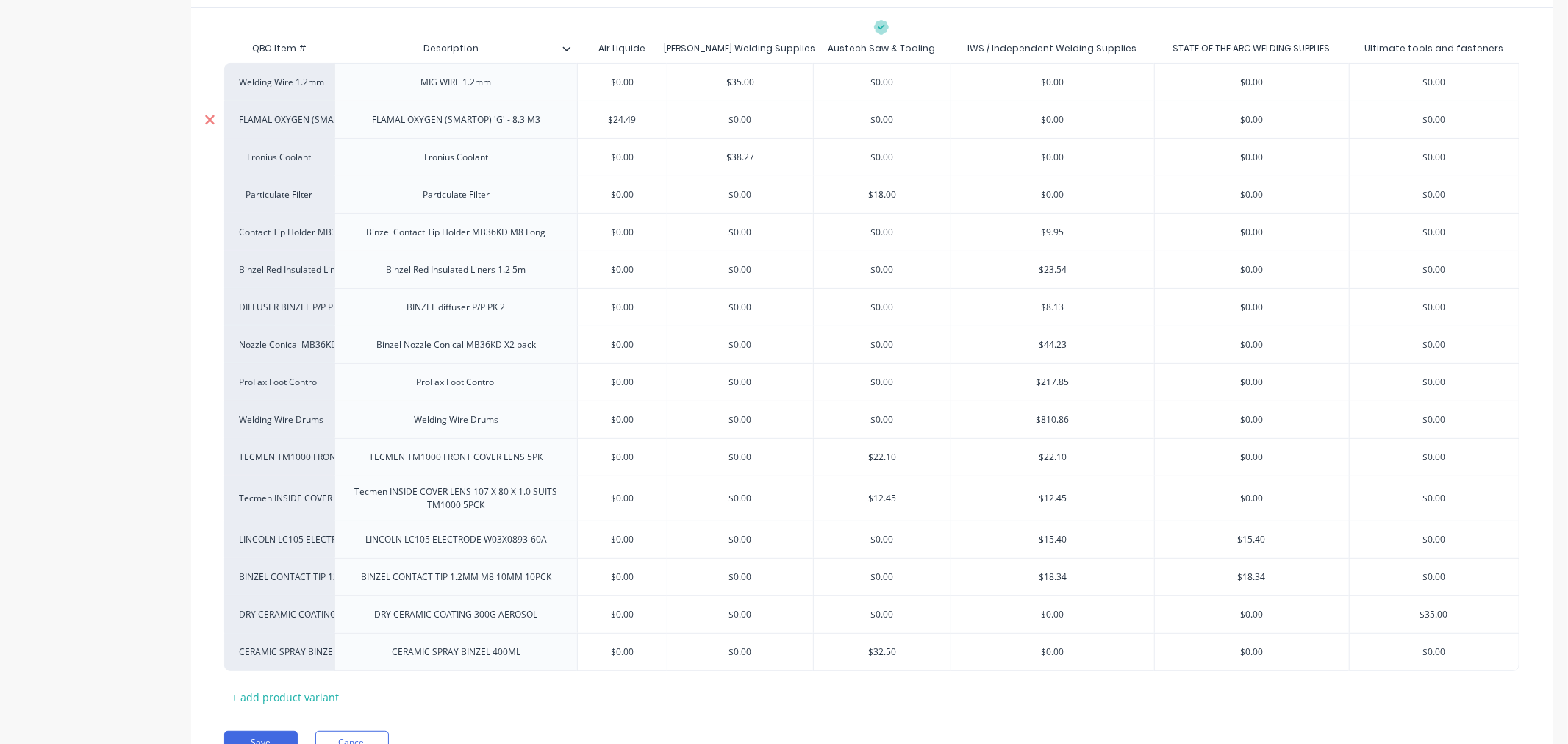
click at [210, 118] on icon at bounding box center [210, 120] width 10 height 10
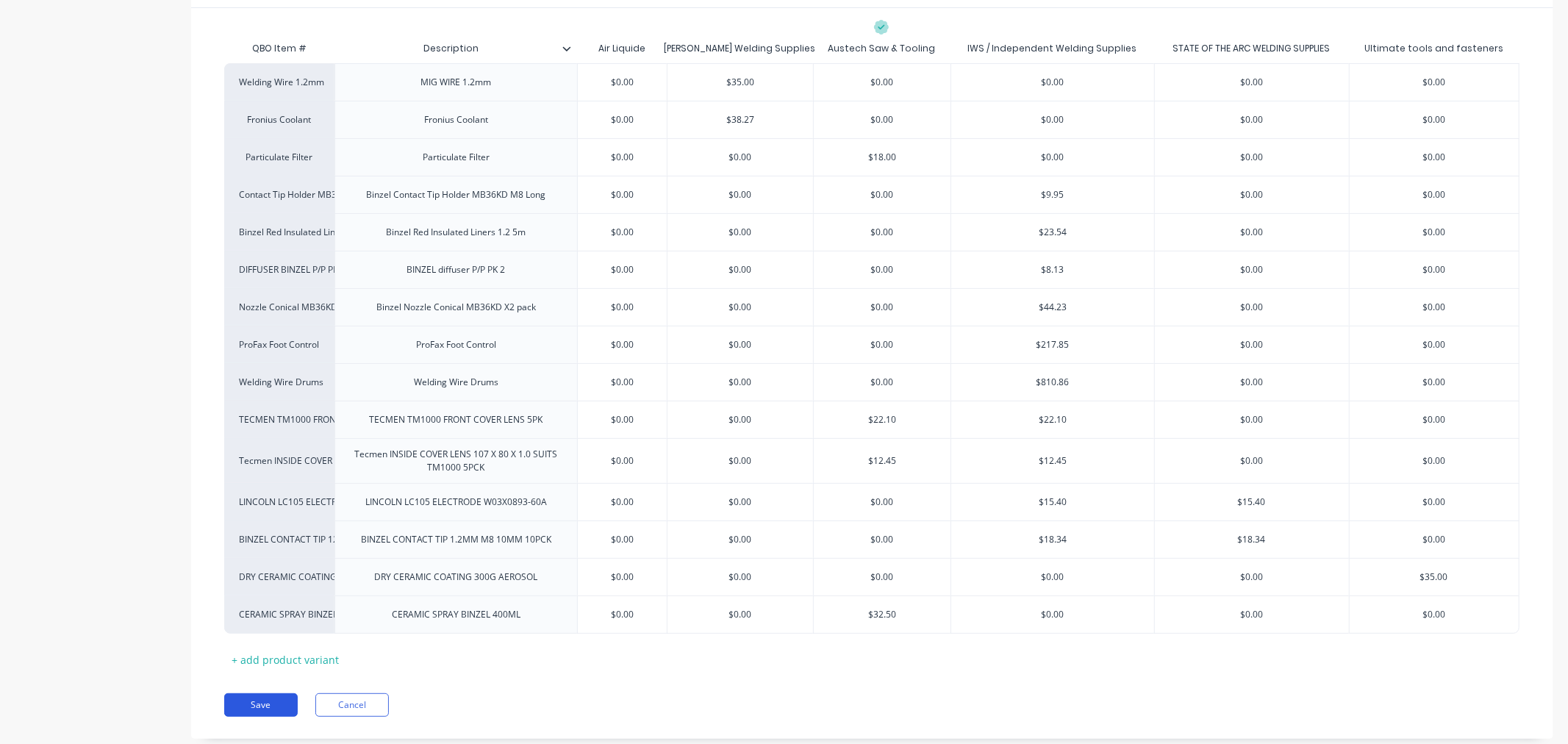
click at [235, 700] on button "Save" at bounding box center [261, 706] width 74 height 24
type textarea "x"
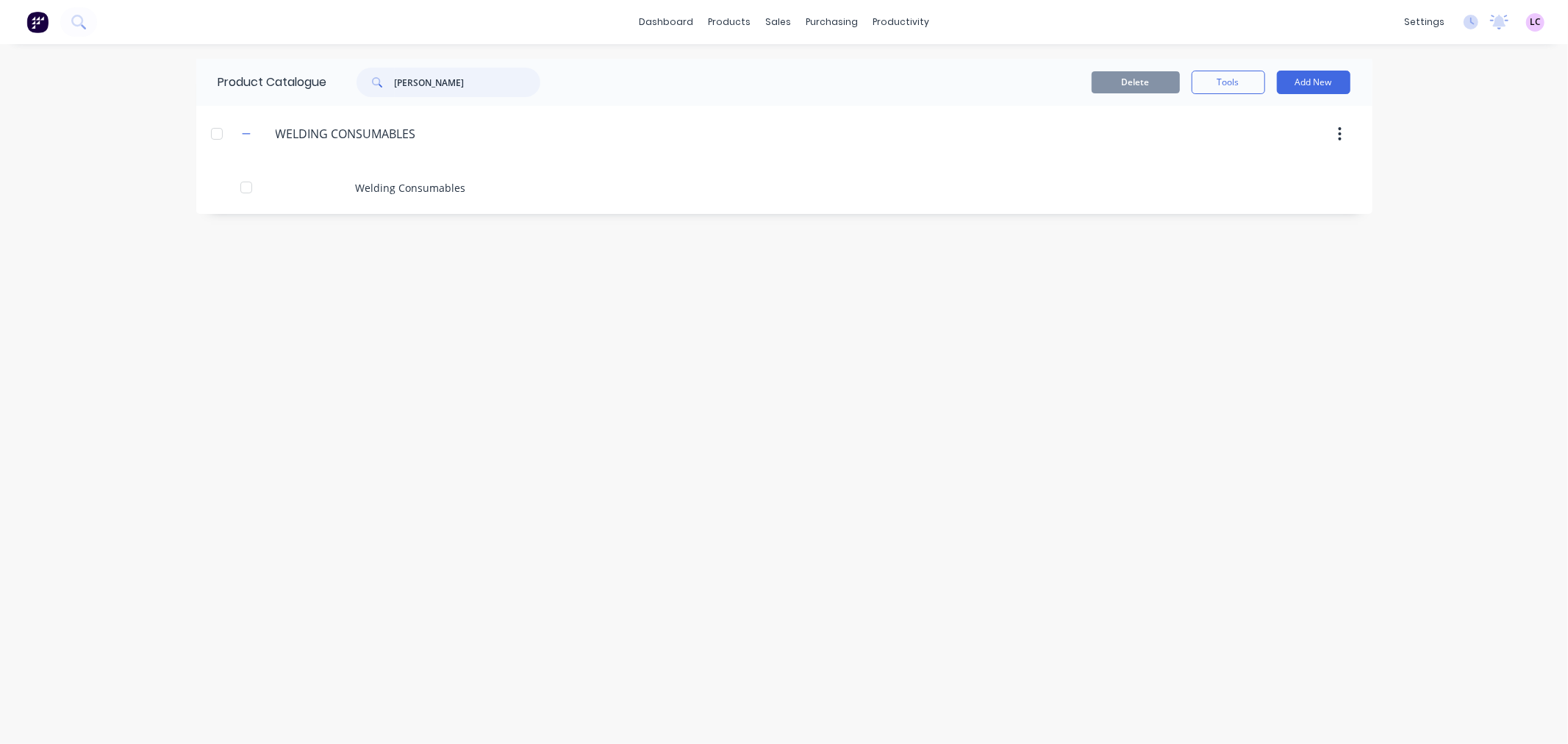
drag, startPoint x: 459, startPoint y: 78, endPoint x: 293, endPoint y: 90, distance: 166.4
click at [293, 90] on div "Product Catalogue WELDIN" at bounding box center [386, 82] width 381 height 47
click at [102, 144] on div "dashboard products sales purchasing productivity dashboard products Product Cat…" at bounding box center [784, 372] width 1568 height 744
